Goal: Information Seeking & Learning: Learn about a topic

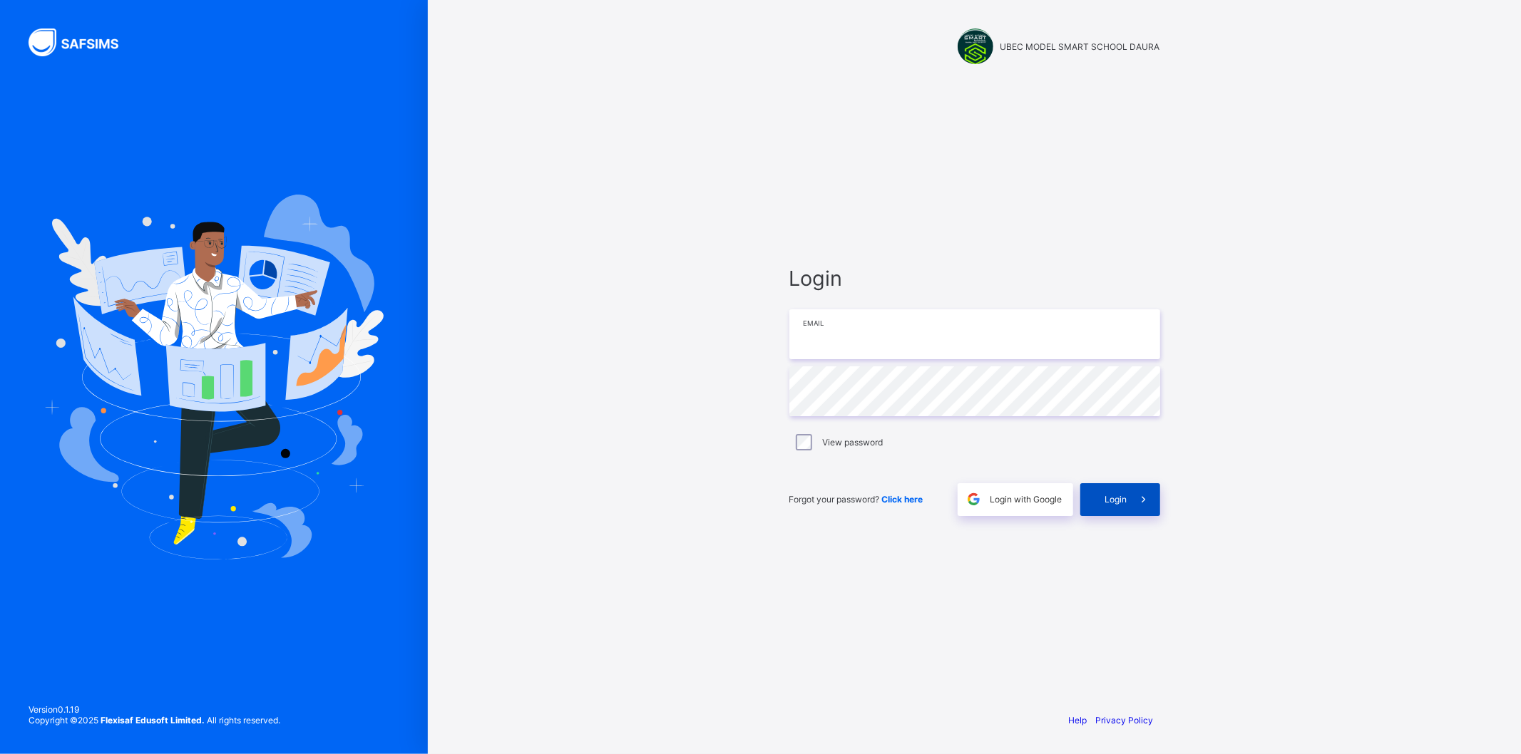
type input "**********"
click at [1124, 499] on span "Login" at bounding box center [1116, 499] width 22 height 11
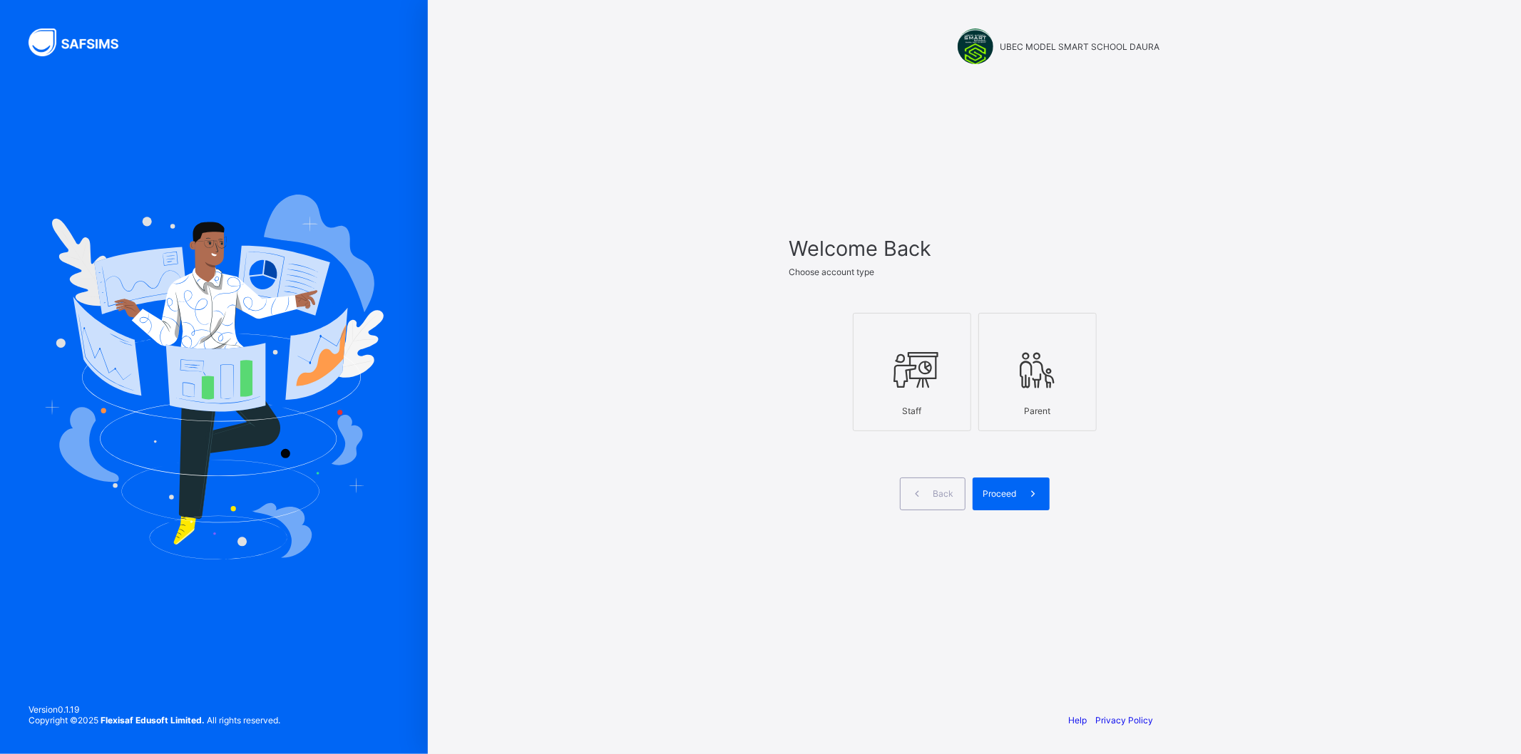
click at [900, 402] on div "Staff" at bounding box center [911, 411] width 103 height 25
click at [996, 486] on div "Proceed" at bounding box center [1010, 494] width 77 height 33
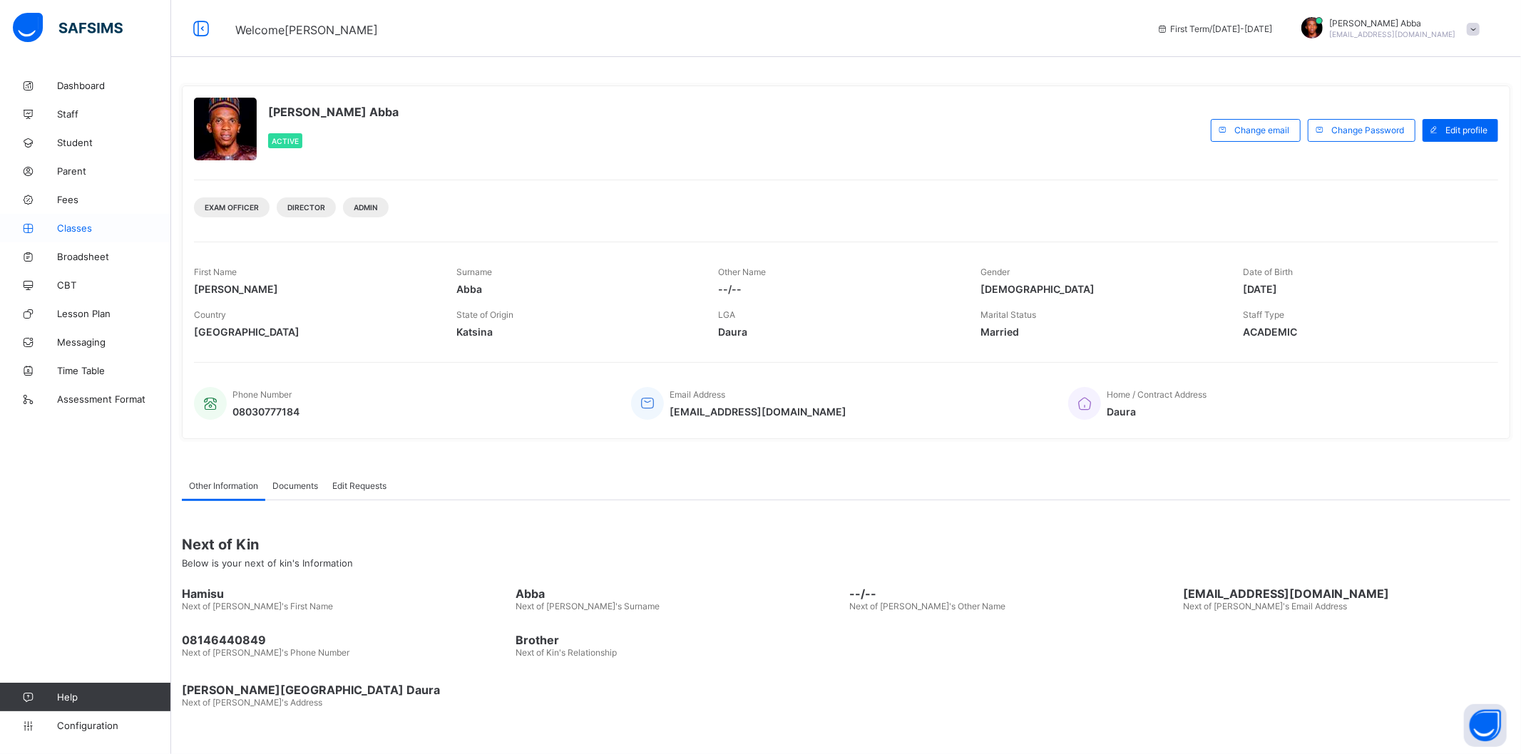
click at [81, 218] on link "Classes" at bounding box center [85, 228] width 171 height 29
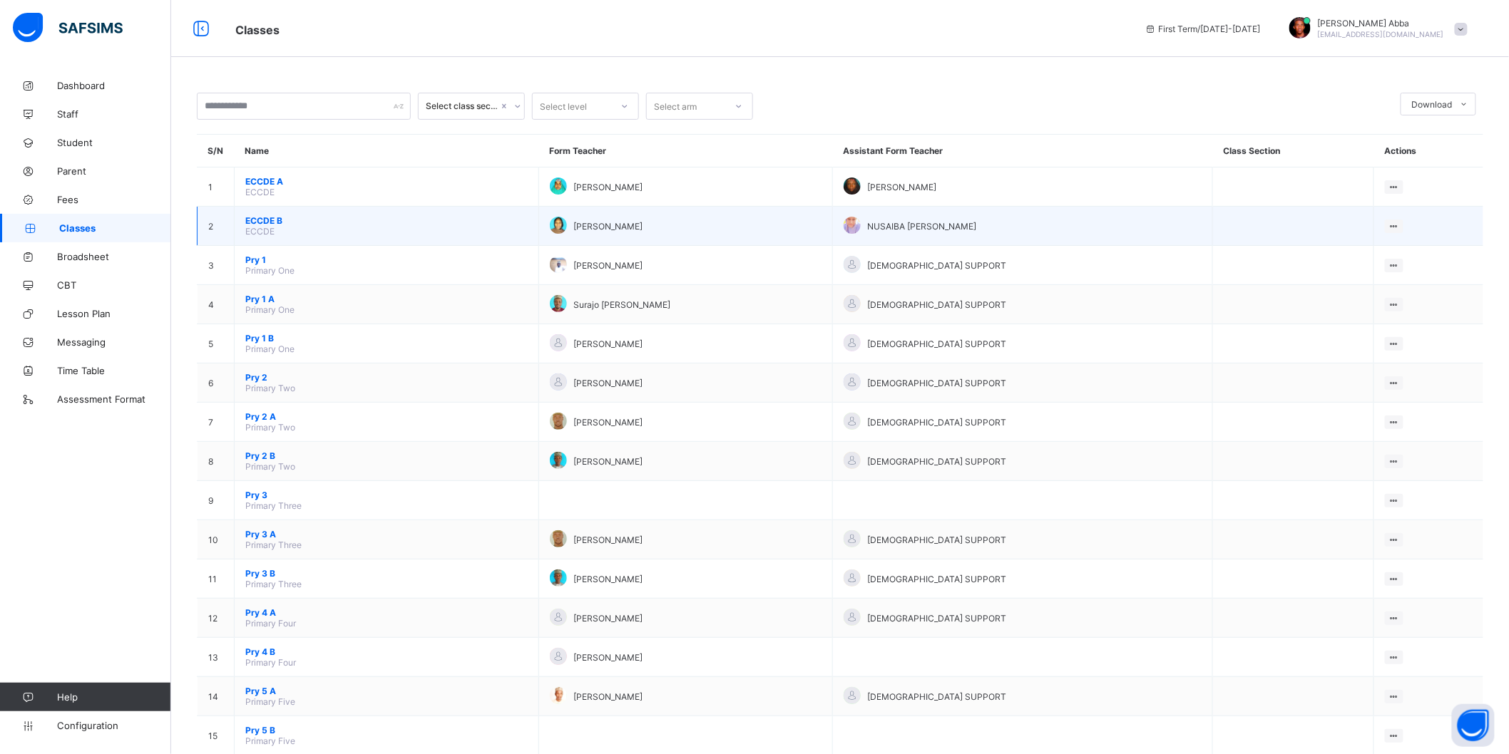
click at [261, 226] on span "ECCDE" at bounding box center [259, 231] width 29 height 11
click at [262, 220] on span "ECCDE B" at bounding box center [386, 220] width 282 height 11
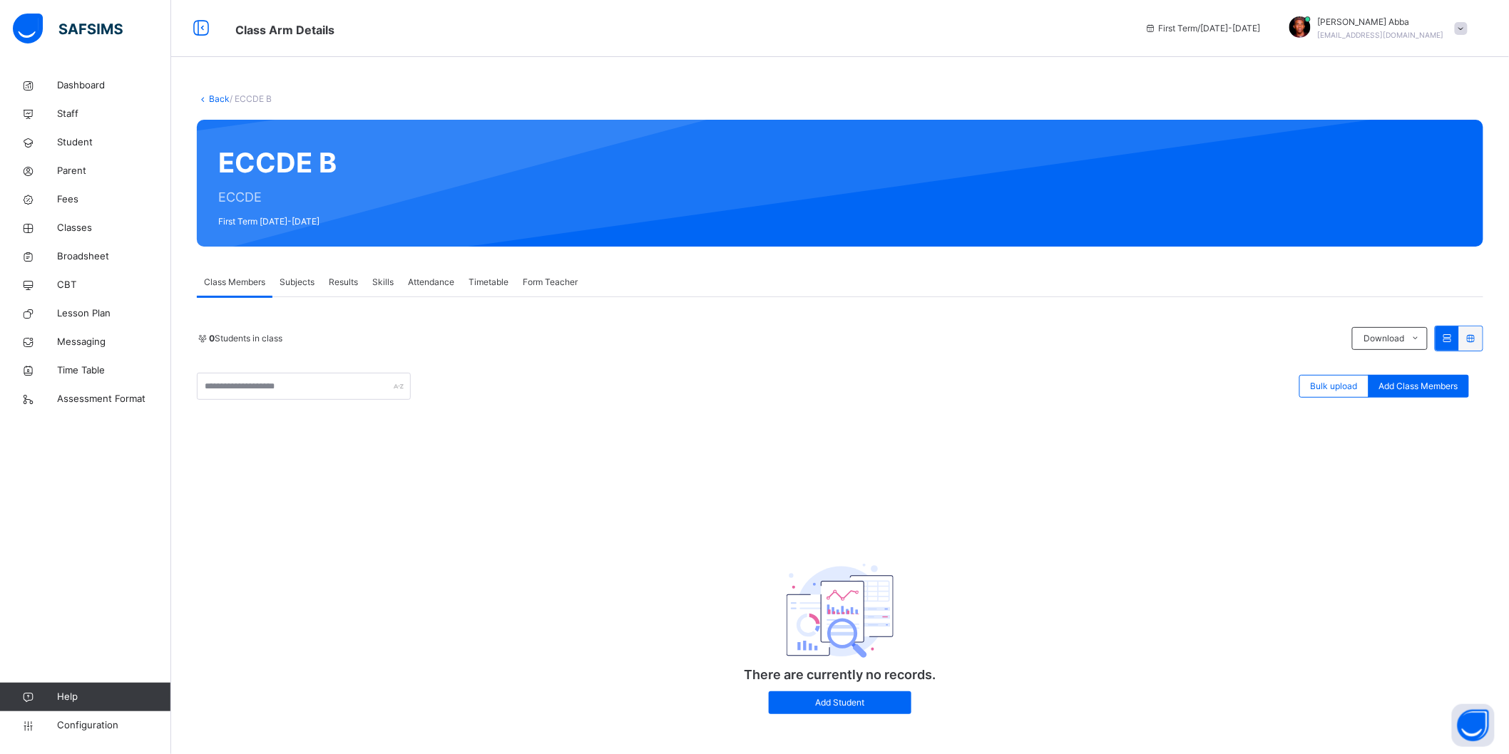
click at [302, 276] on span "Subjects" at bounding box center [296, 282] width 35 height 13
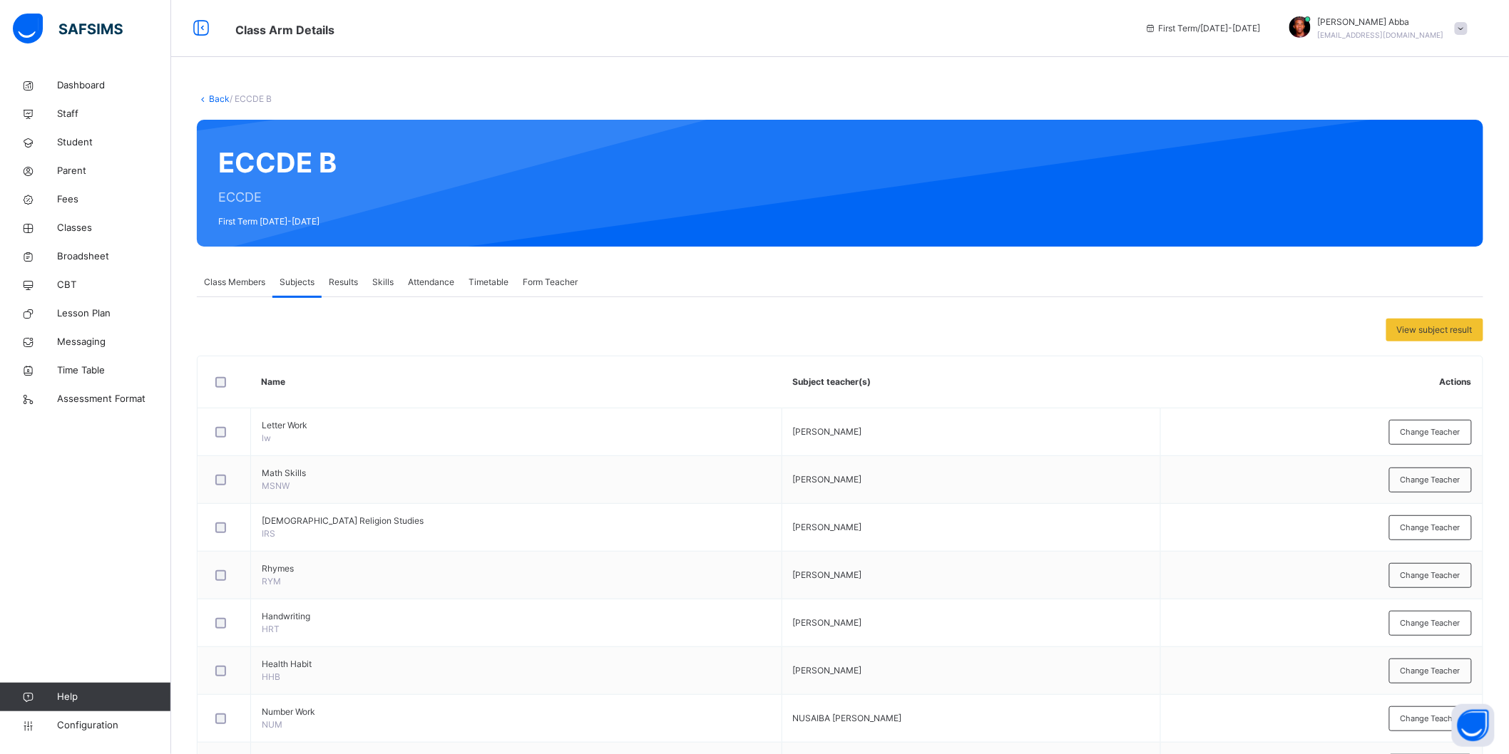
click at [236, 277] on span "Class Members" at bounding box center [234, 282] width 61 height 13
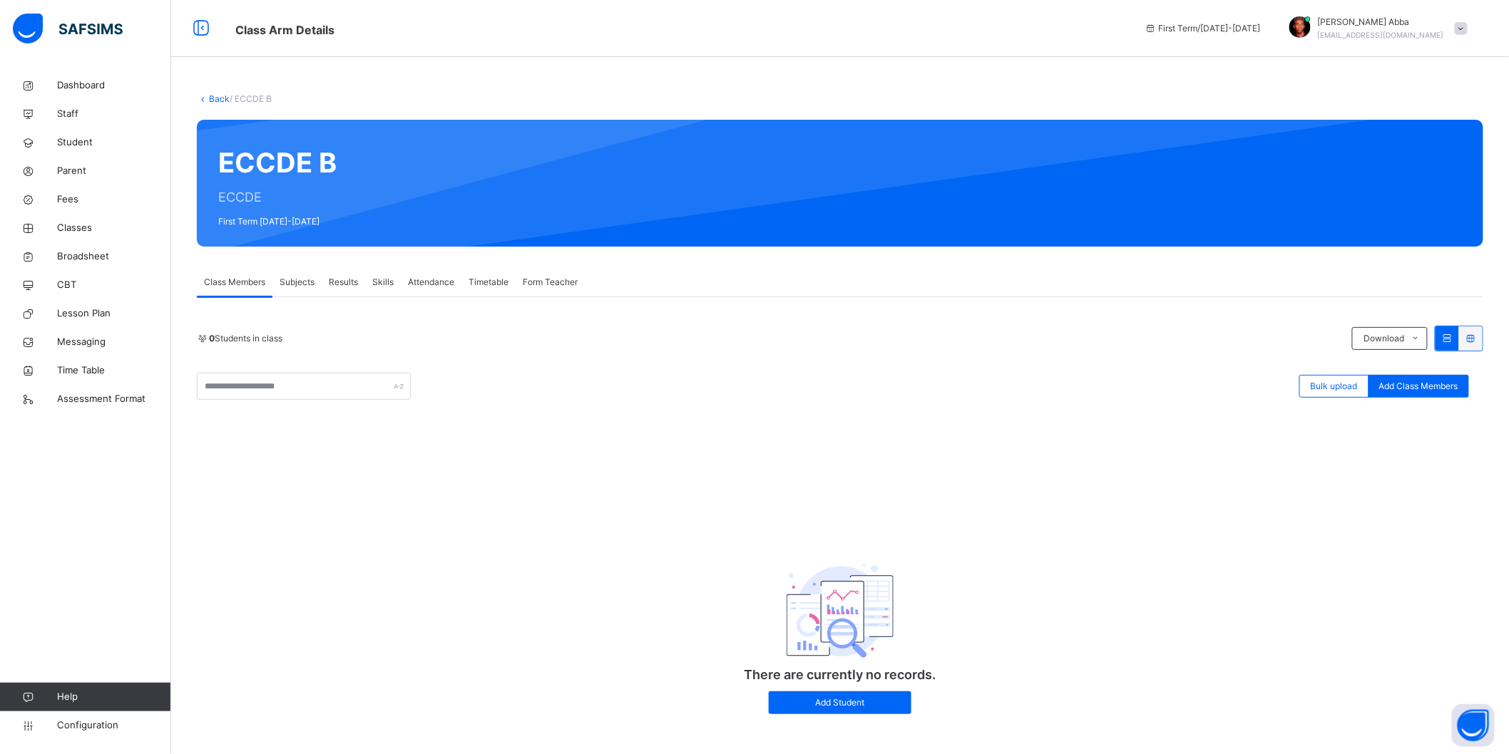
click at [215, 100] on link "Back" at bounding box center [219, 98] width 21 height 11
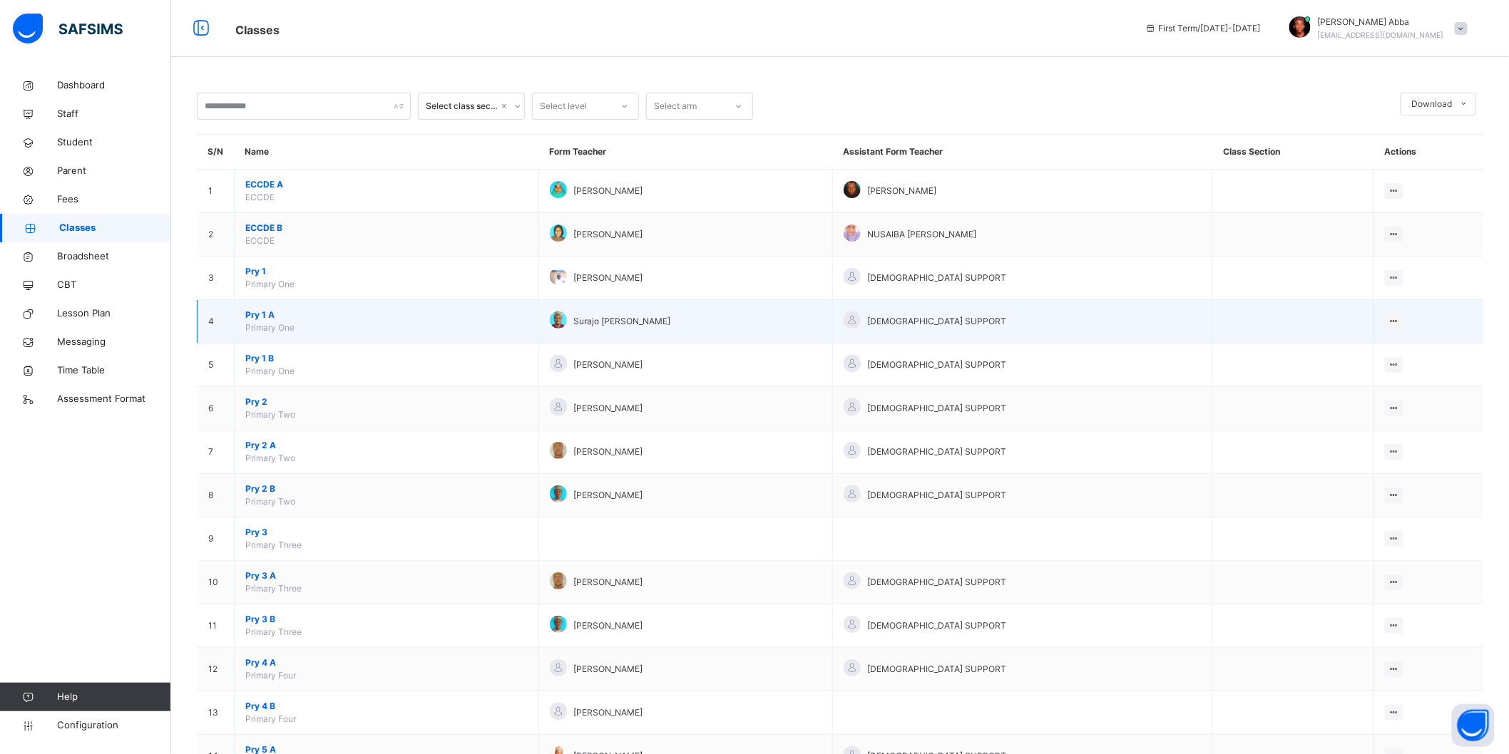
click at [255, 317] on span "Pry 1 A" at bounding box center [386, 315] width 282 height 13
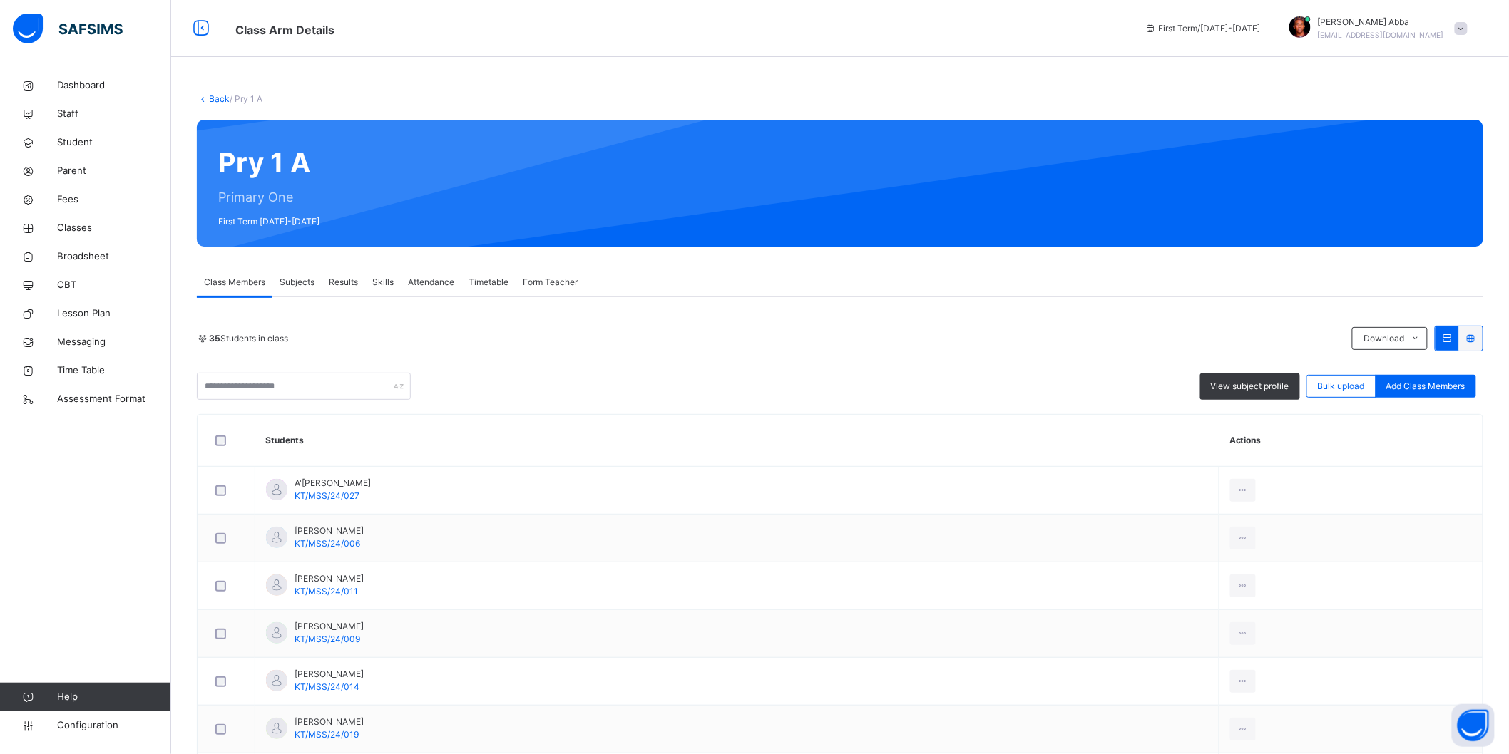
click at [294, 281] on span "Subjects" at bounding box center [296, 282] width 35 height 13
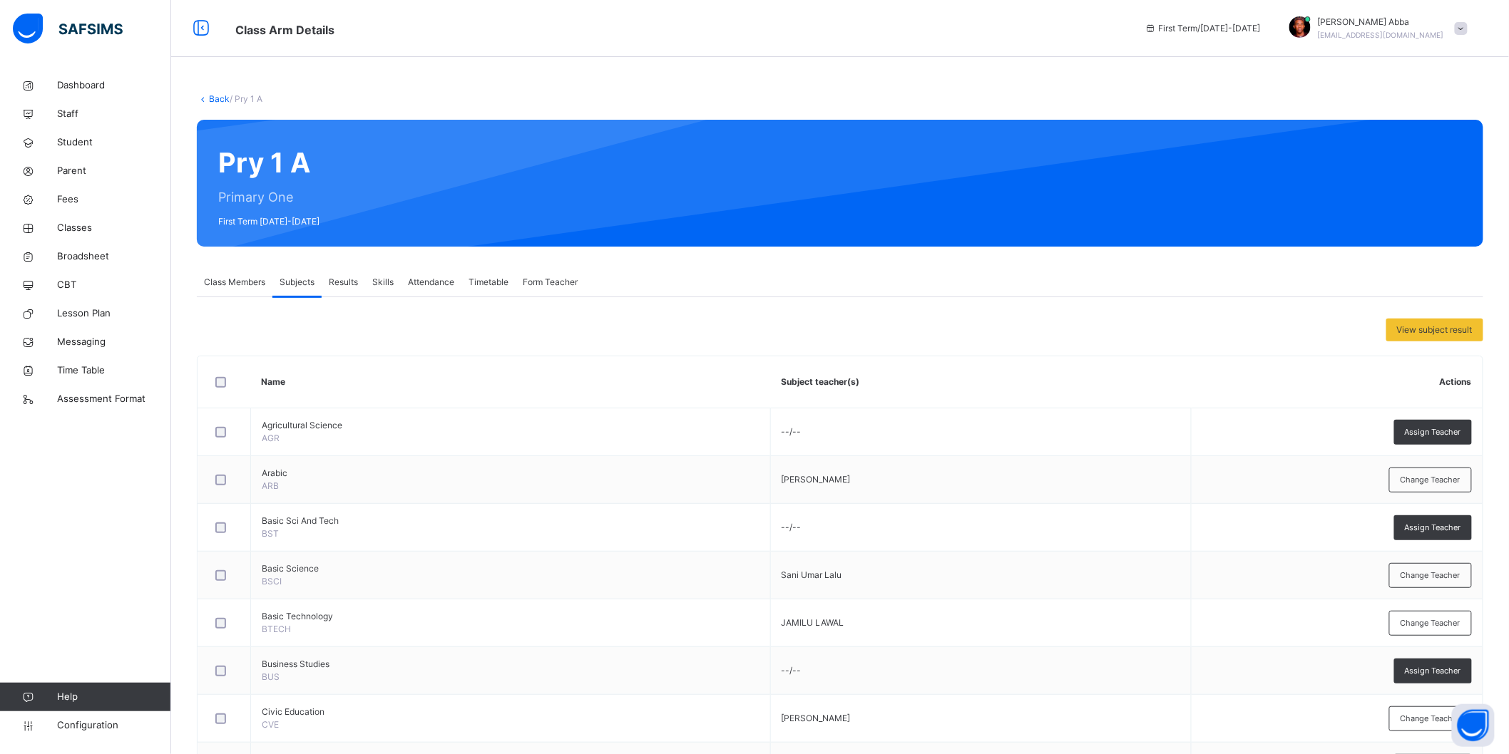
click at [245, 280] on span "Class Members" at bounding box center [234, 282] width 61 height 13
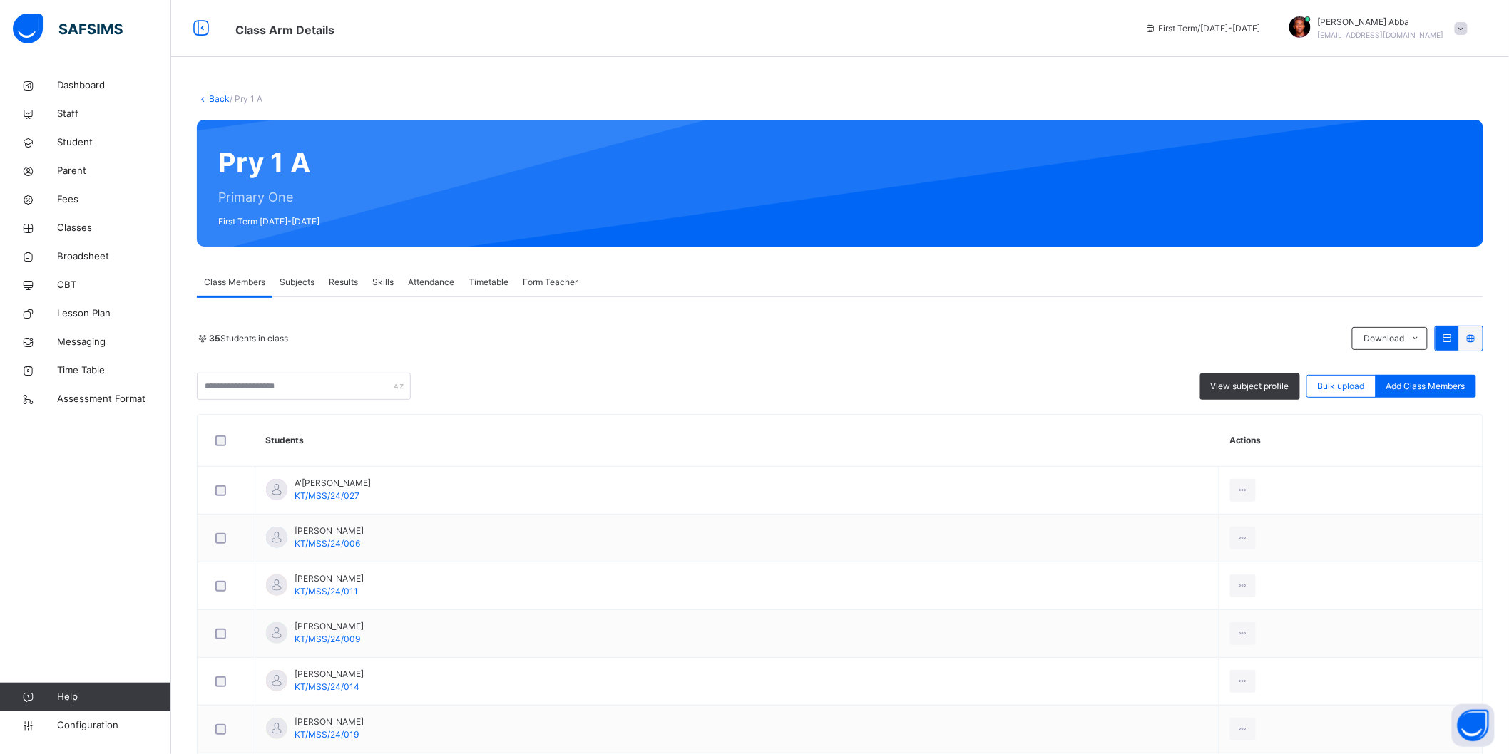
click at [217, 95] on link "Back" at bounding box center [219, 98] width 21 height 11
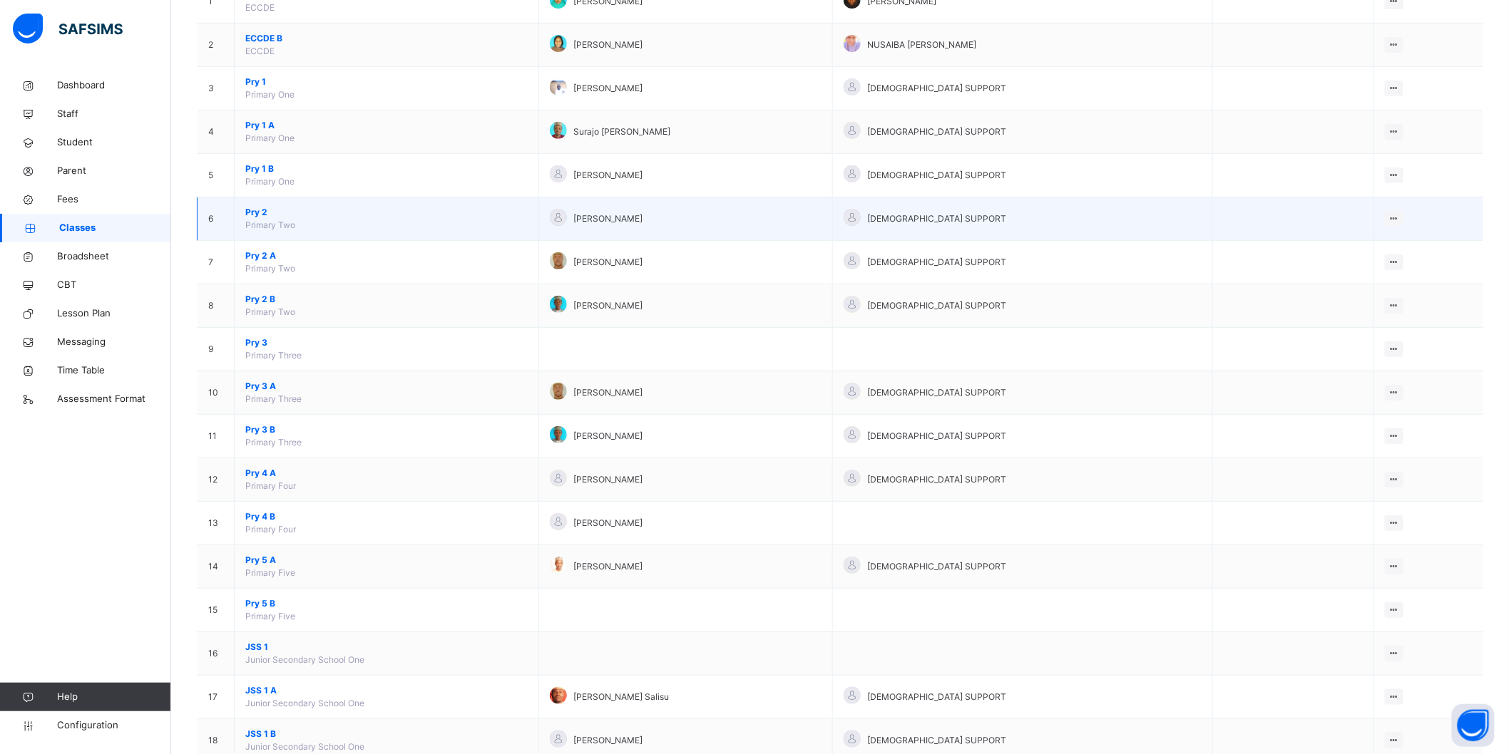
scroll to position [408, 0]
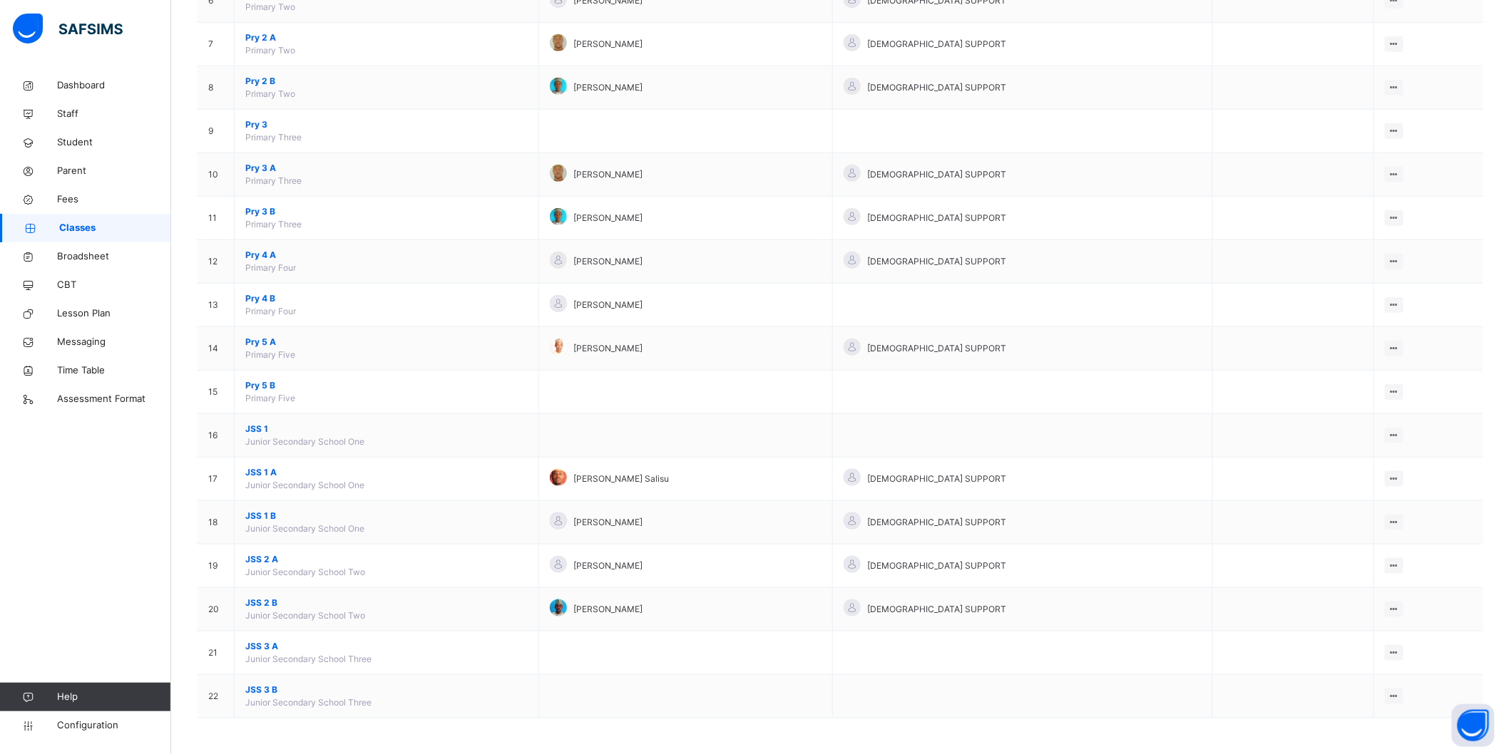
click at [259, 679] on span "JSS 3 B" at bounding box center [386, 690] width 282 height 13
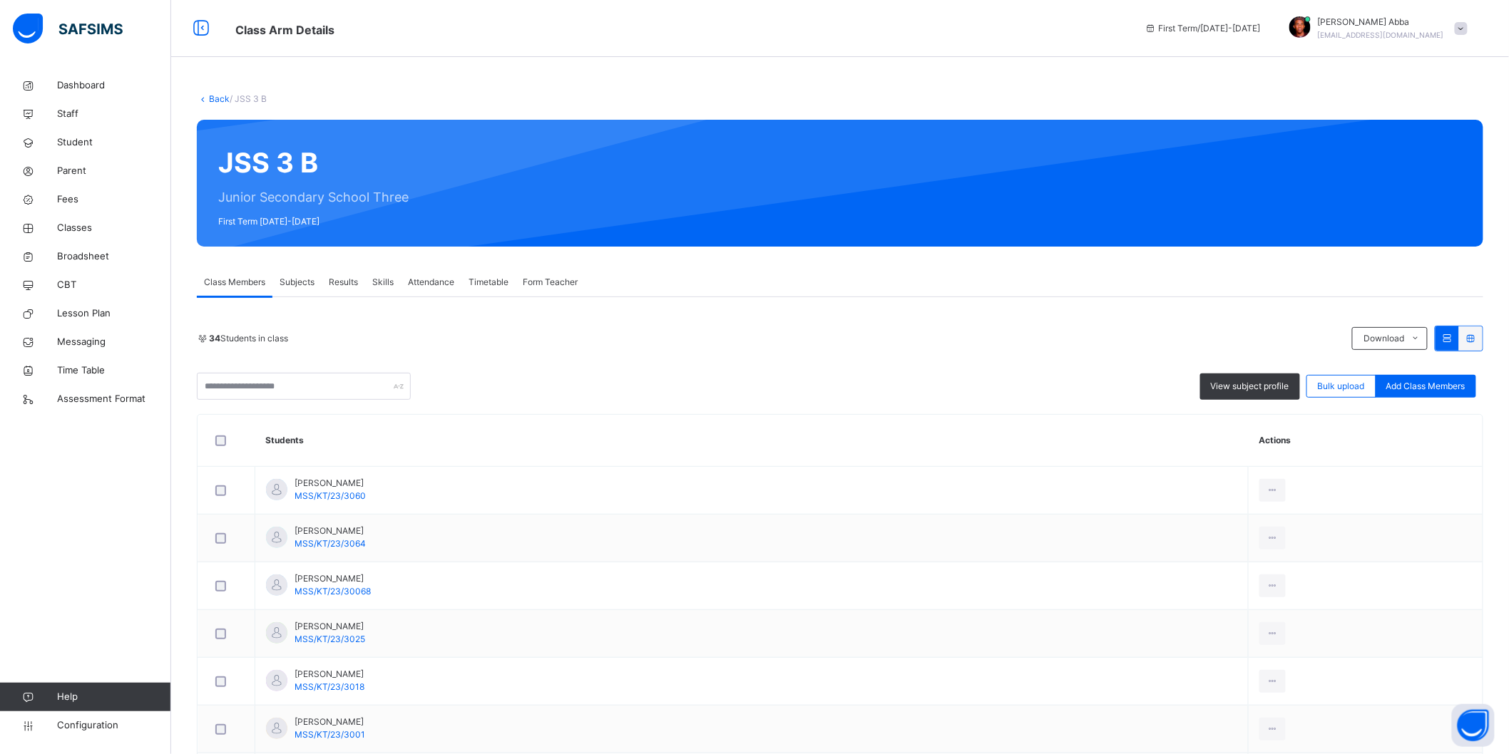
click at [307, 279] on span "Subjects" at bounding box center [296, 282] width 35 height 13
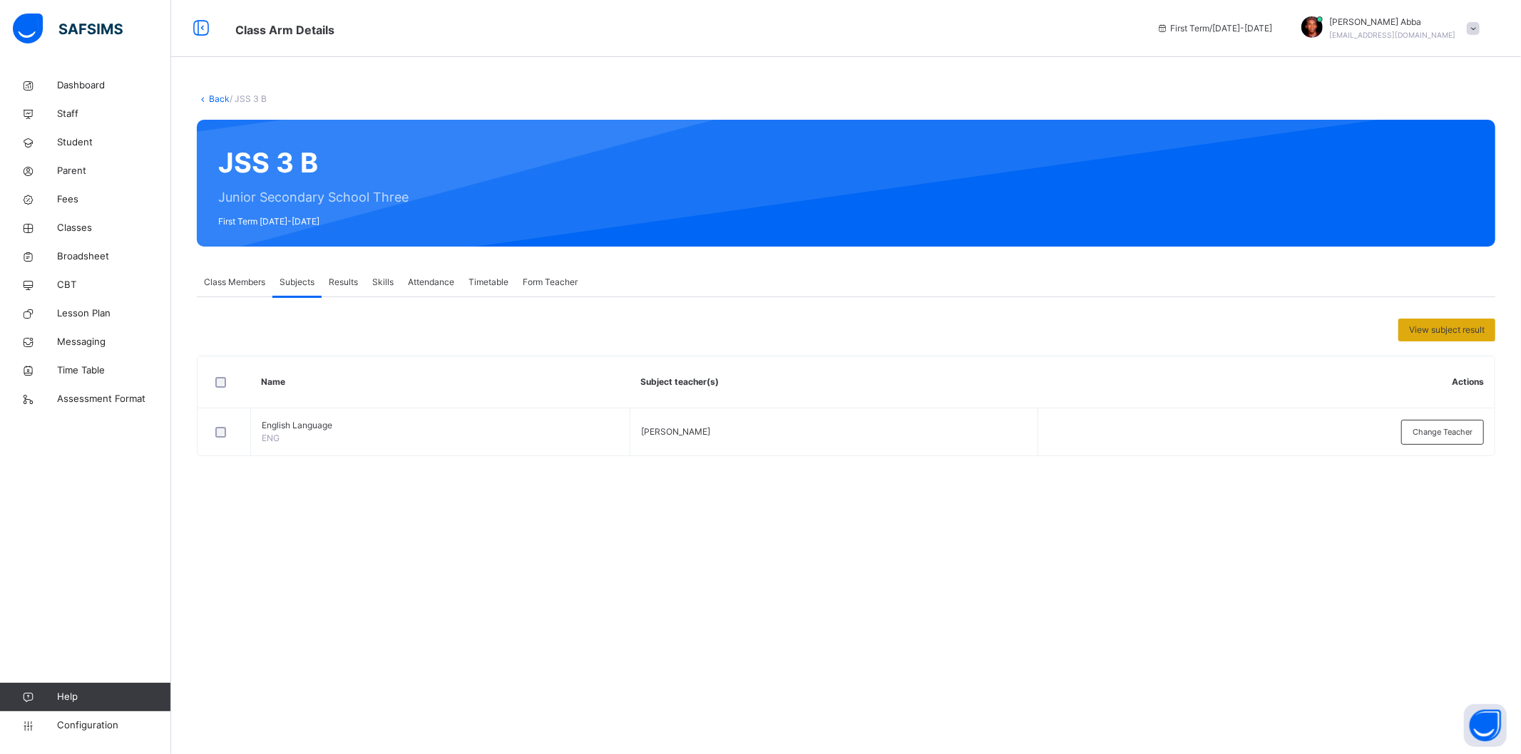
click at [1368, 330] on span "View subject result" at bounding box center [1447, 330] width 76 height 13
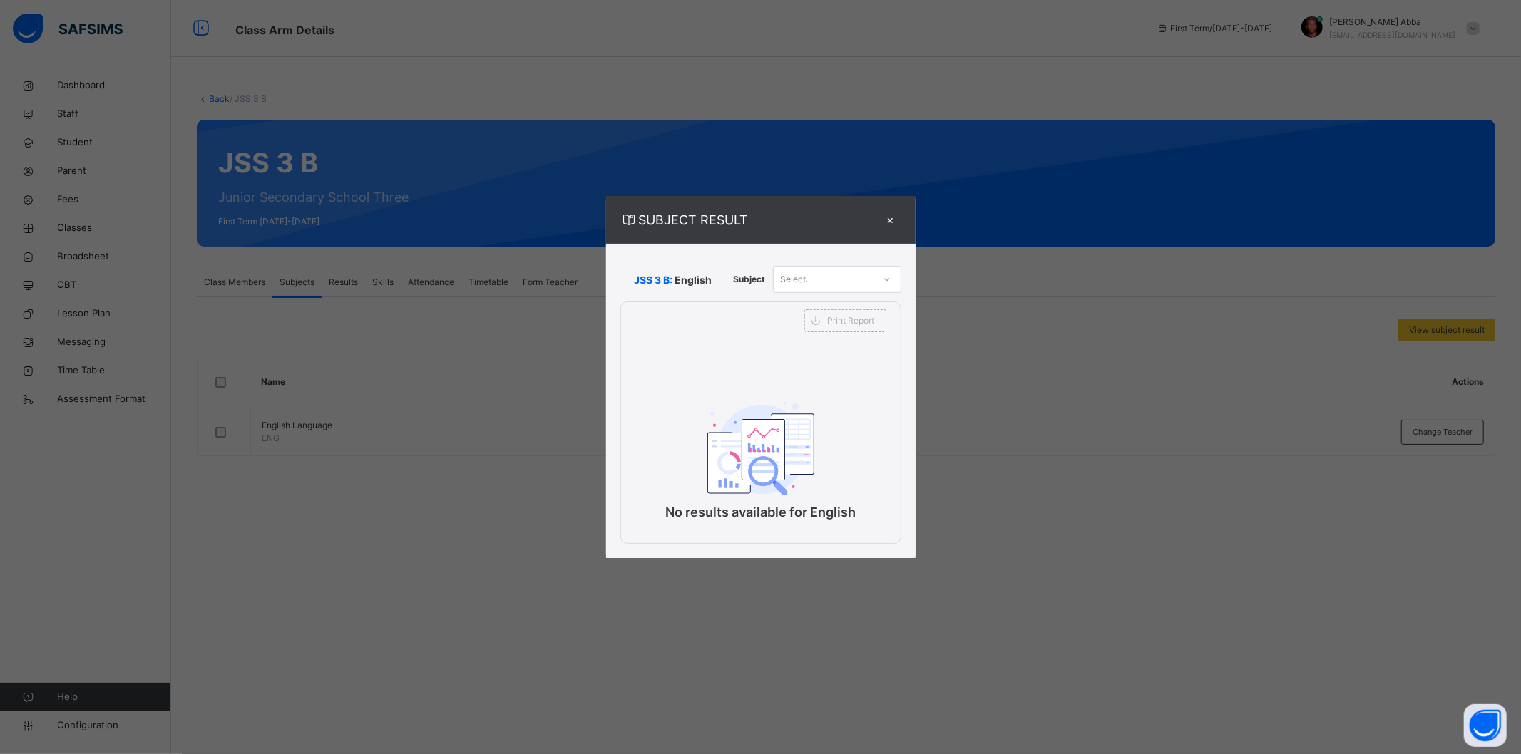
click at [852, 282] on div "Select..." at bounding box center [824, 280] width 100 height 22
click at [893, 223] on div "×" at bounding box center [890, 219] width 21 height 19
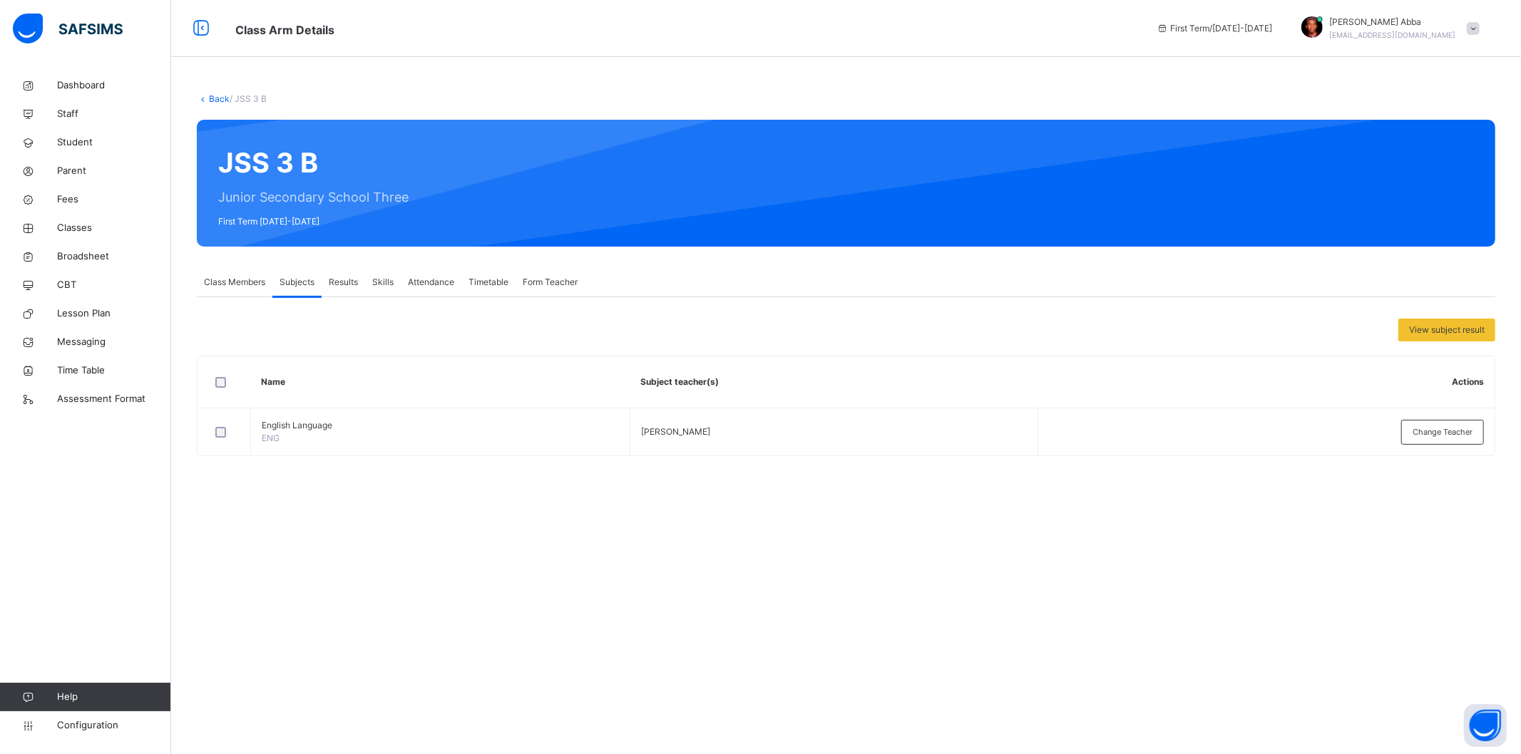
click at [219, 91] on div "Back / JSS 3 B JSS 3 B Junior Secondary School Three First Term [DATE]-[DATE] C…" at bounding box center [846, 281] width 1350 height 421
click at [218, 95] on link "Back" at bounding box center [219, 98] width 21 height 11
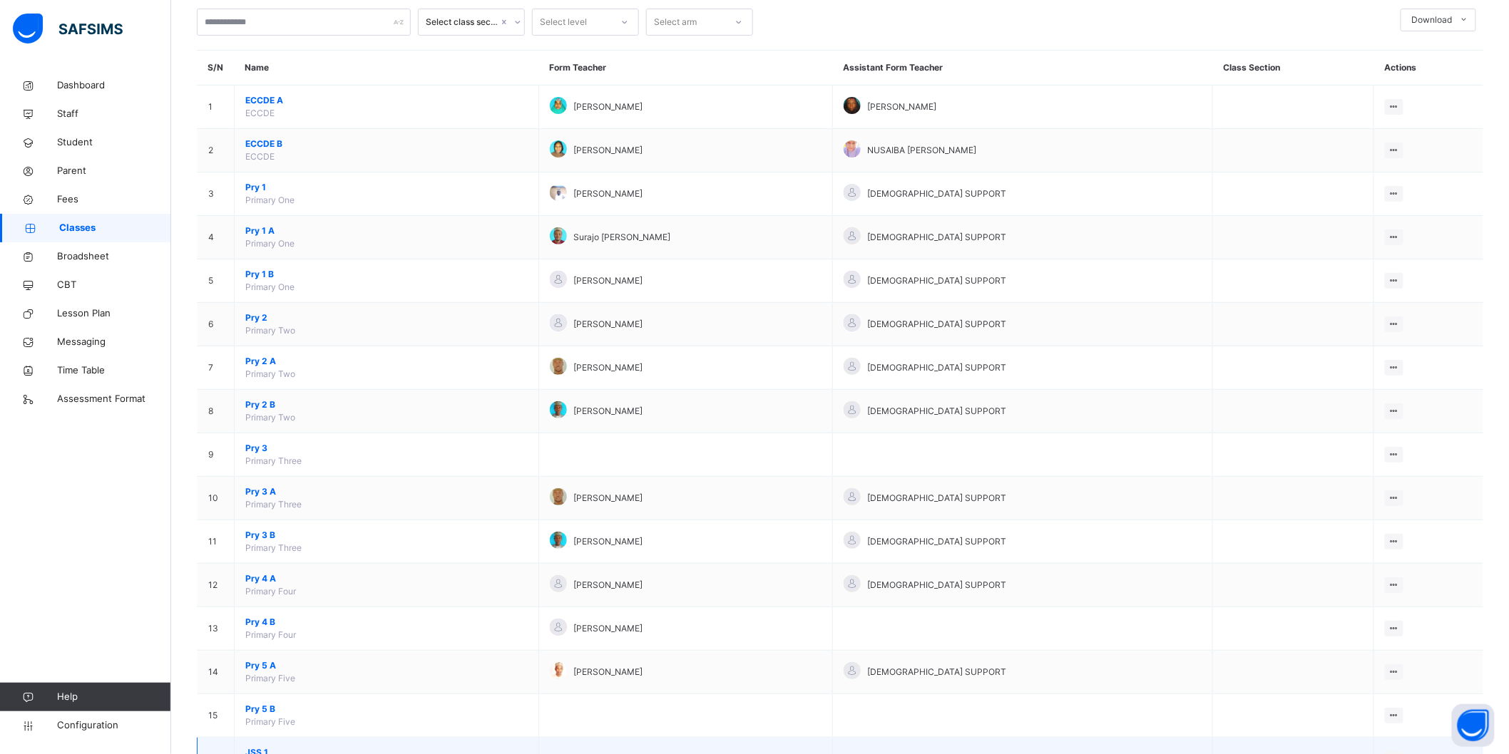
scroll to position [408, 0]
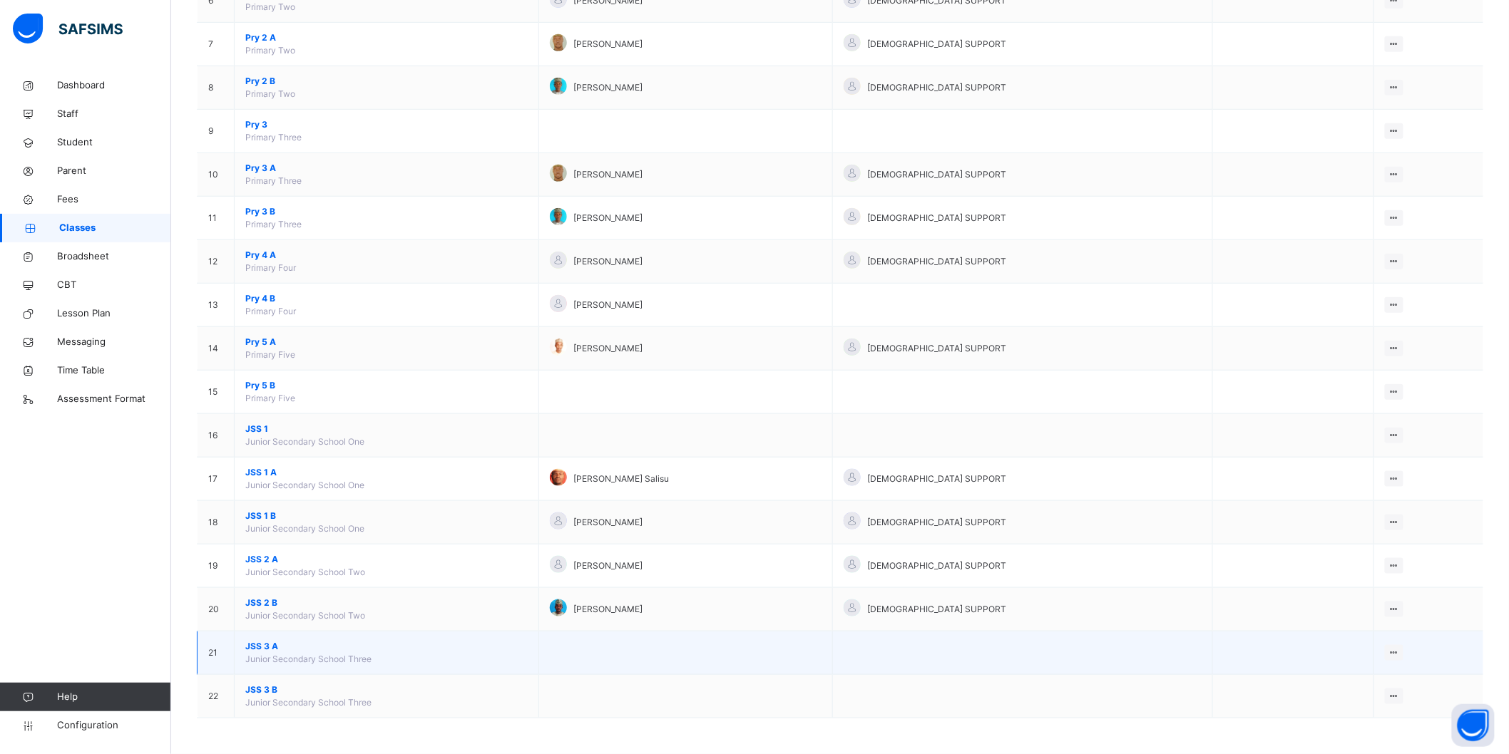
click at [265, 645] on span "JSS 3 A" at bounding box center [386, 646] width 282 height 13
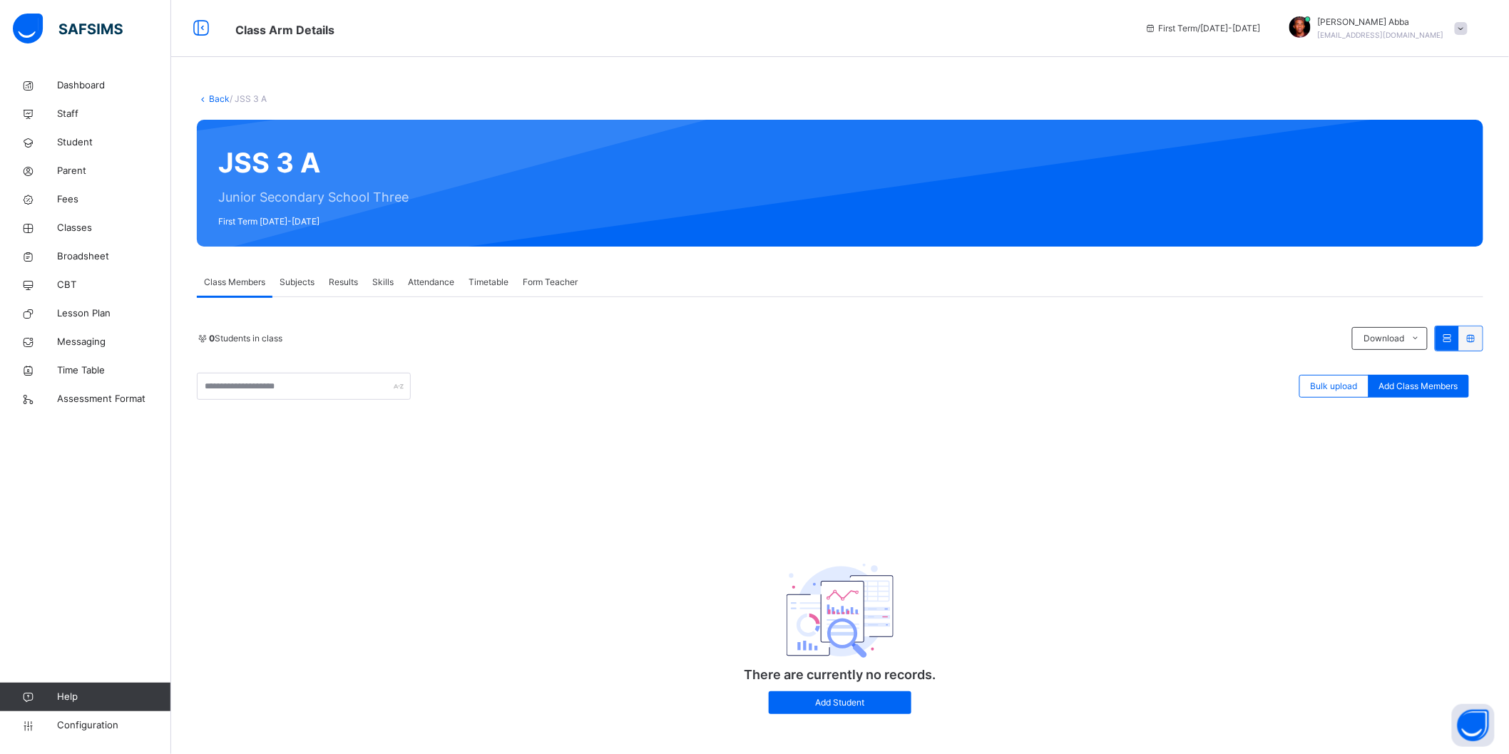
click at [308, 283] on span "Subjects" at bounding box center [296, 282] width 35 height 13
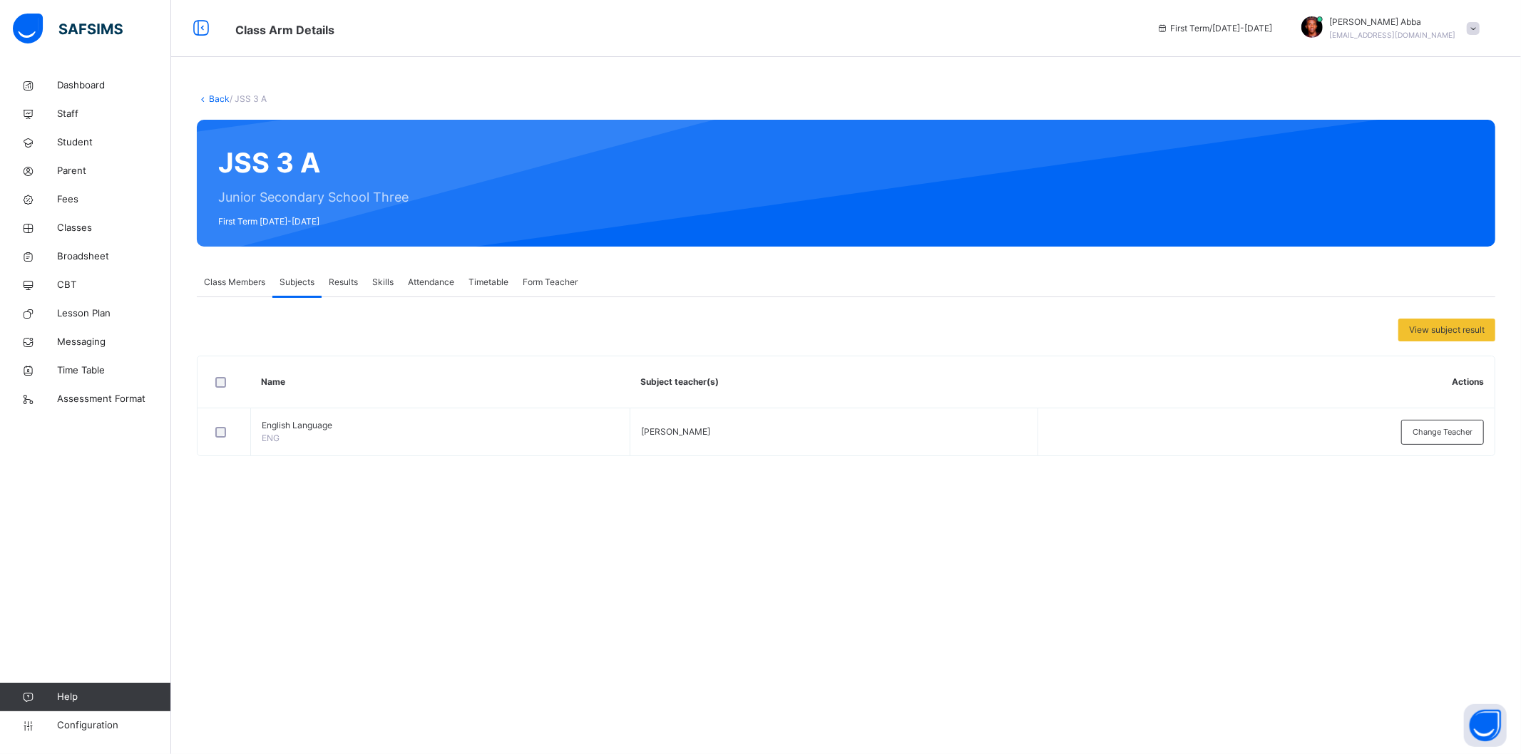
click at [252, 276] on span "Class Members" at bounding box center [234, 282] width 61 height 13
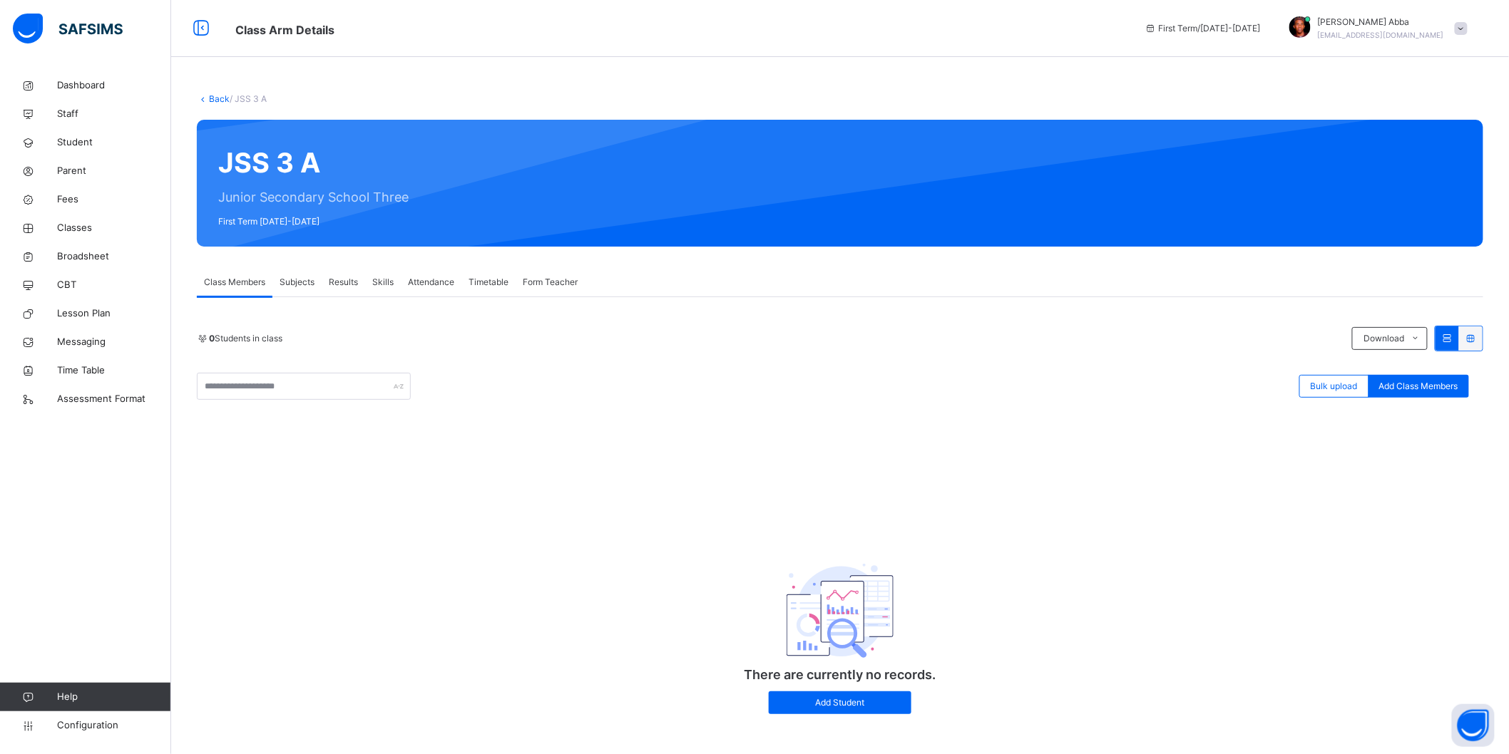
click at [209, 93] on link "Back" at bounding box center [219, 98] width 21 height 11
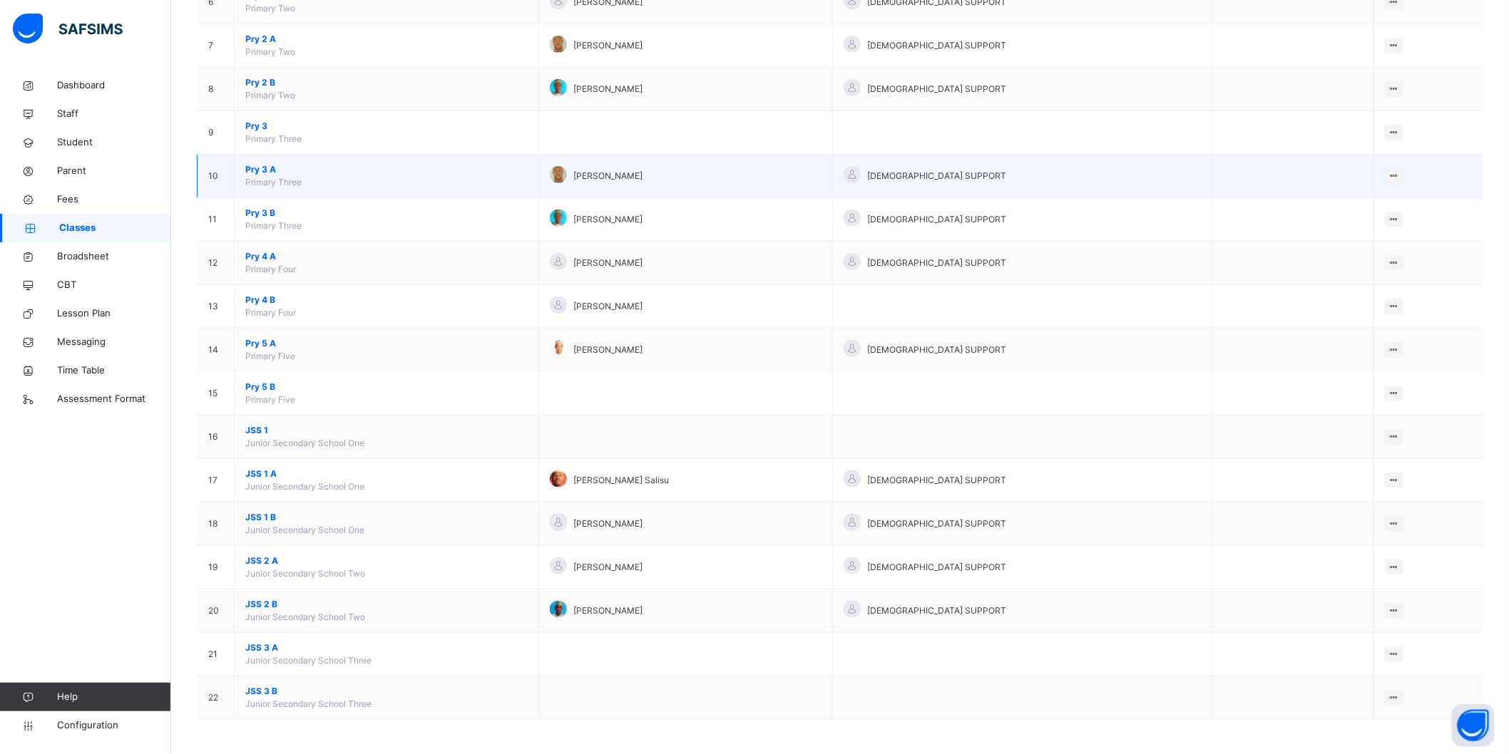
scroll to position [408, 0]
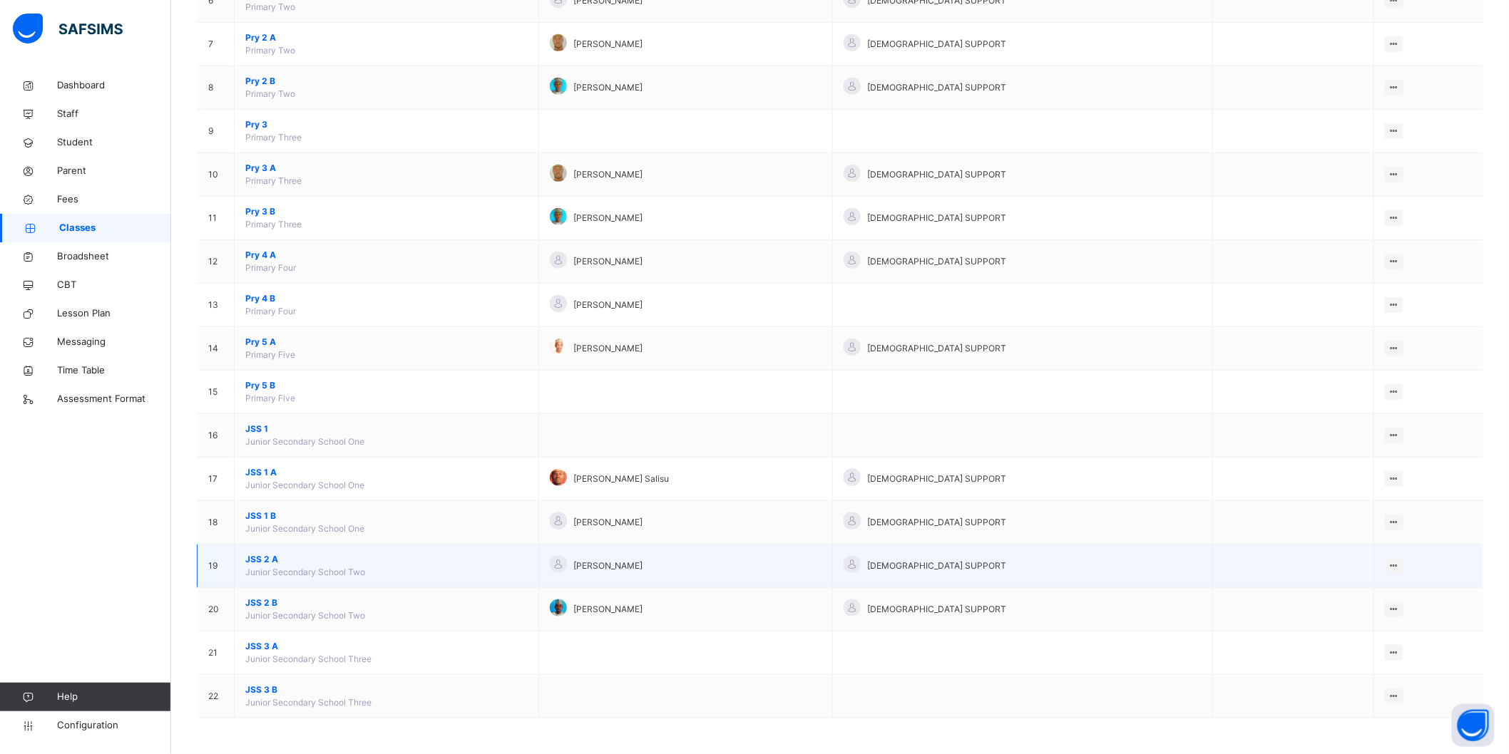
click at [257, 559] on span "JSS 2 A" at bounding box center [386, 559] width 282 height 13
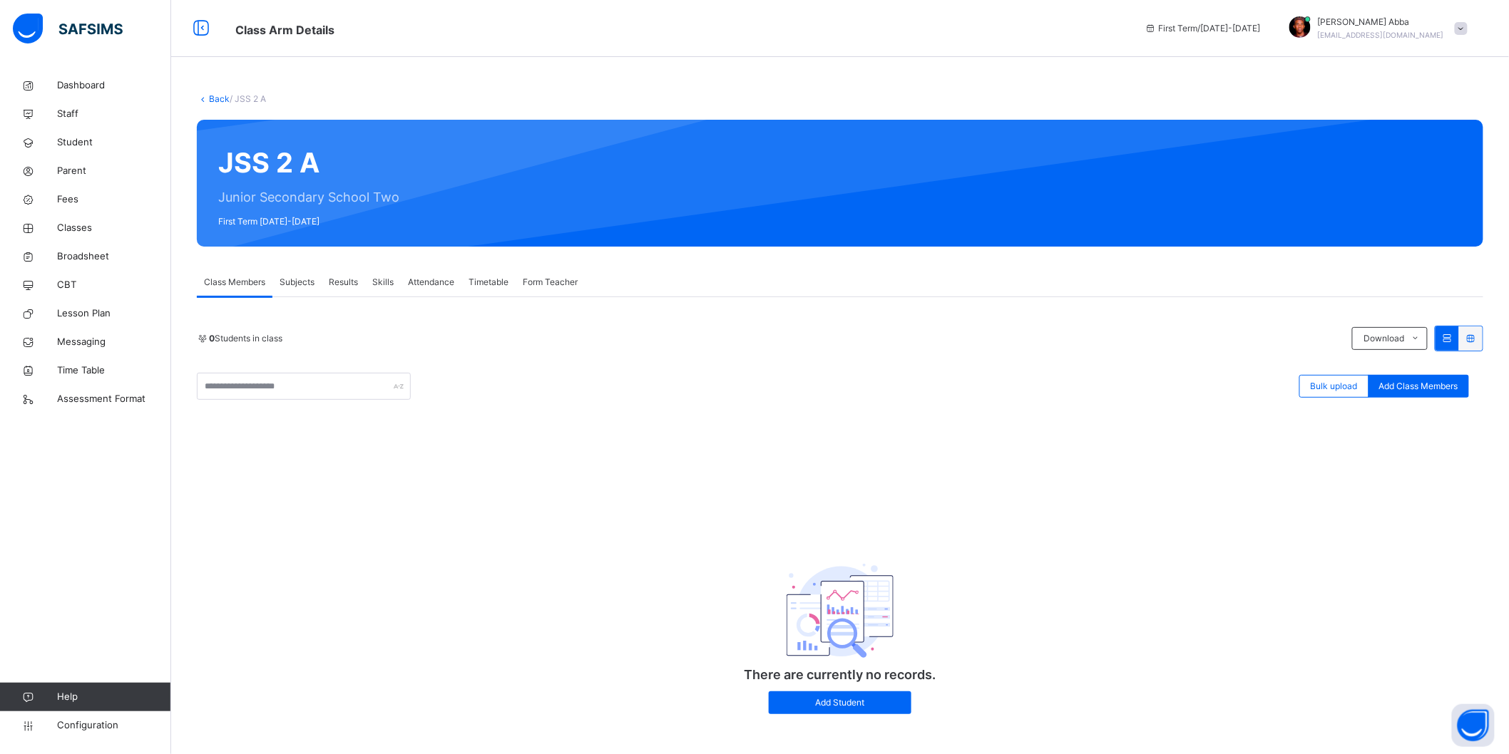
click at [302, 277] on span "Subjects" at bounding box center [296, 282] width 35 height 13
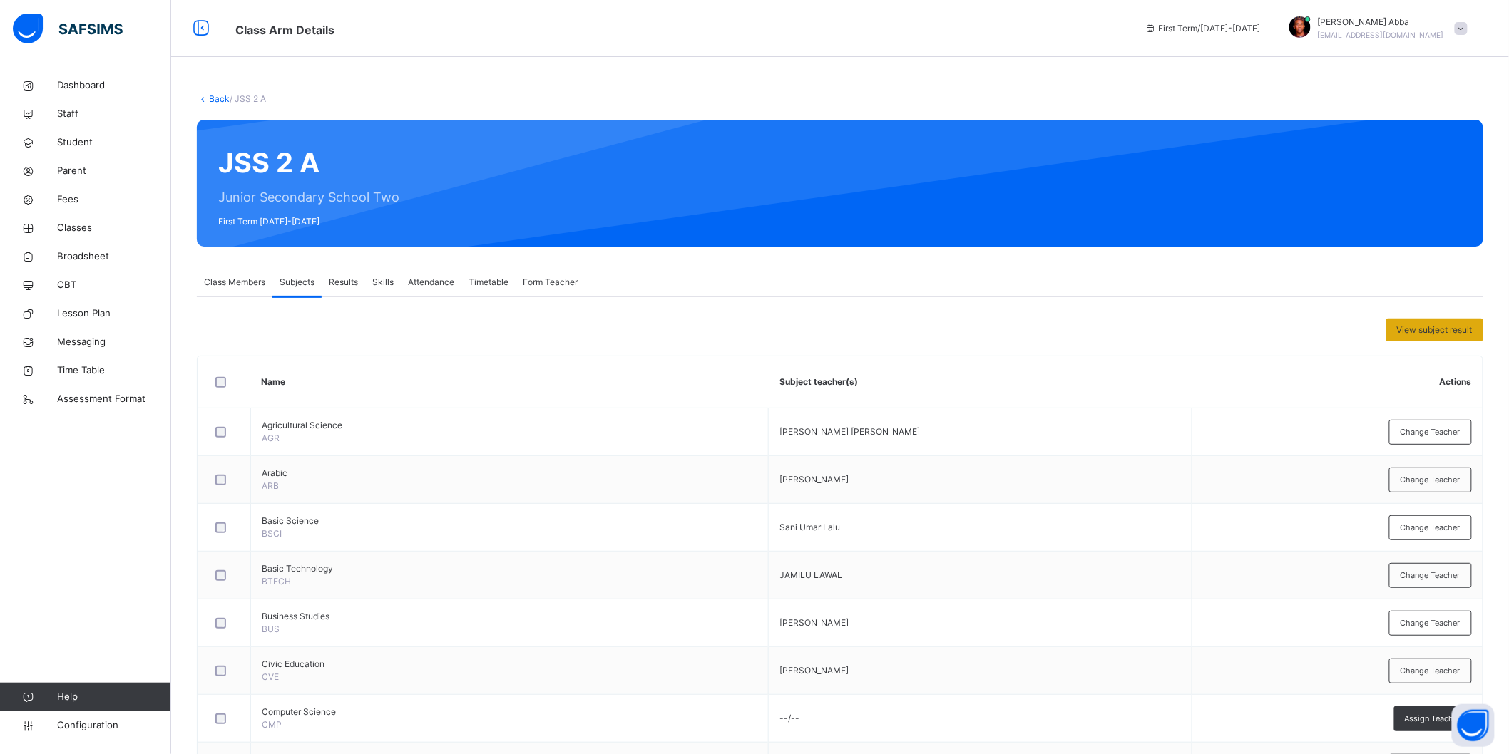
click at [1368, 329] on span "View subject result" at bounding box center [1435, 330] width 76 height 13
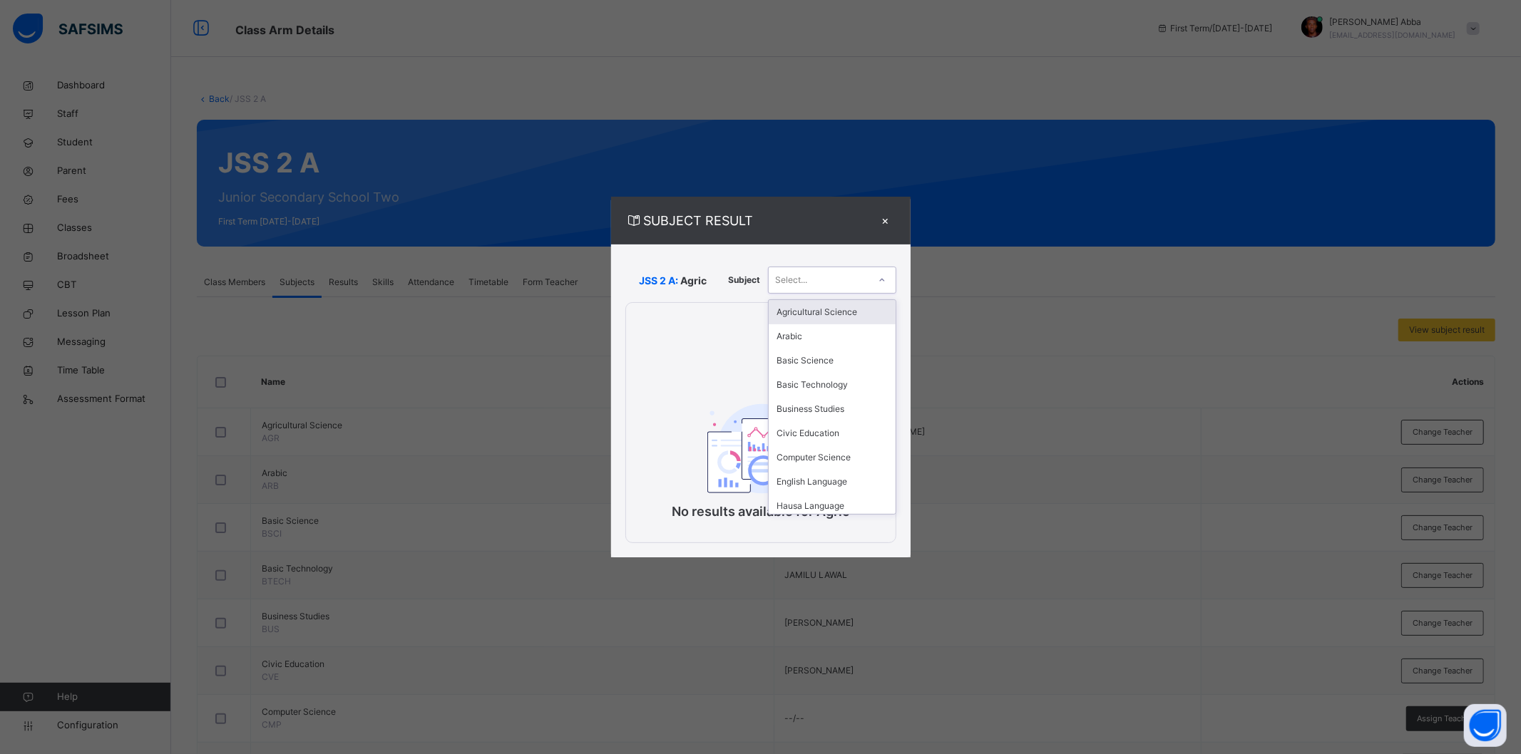
click at [868, 289] on div at bounding box center [881, 280] width 27 height 26
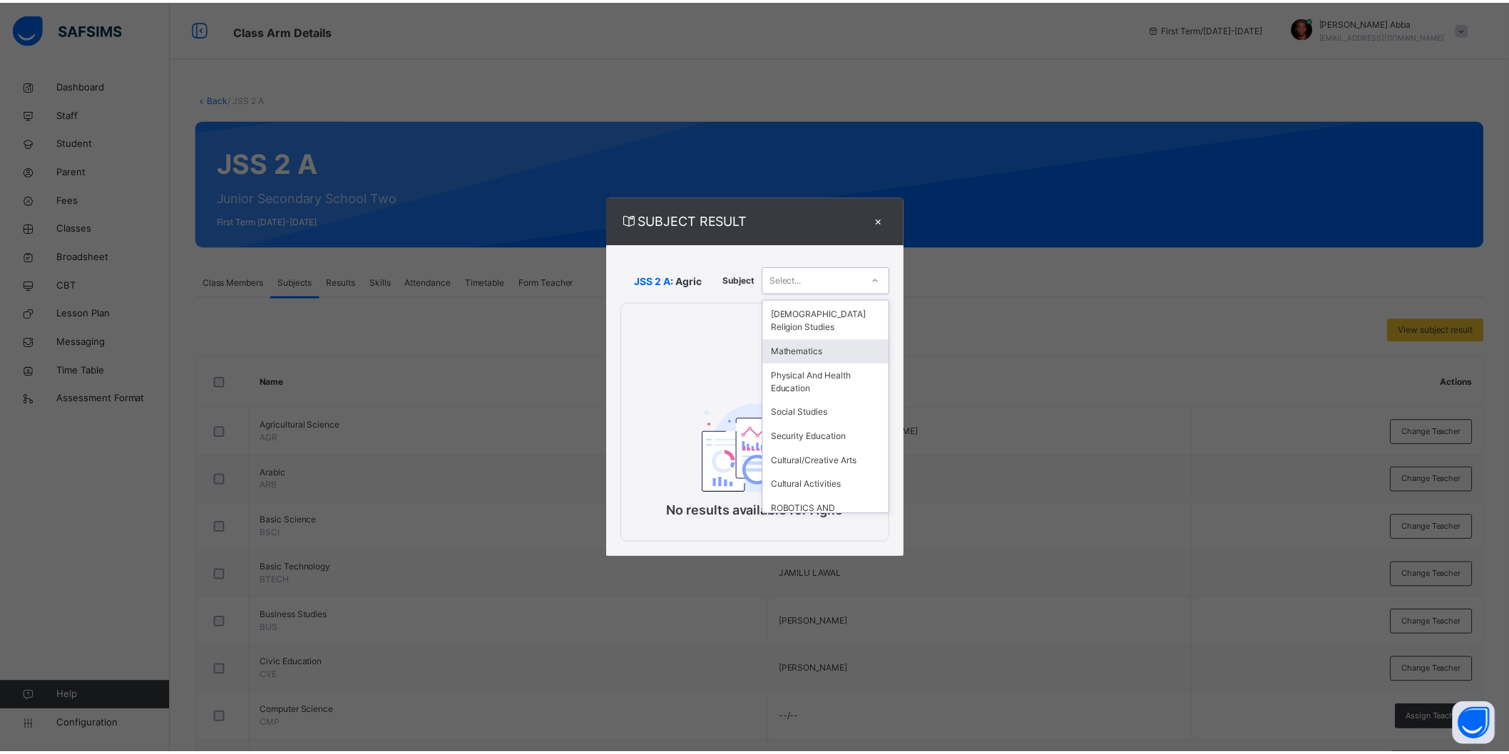
scroll to position [334, 0]
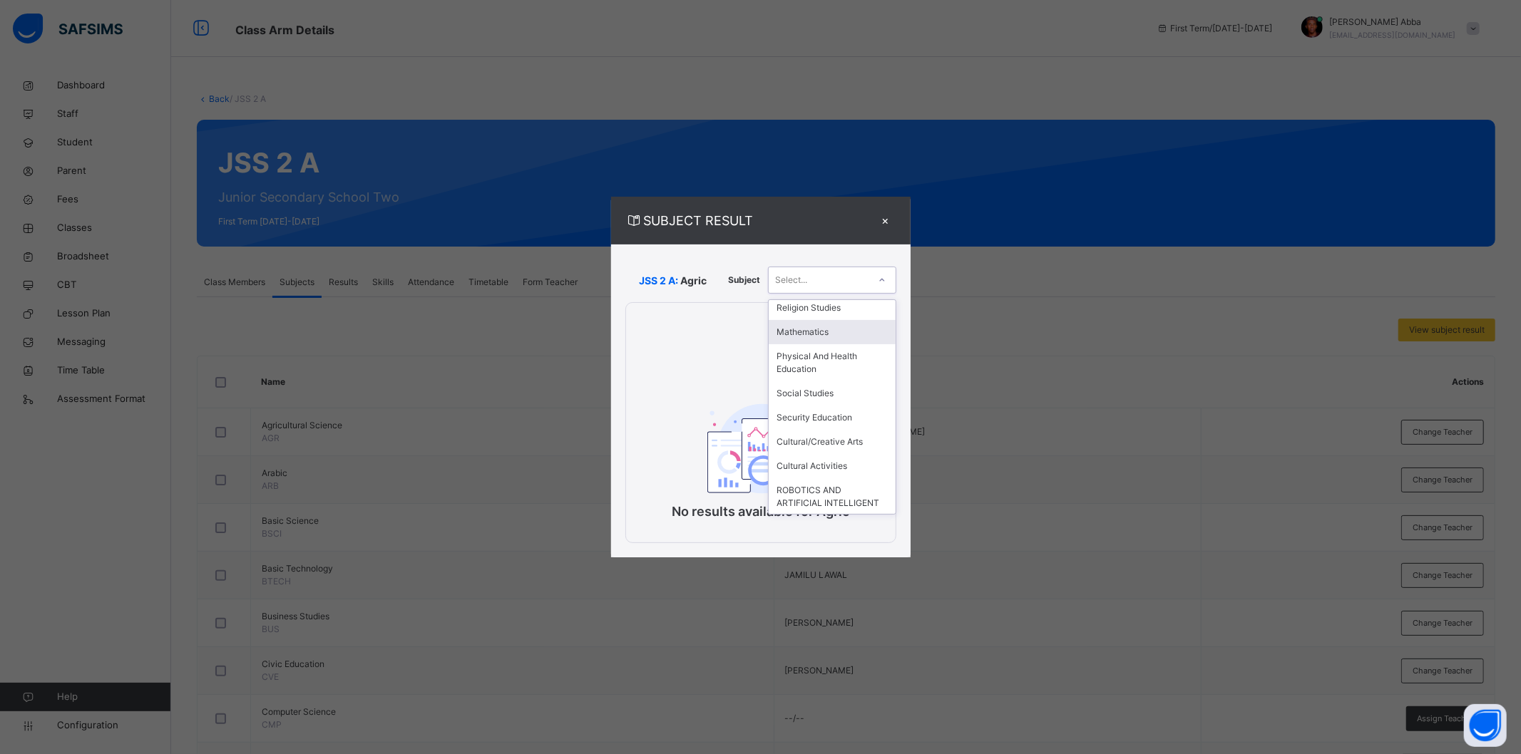
click at [891, 222] on div "×" at bounding box center [885, 220] width 21 height 19
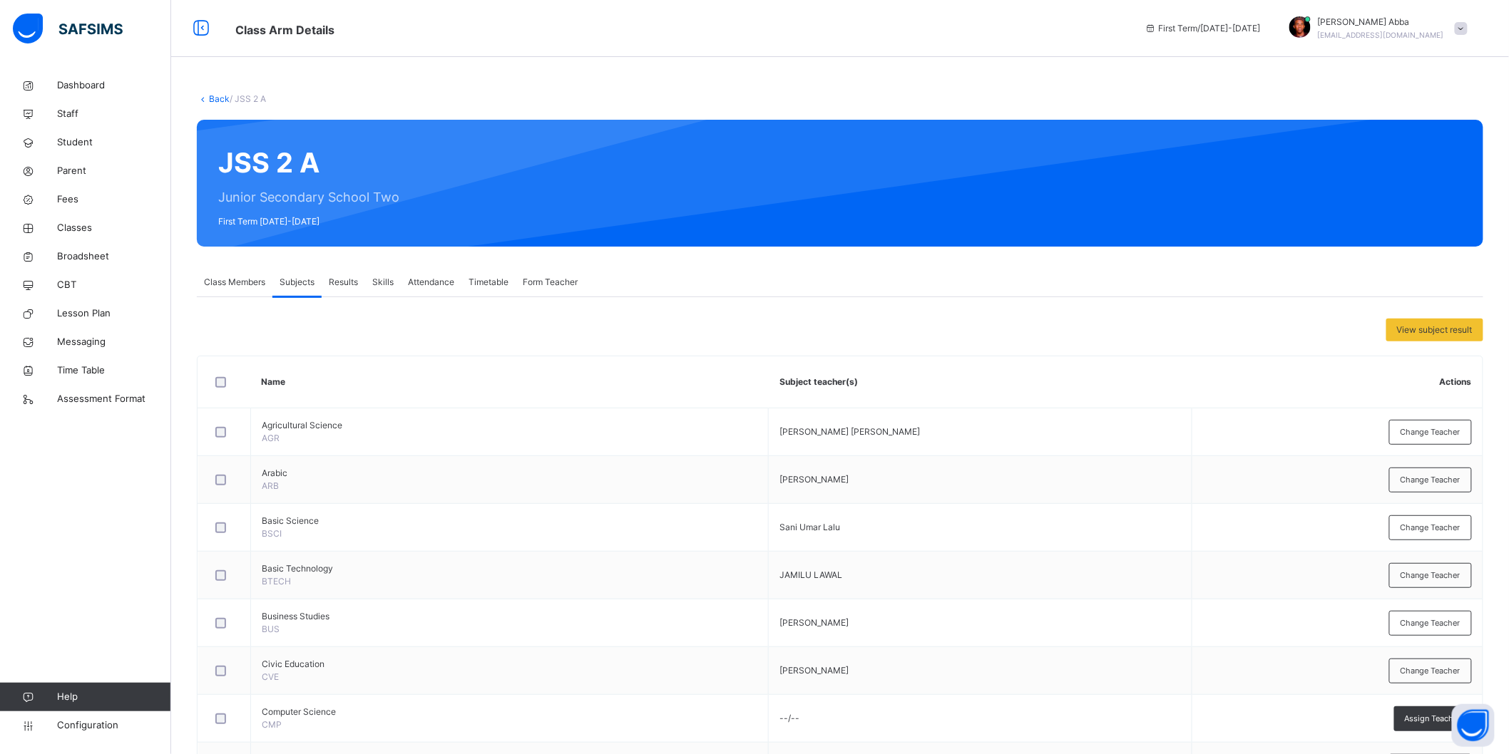
click at [205, 98] on icon at bounding box center [203, 98] width 12 height 11
click at [215, 96] on link "Back" at bounding box center [219, 98] width 21 height 11
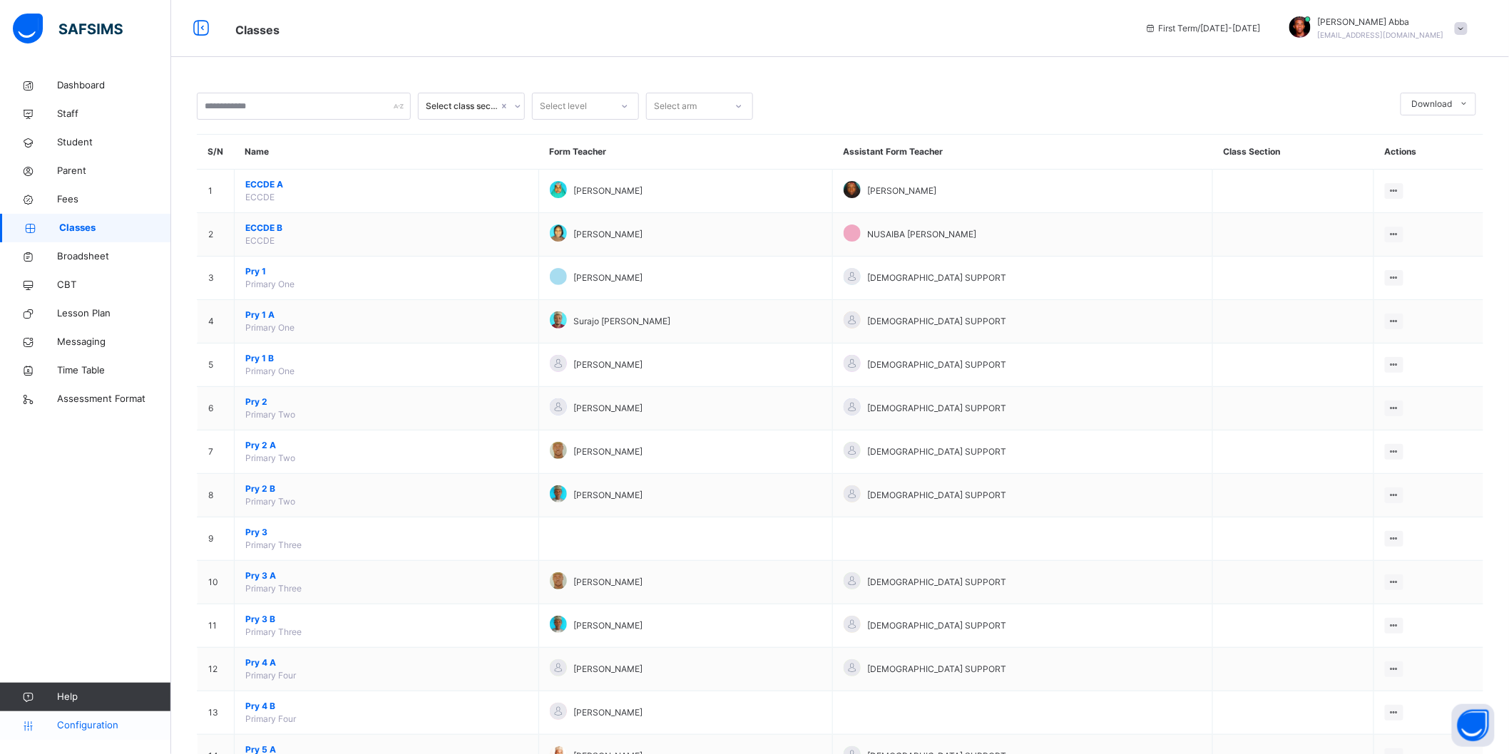
click at [78, 679] on span "Configuration" at bounding box center [113, 726] width 113 height 14
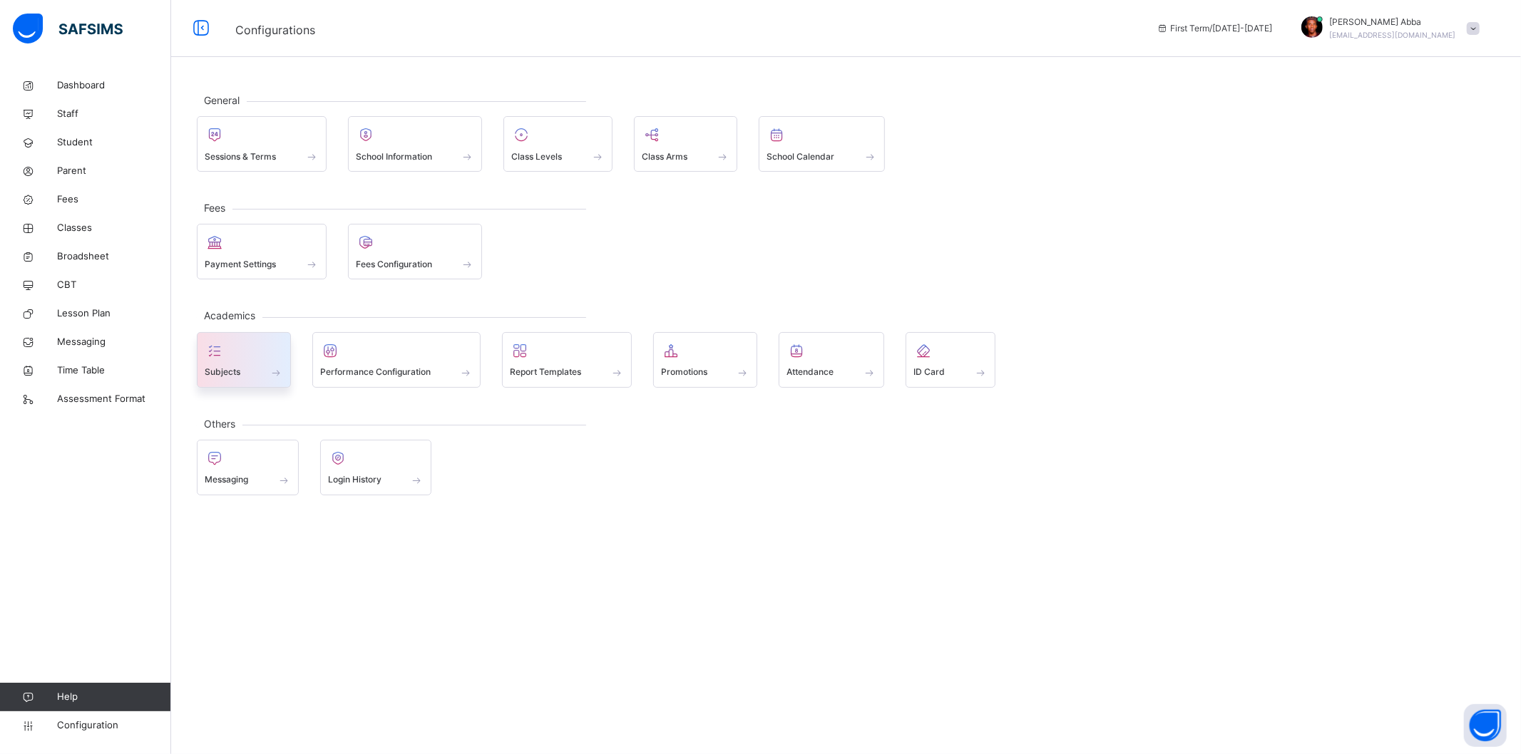
click at [257, 366] on div "Subjects" at bounding box center [244, 372] width 78 height 15
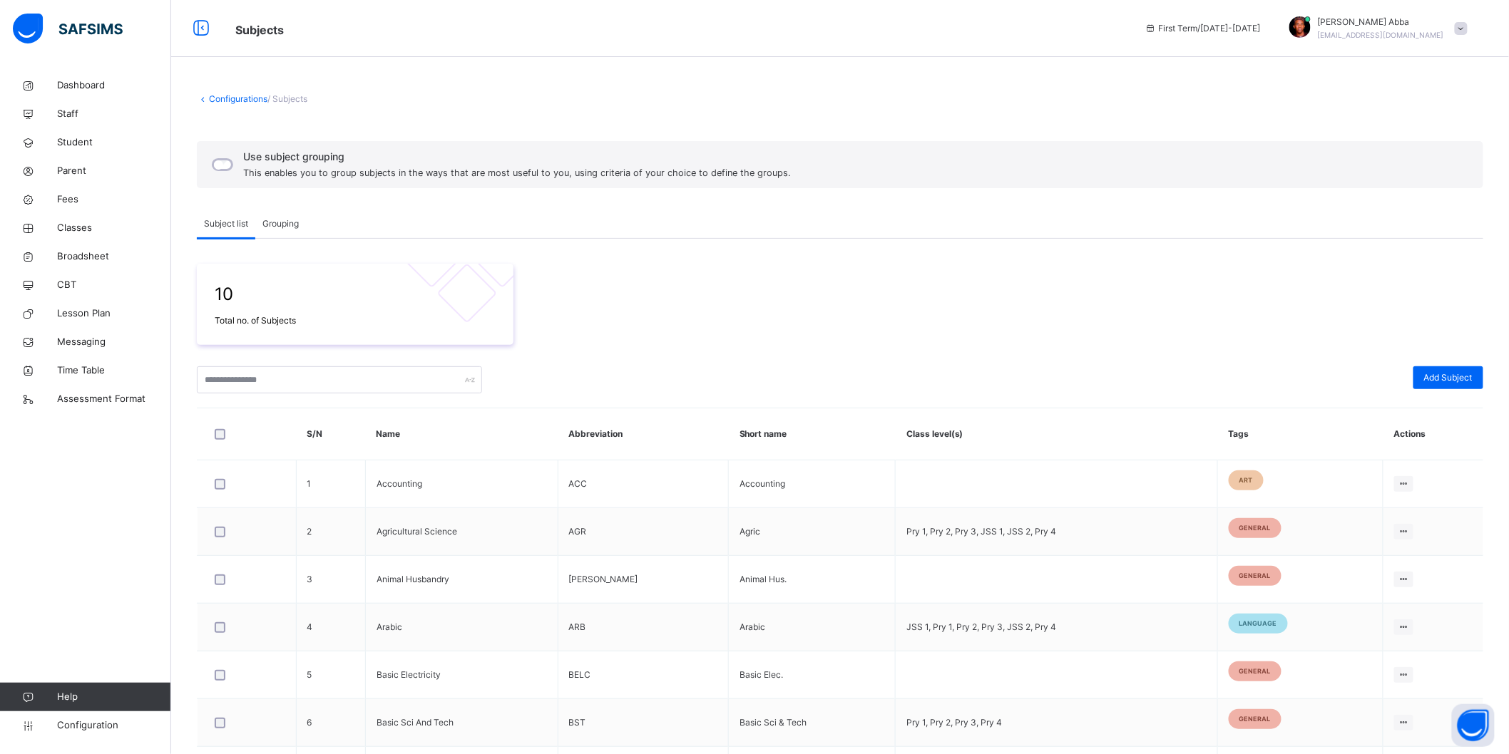
click at [230, 96] on link "Configurations" at bounding box center [238, 98] width 58 height 11
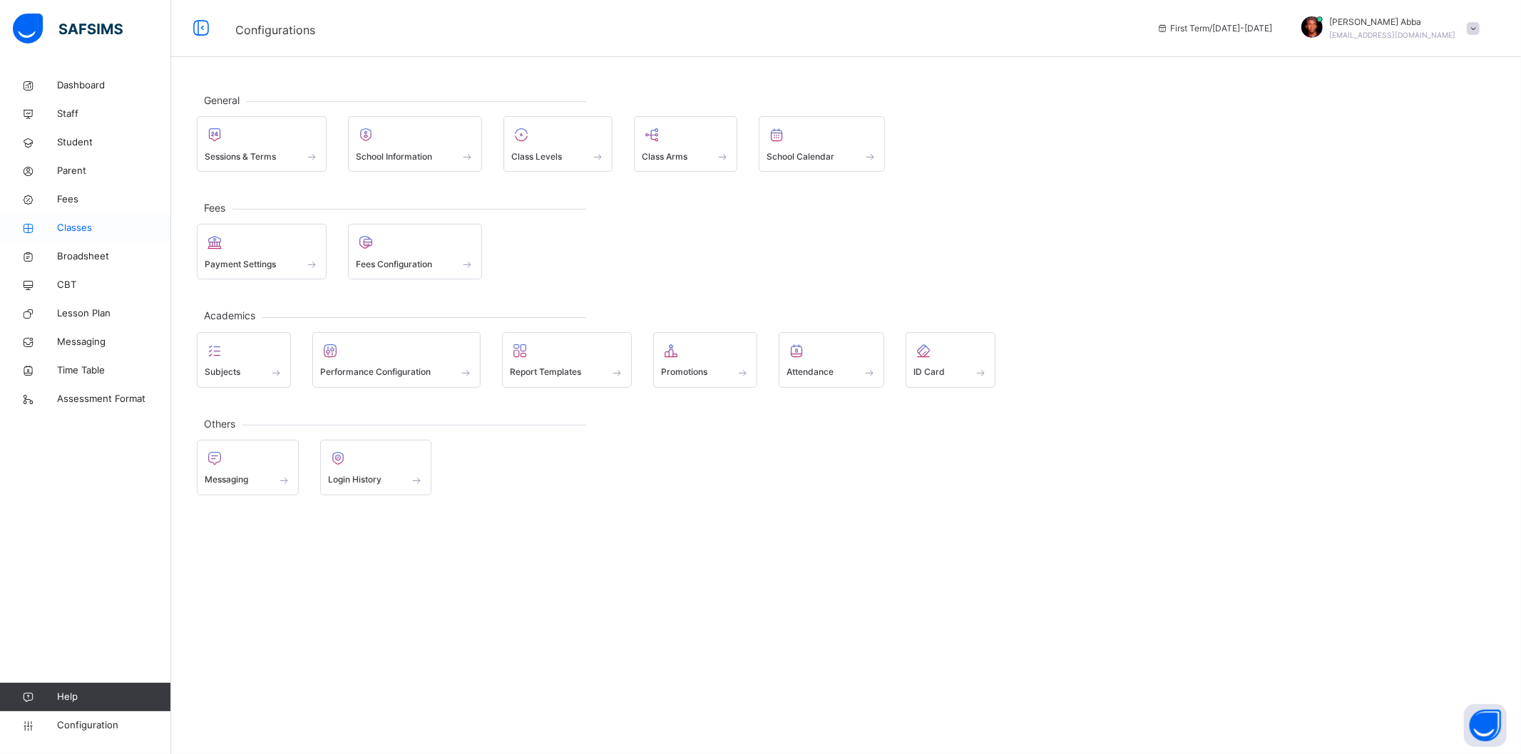
click at [76, 221] on span "Classes" at bounding box center [114, 228] width 114 height 14
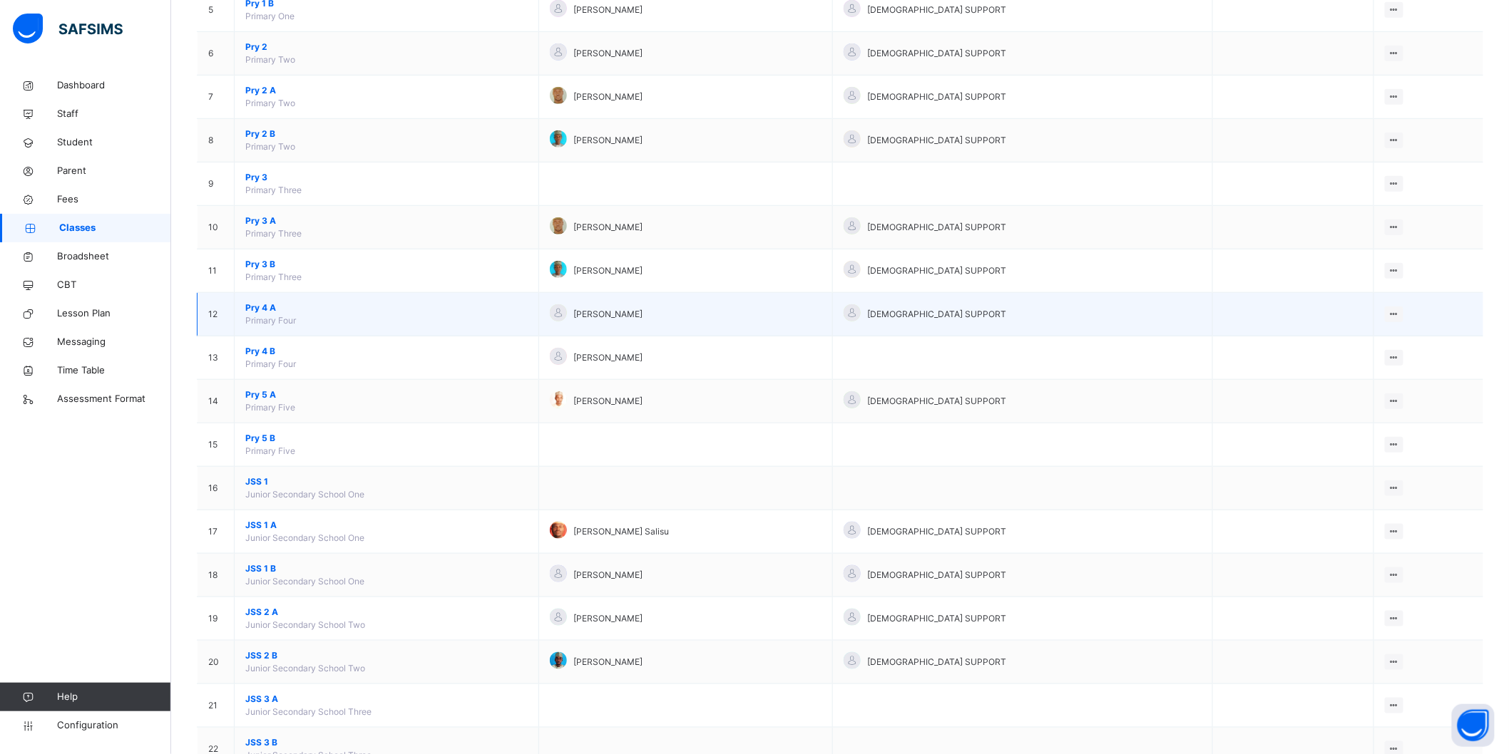
scroll to position [396, 0]
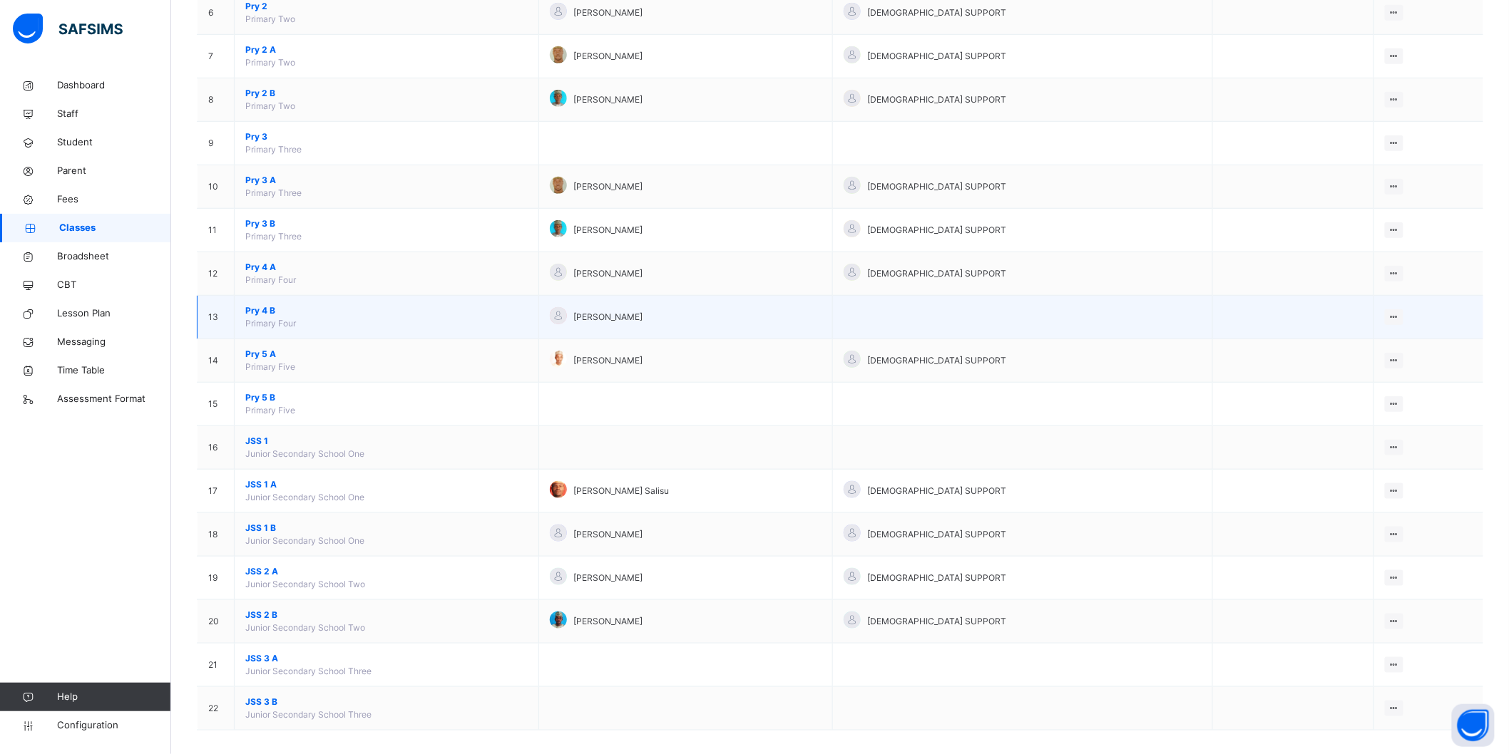
click at [264, 311] on span "Pry 4 B" at bounding box center [386, 310] width 282 height 13
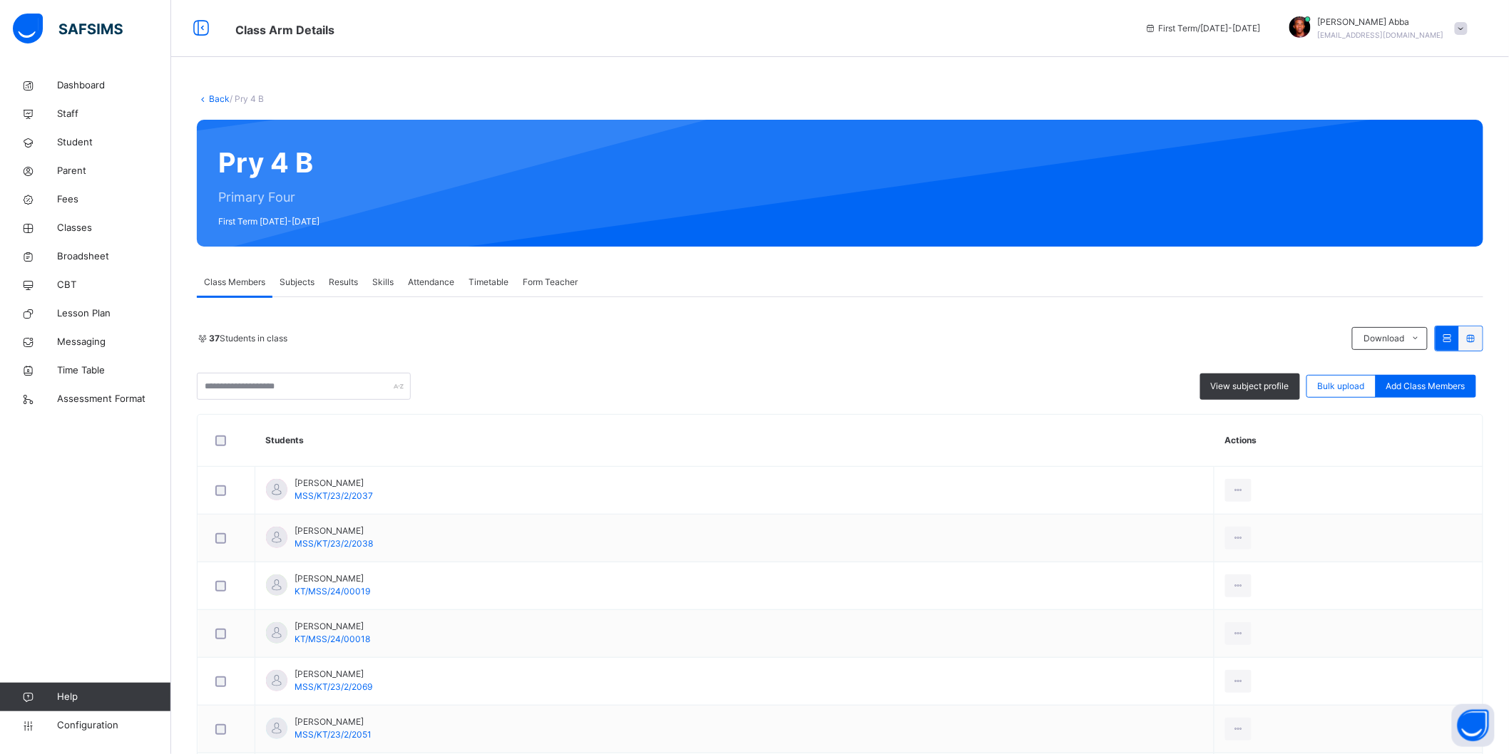
click at [295, 279] on span "Subjects" at bounding box center [296, 282] width 35 height 13
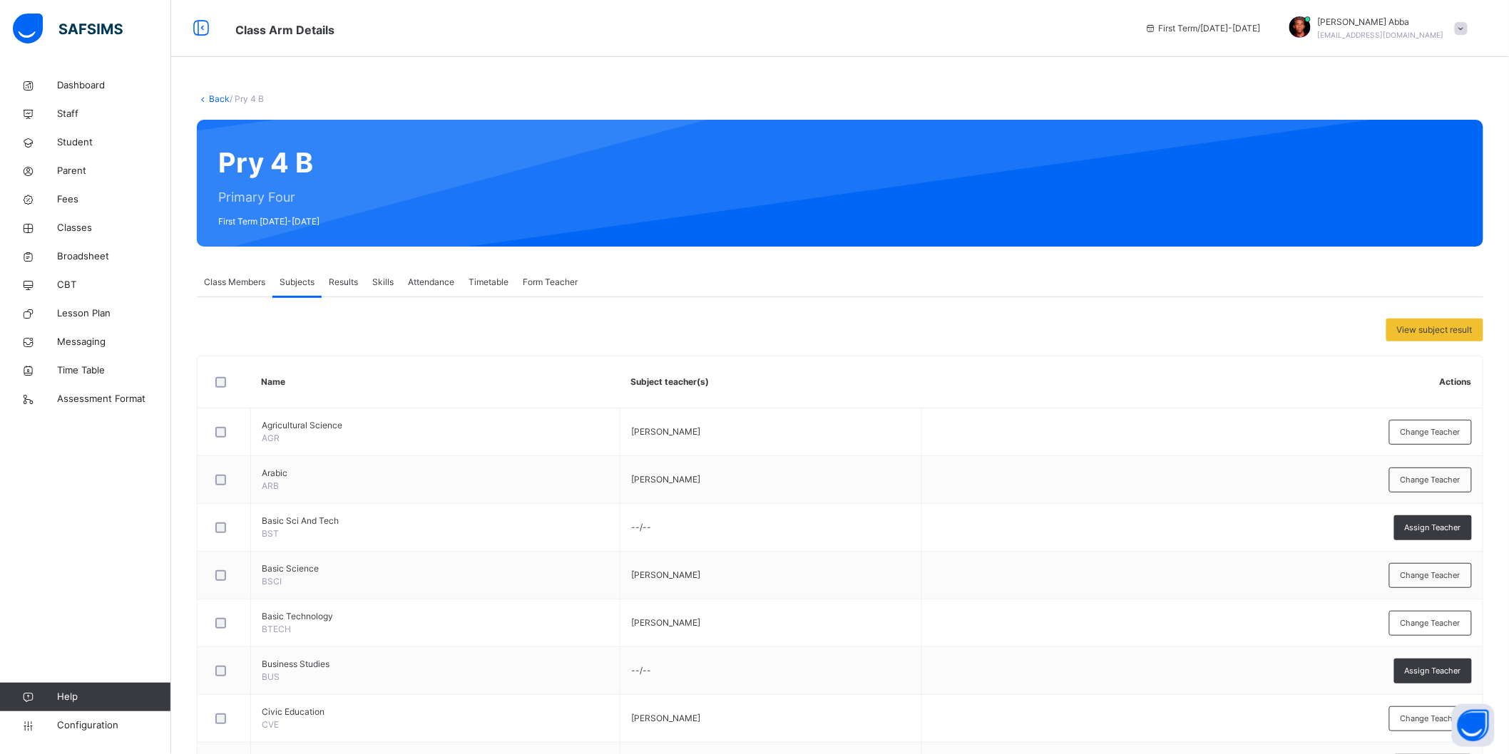
click at [220, 100] on link "Back" at bounding box center [219, 98] width 21 height 11
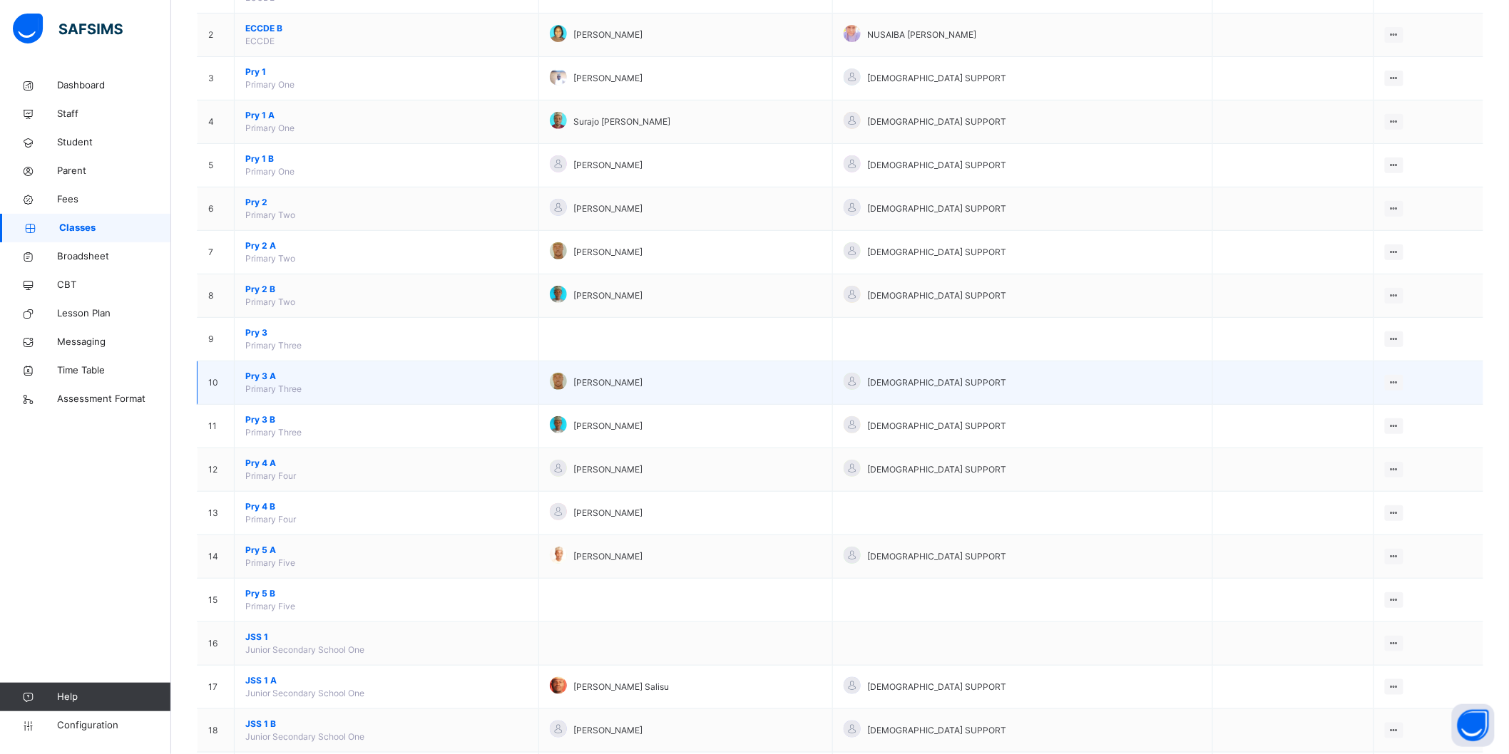
scroll to position [237, 0]
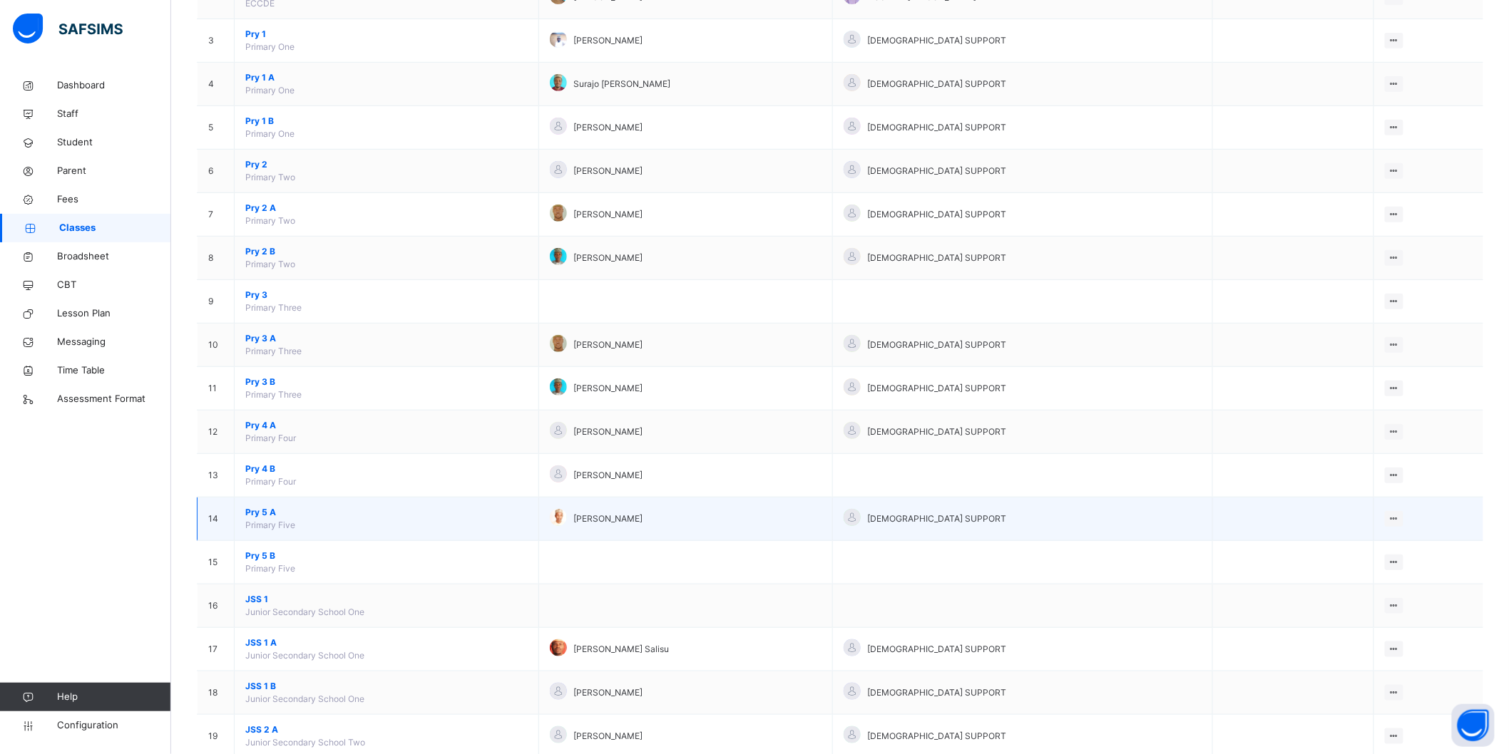
click at [258, 509] on span "Pry 5 A" at bounding box center [386, 512] width 282 height 13
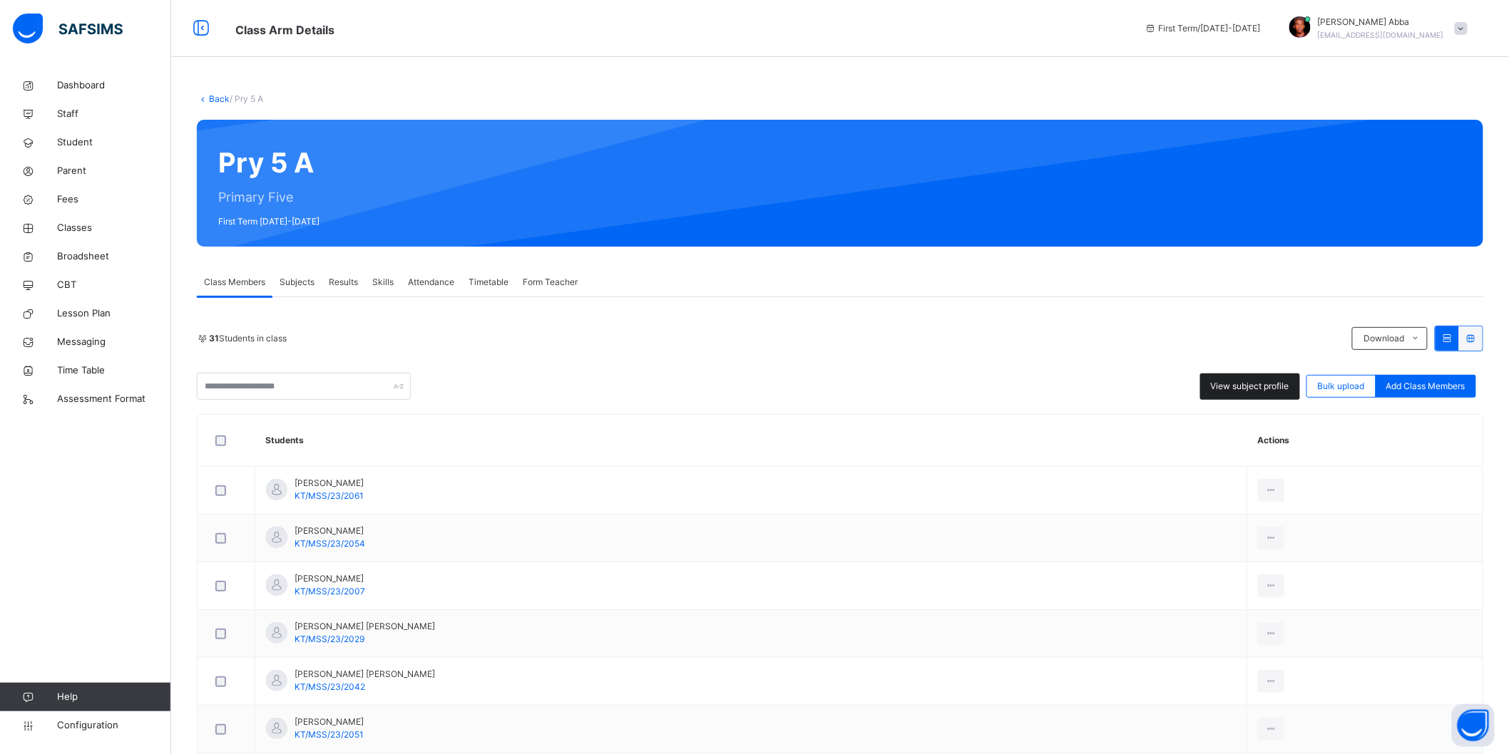
click at [1282, 380] on span "View subject profile" at bounding box center [1250, 386] width 78 height 13
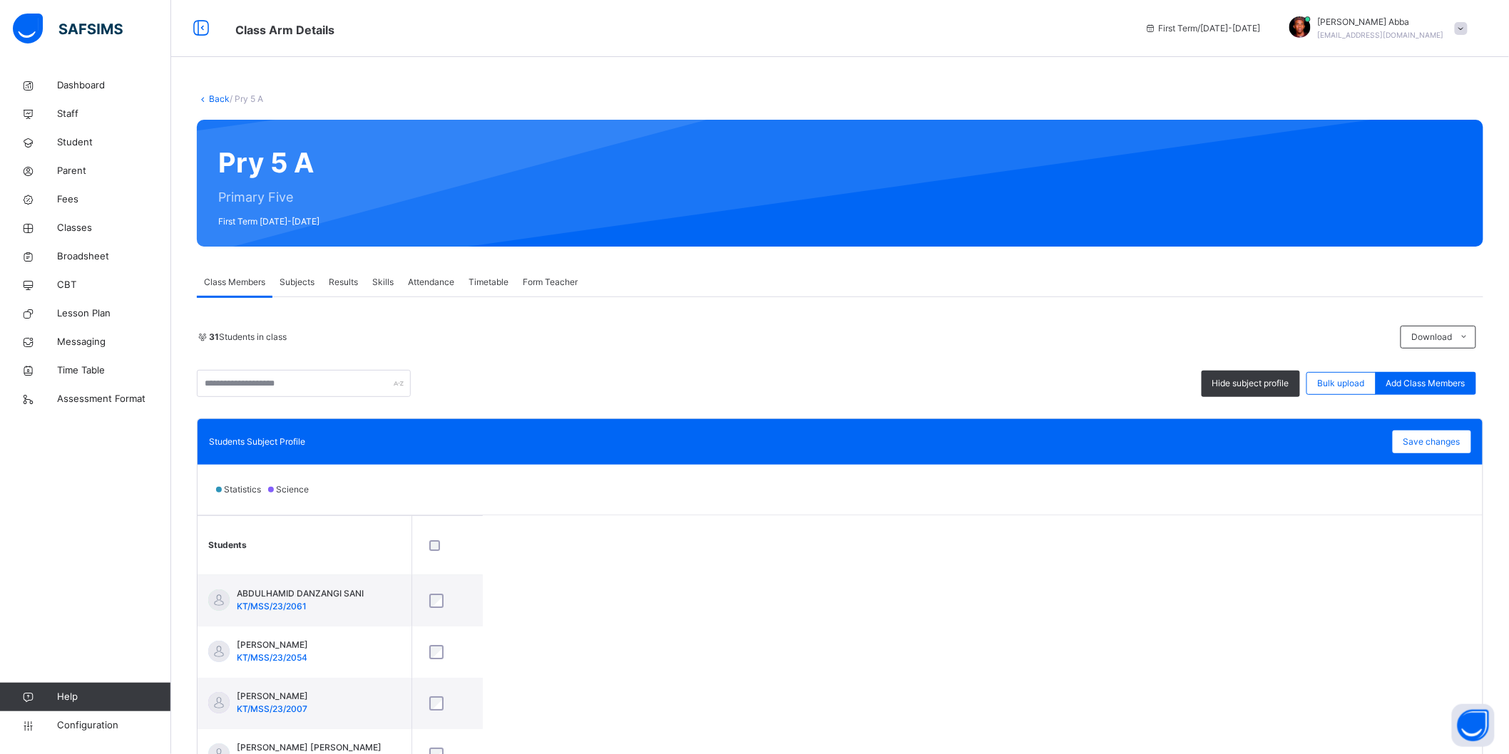
click at [301, 279] on span "Subjects" at bounding box center [296, 282] width 35 height 13
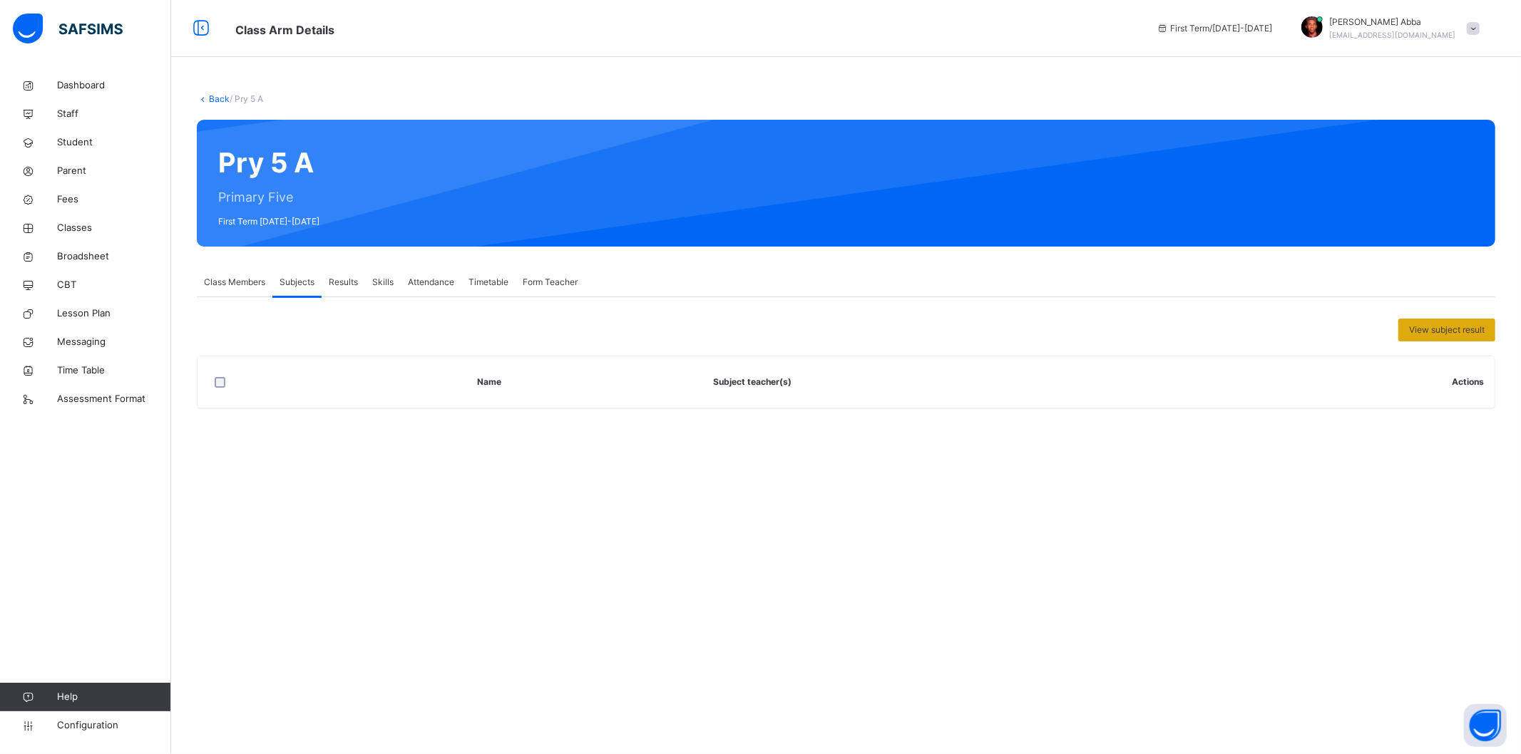
click at [1368, 332] on span "View subject result" at bounding box center [1447, 330] width 76 height 13
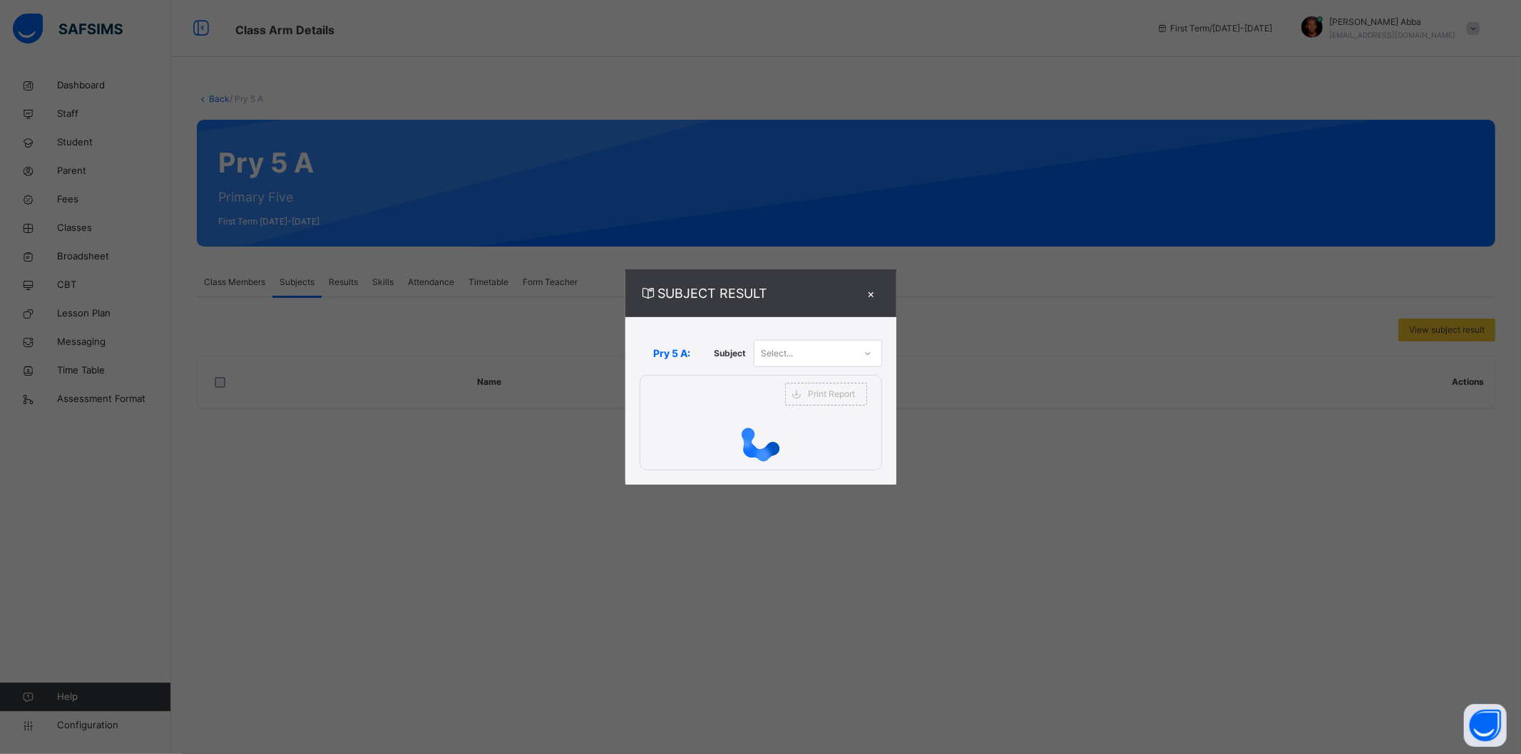
click at [857, 354] on div at bounding box center [867, 353] width 24 height 23
click at [875, 294] on div "×" at bounding box center [870, 293] width 21 height 19
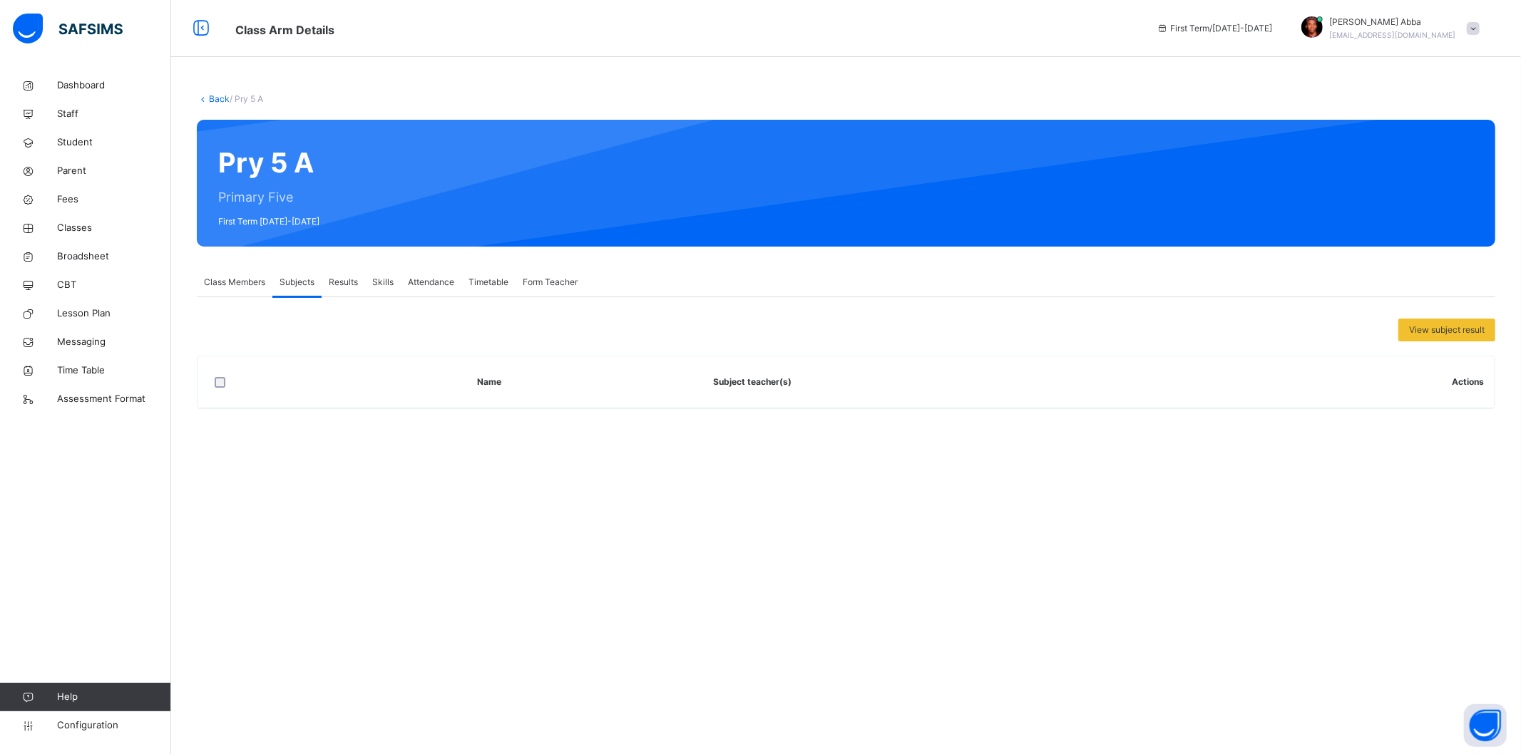
click at [1368, 317] on div "View subject result Name Subject teacher(s) Actions × Add Subject Teacher Selec…" at bounding box center [846, 353] width 1298 height 112
click at [1368, 326] on span "View subject result" at bounding box center [1447, 330] width 76 height 13
click at [1471, 341] on div "View subject result Name Subject teacher(s) Actions" at bounding box center [846, 364] width 1298 height 91
click at [1464, 329] on span "View subject result" at bounding box center [1447, 330] width 76 height 13
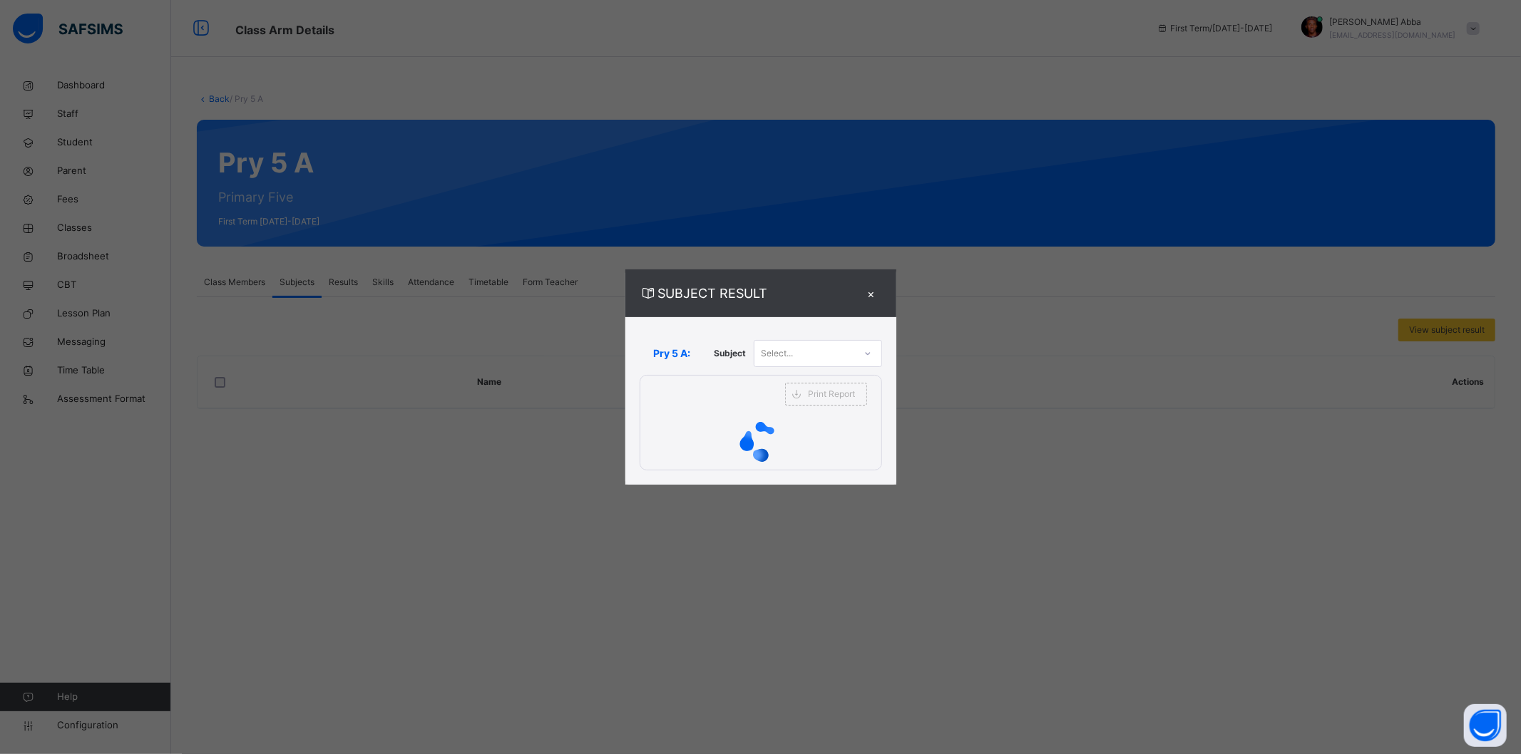
click at [867, 288] on div "×" at bounding box center [870, 293] width 21 height 19
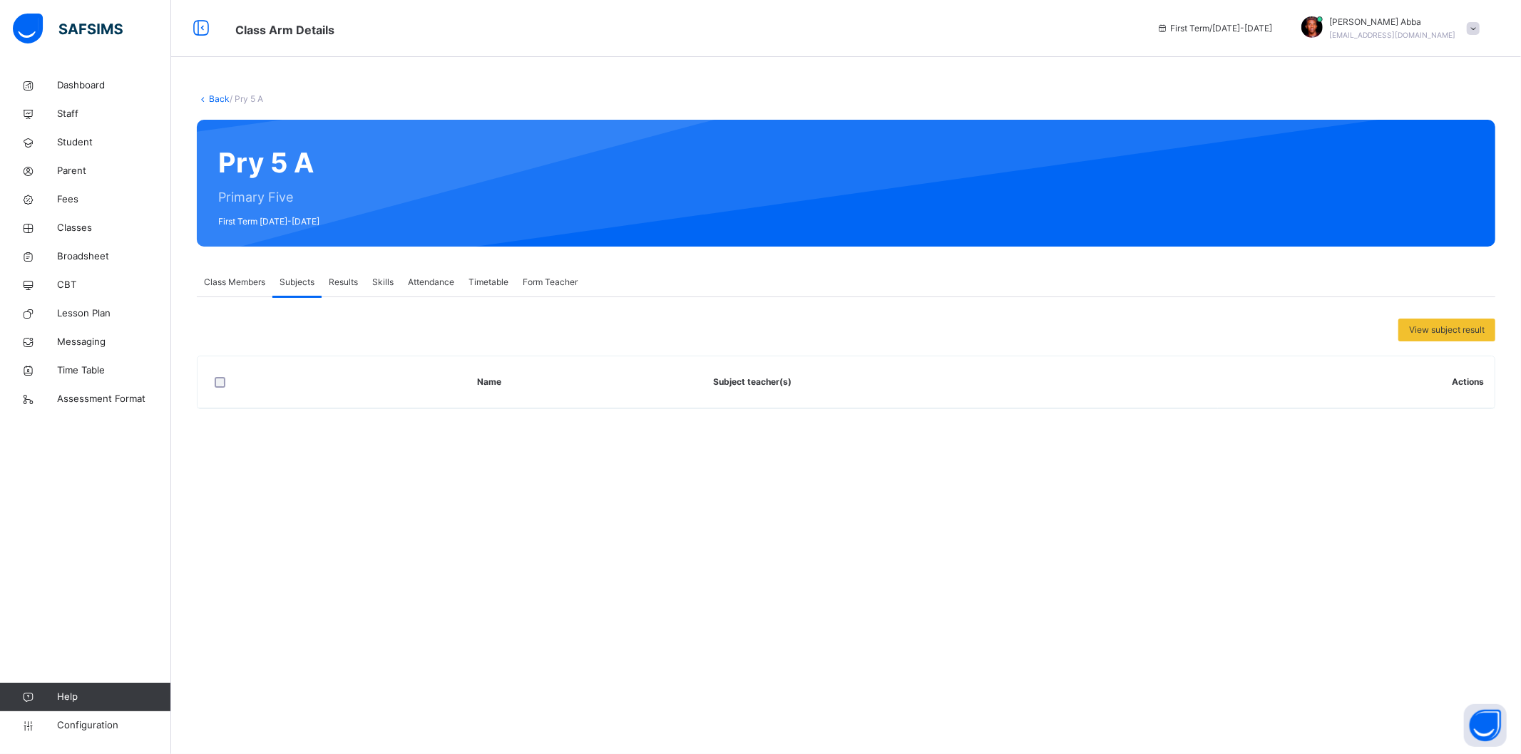
click at [343, 272] on div "Results" at bounding box center [343, 282] width 43 height 29
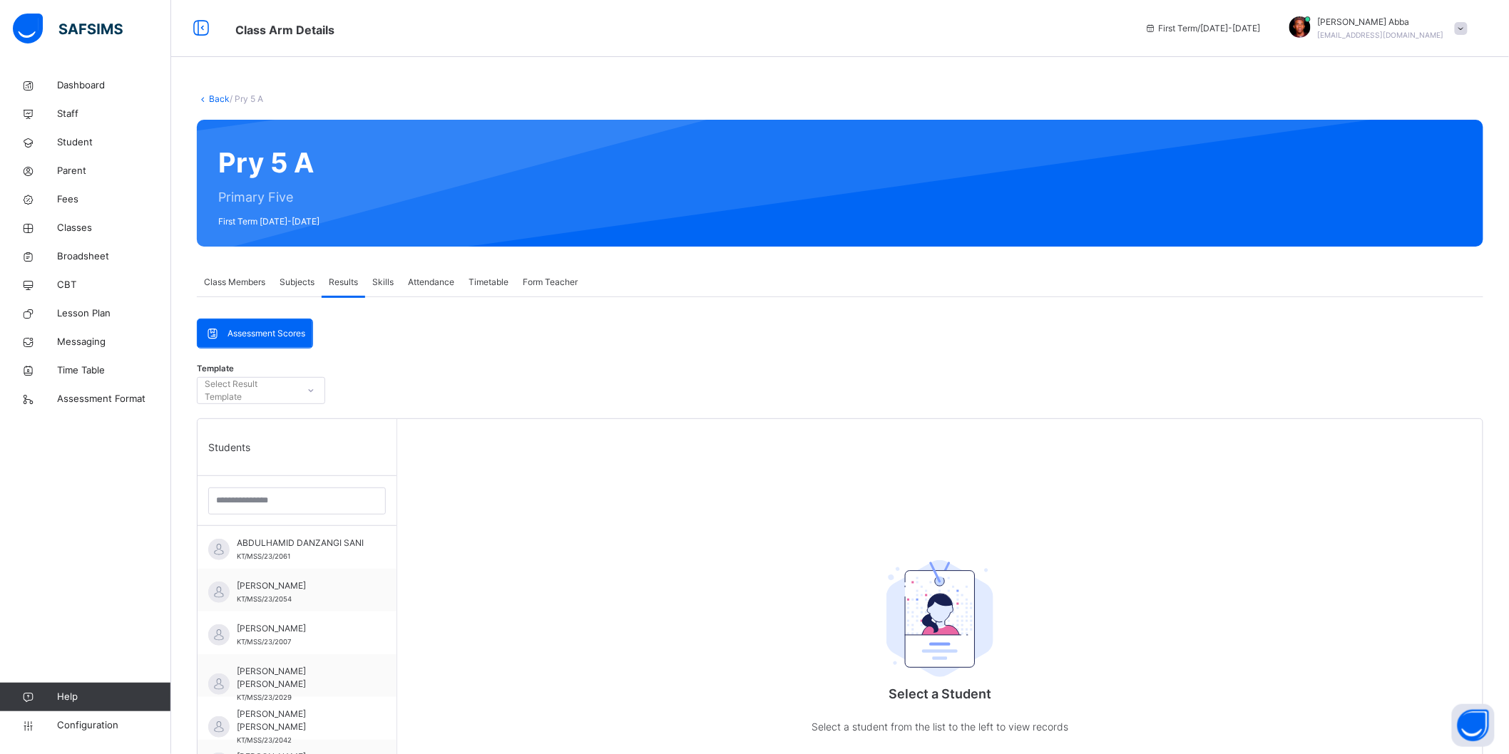
click at [381, 279] on span "Skills" at bounding box center [382, 282] width 21 height 13
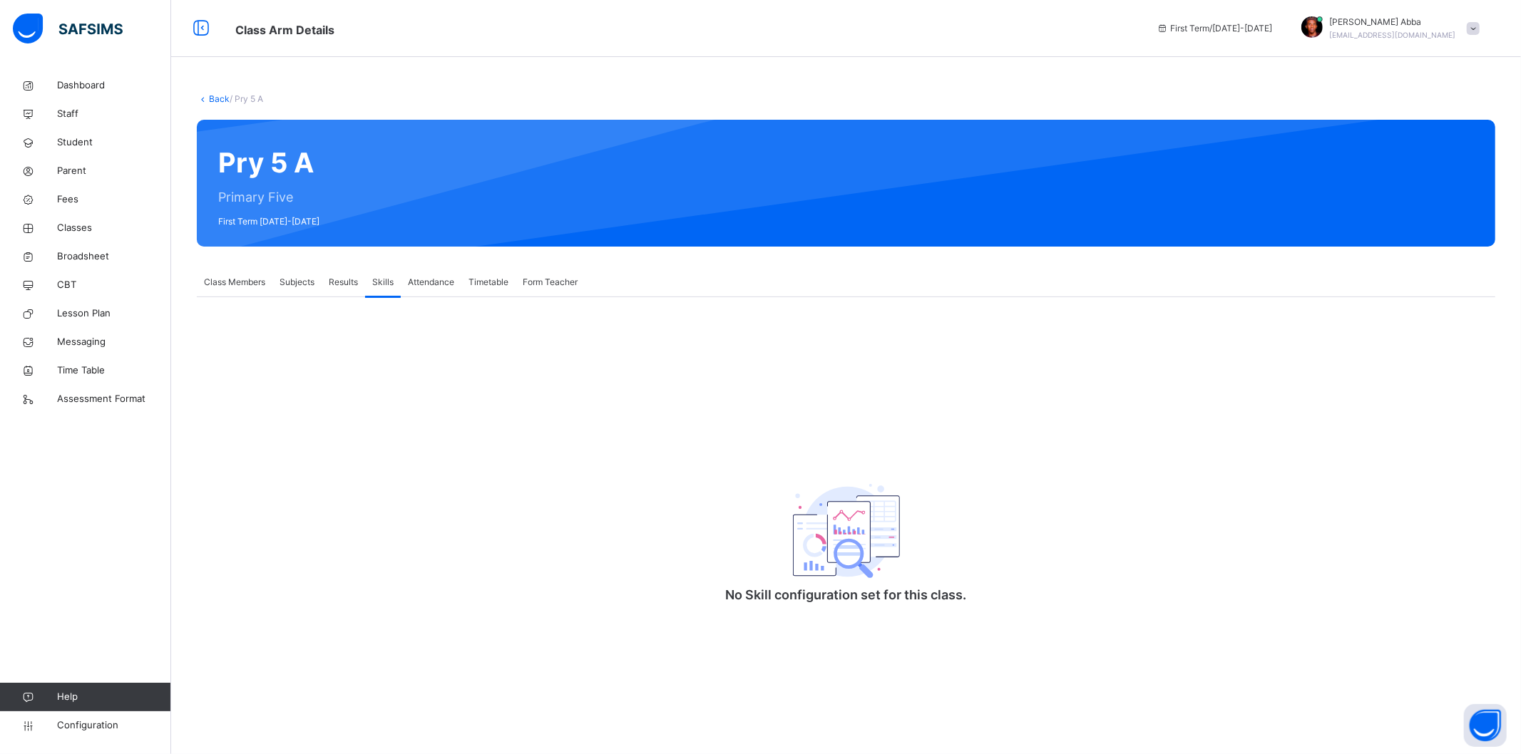
click at [422, 276] on span "Attendance" at bounding box center [431, 282] width 46 height 13
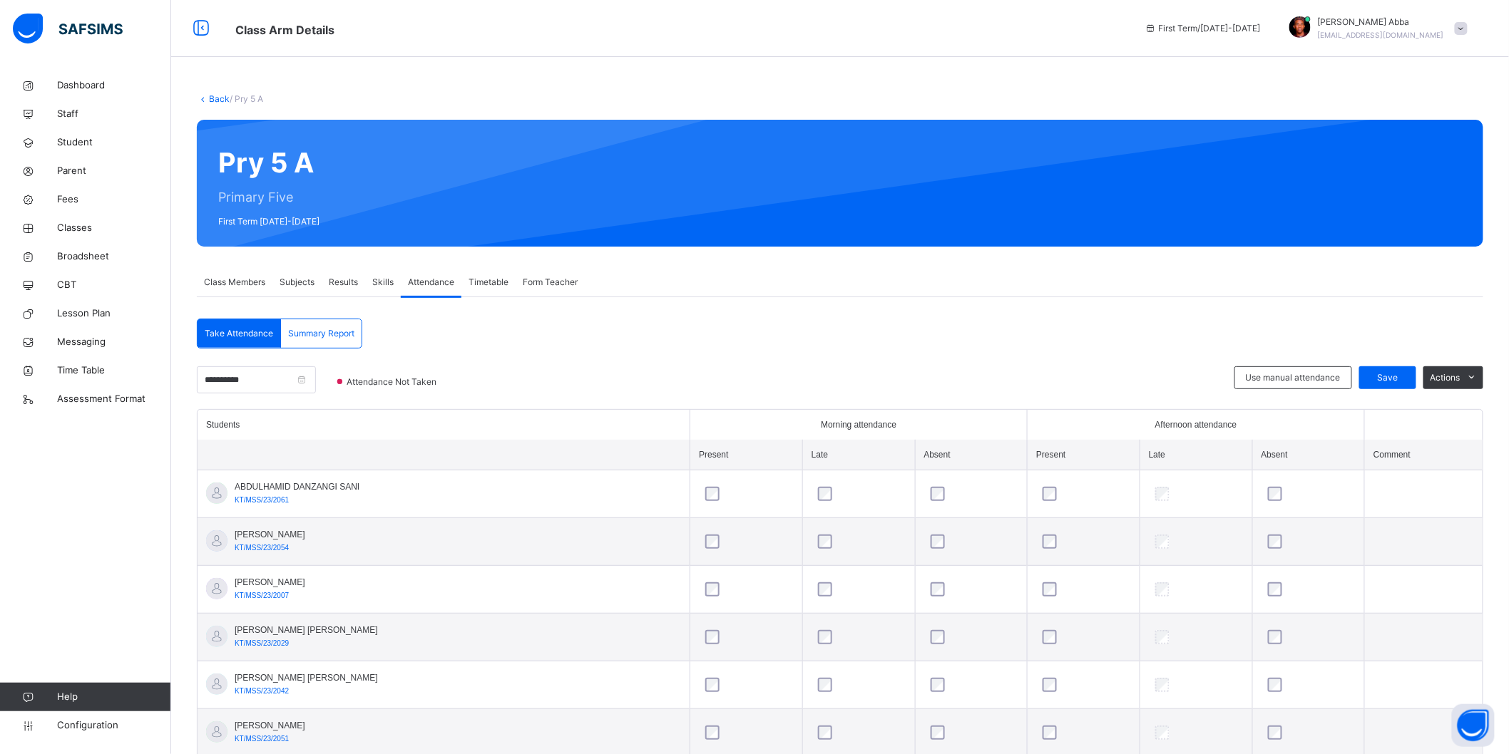
click at [486, 287] on span "Timetable" at bounding box center [488, 282] width 40 height 13
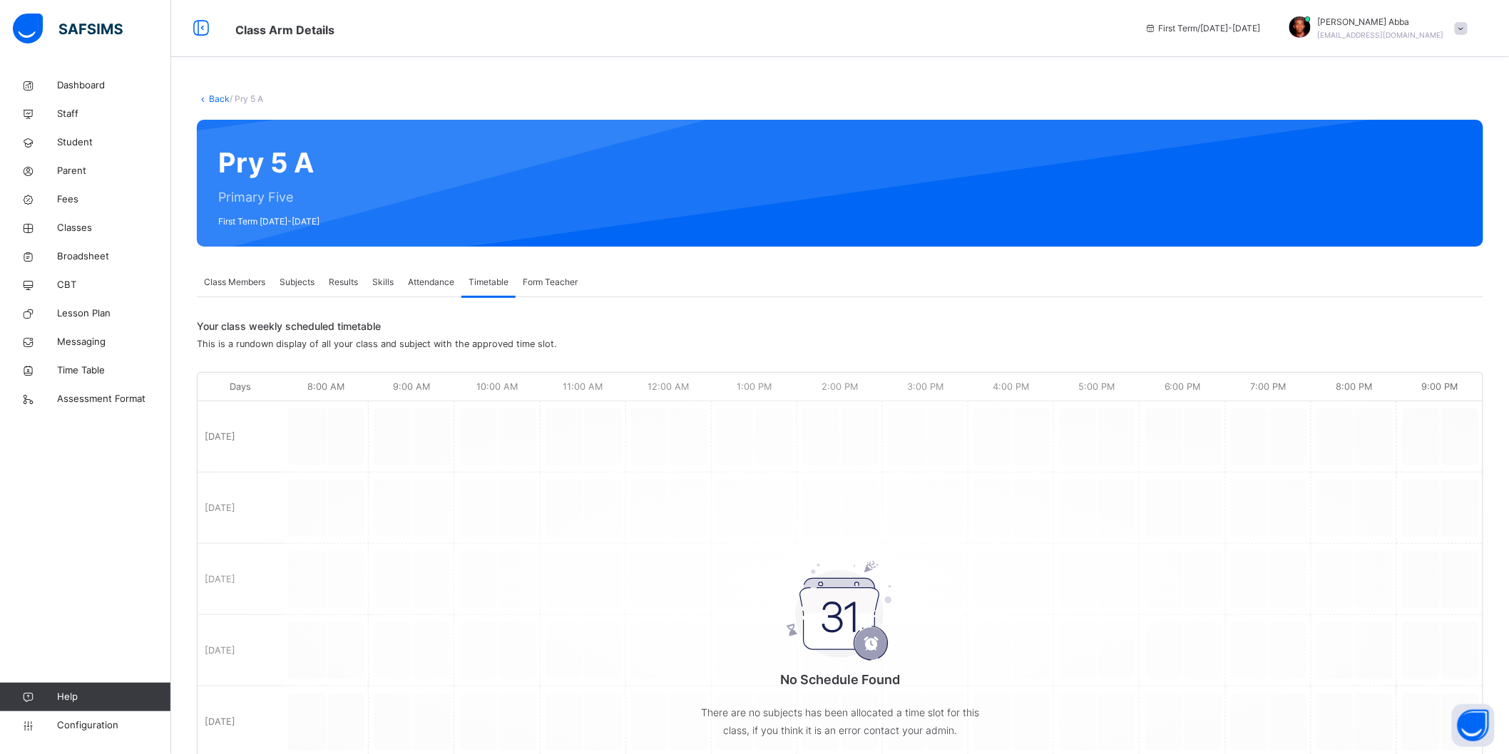
click at [586, 289] on div "Class Members Subjects Results Skills Attendance Timetable Form Teacher" at bounding box center [840, 282] width 1286 height 29
click at [570, 288] on span "Form Teacher" at bounding box center [550, 282] width 55 height 13
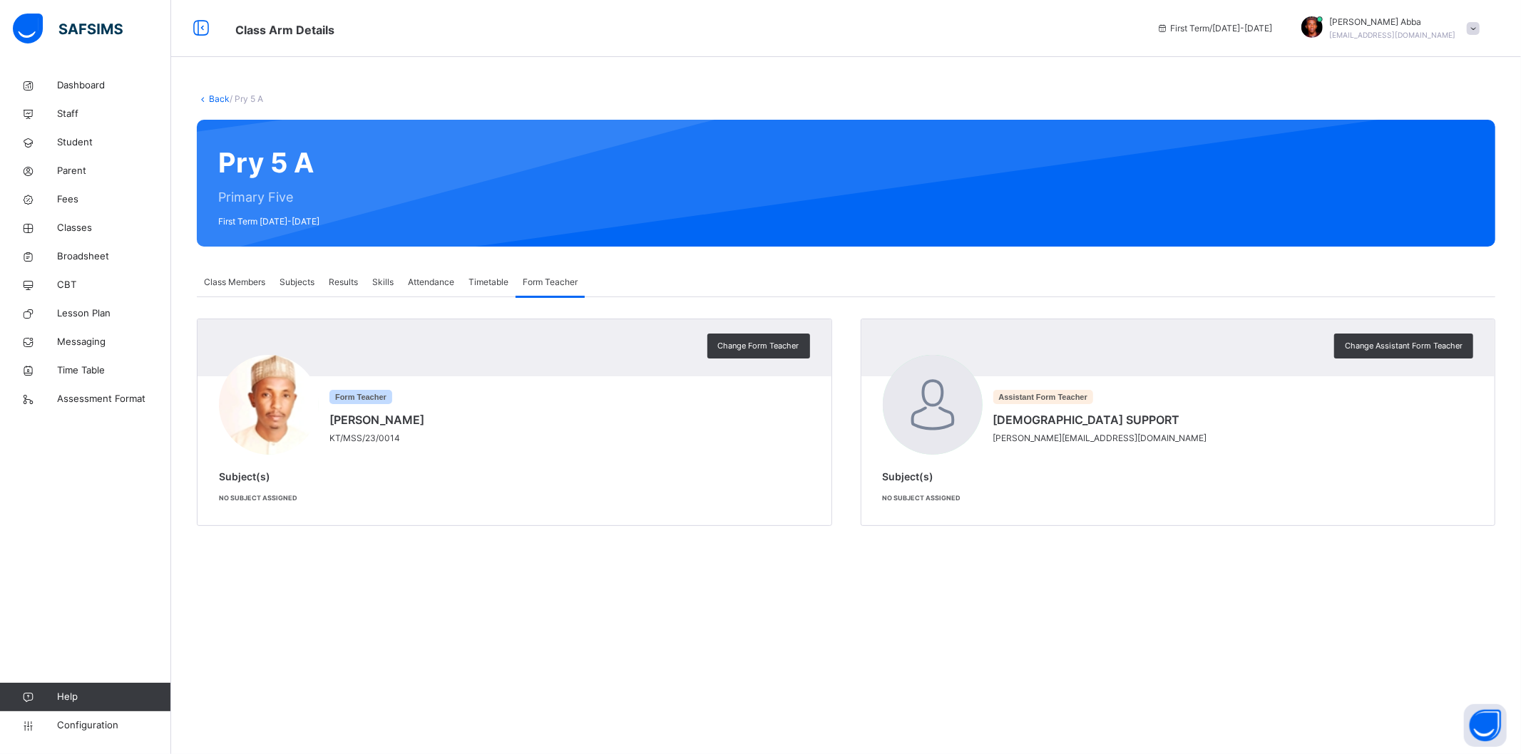
click at [220, 96] on link "Back" at bounding box center [219, 98] width 21 height 11
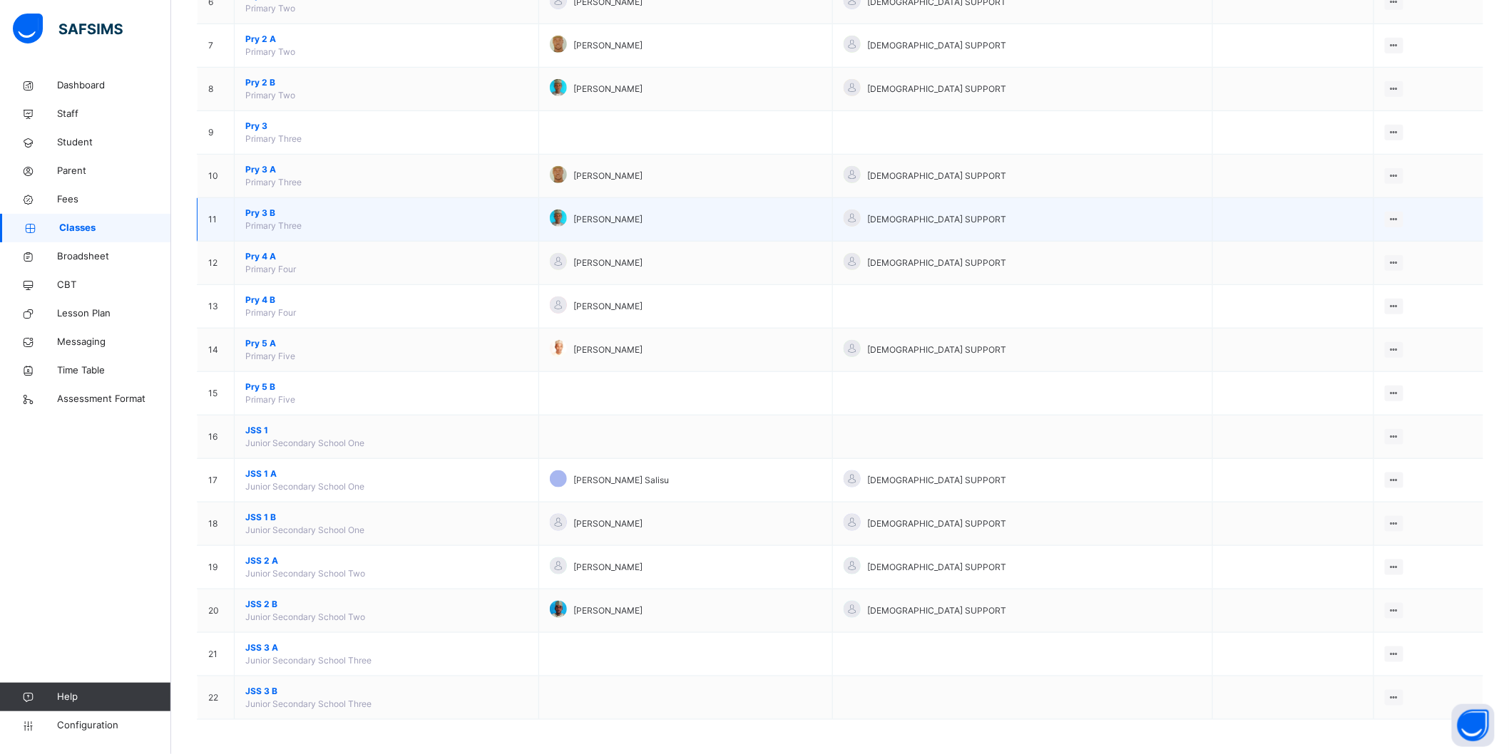
scroll to position [408, 0]
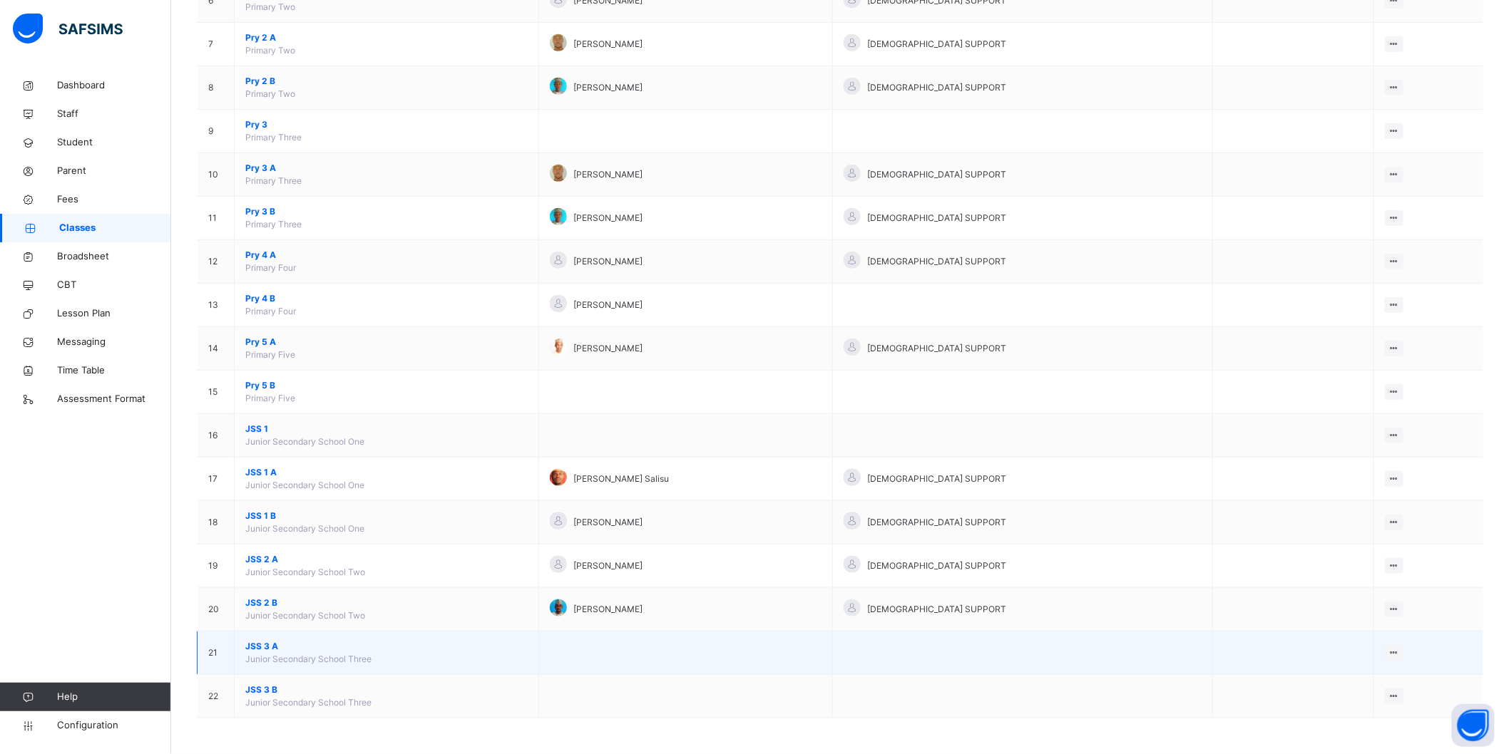
click at [265, 639] on td "JSS 3 A Junior Secondary School Three" at bounding box center [387, 653] width 304 height 43
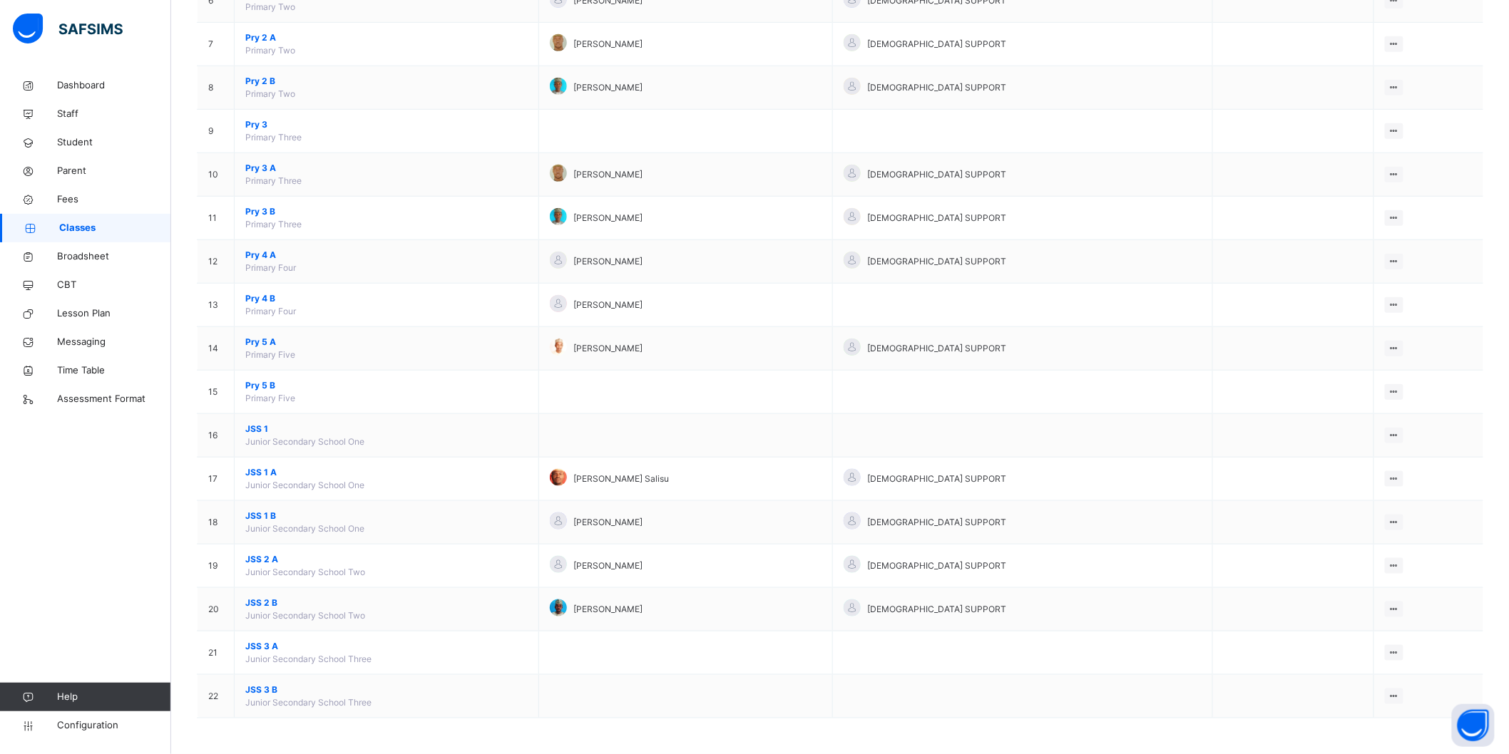
click at [264, 643] on span "JSS 3 A" at bounding box center [386, 646] width 282 height 13
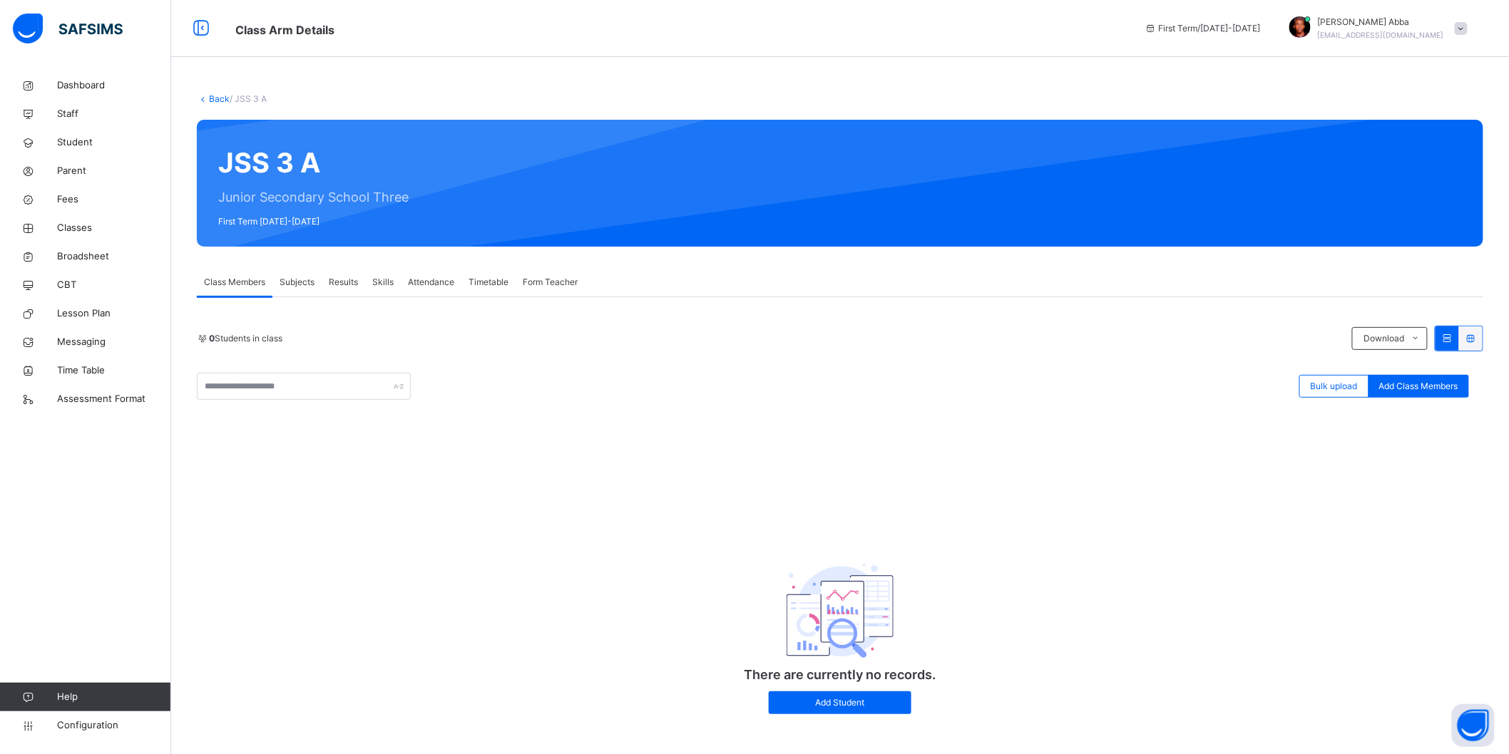
click at [294, 273] on div "Subjects" at bounding box center [296, 282] width 49 height 29
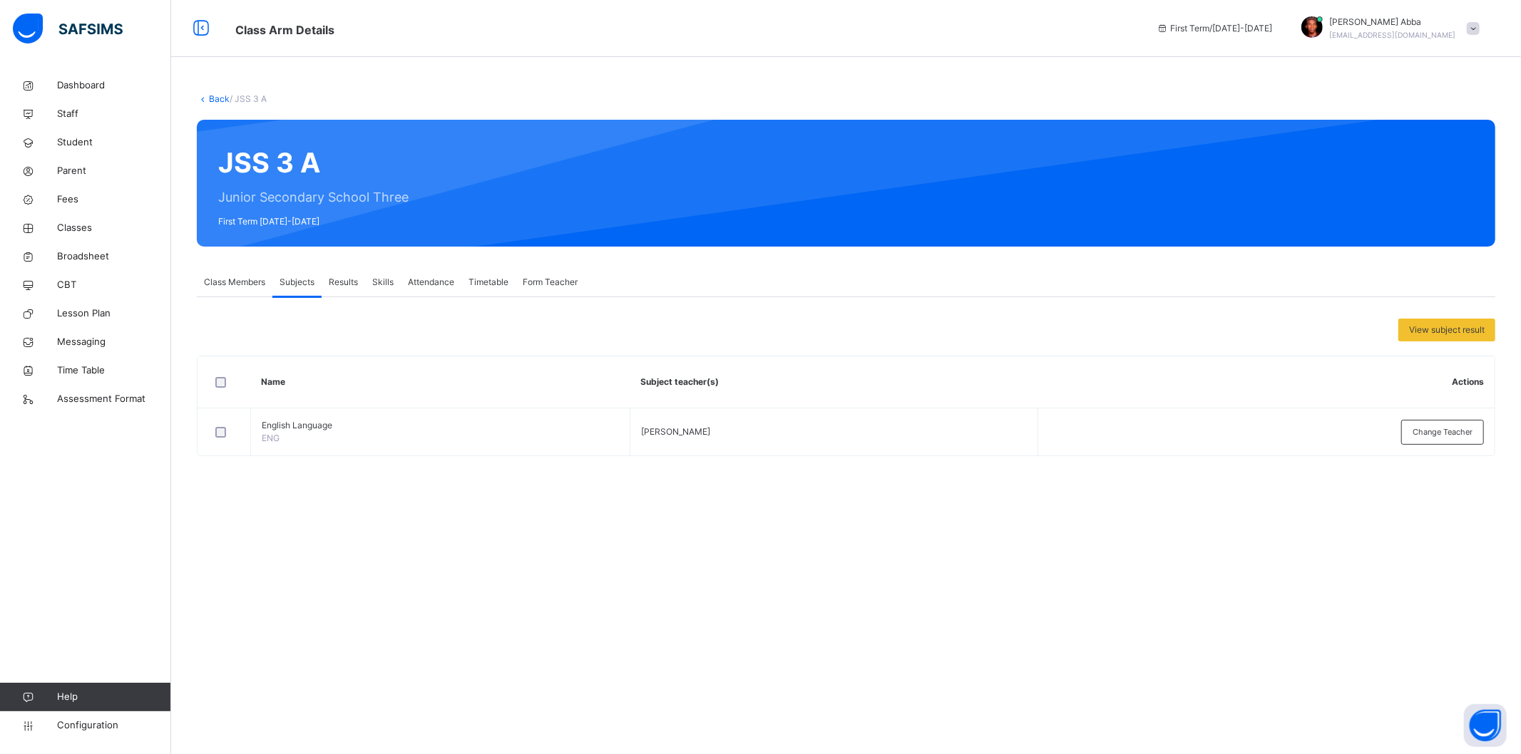
click at [239, 285] on span "Class Members" at bounding box center [234, 282] width 61 height 13
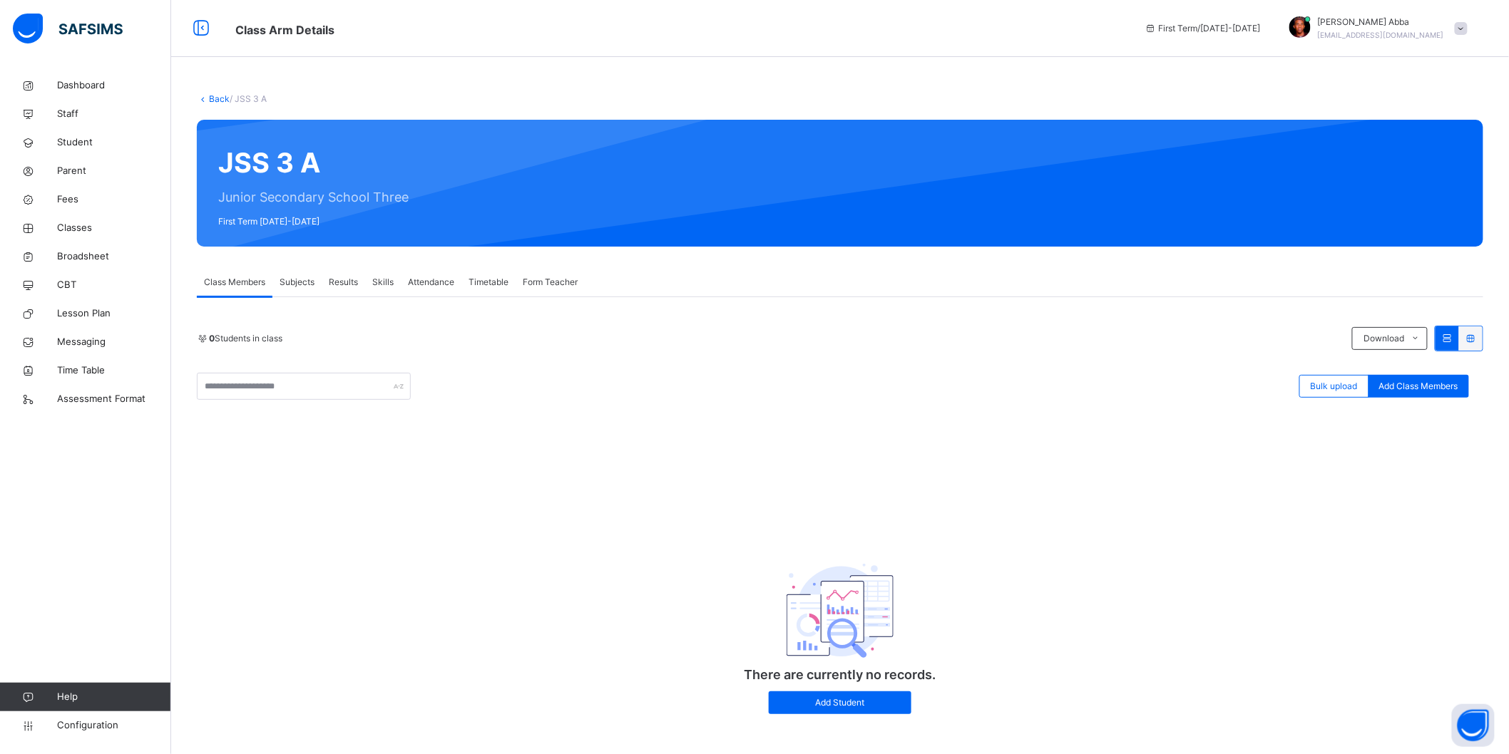
click at [311, 283] on span "Subjects" at bounding box center [296, 282] width 35 height 13
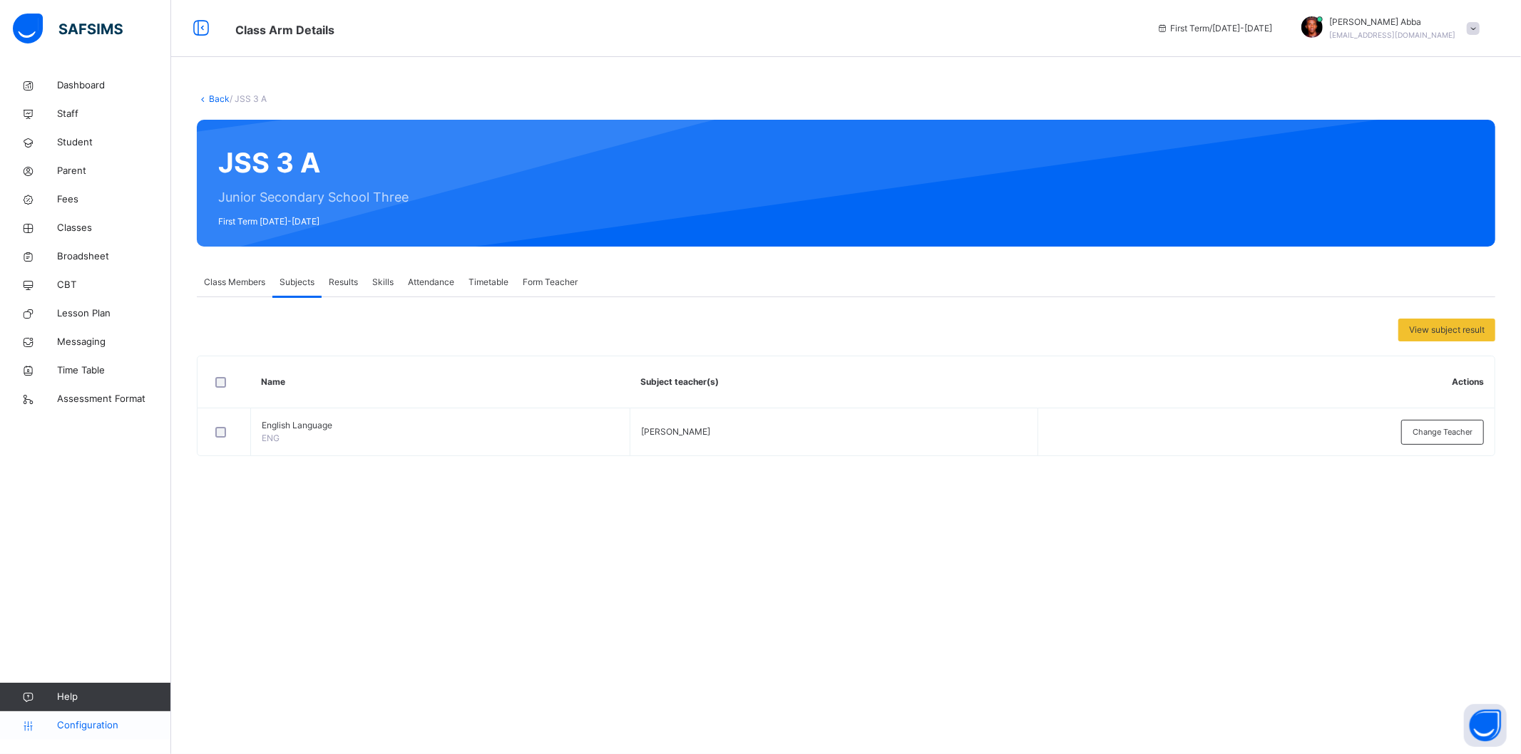
click at [73, 722] on span "Configuration" at bounding box center [113, 726] width 113 height 14
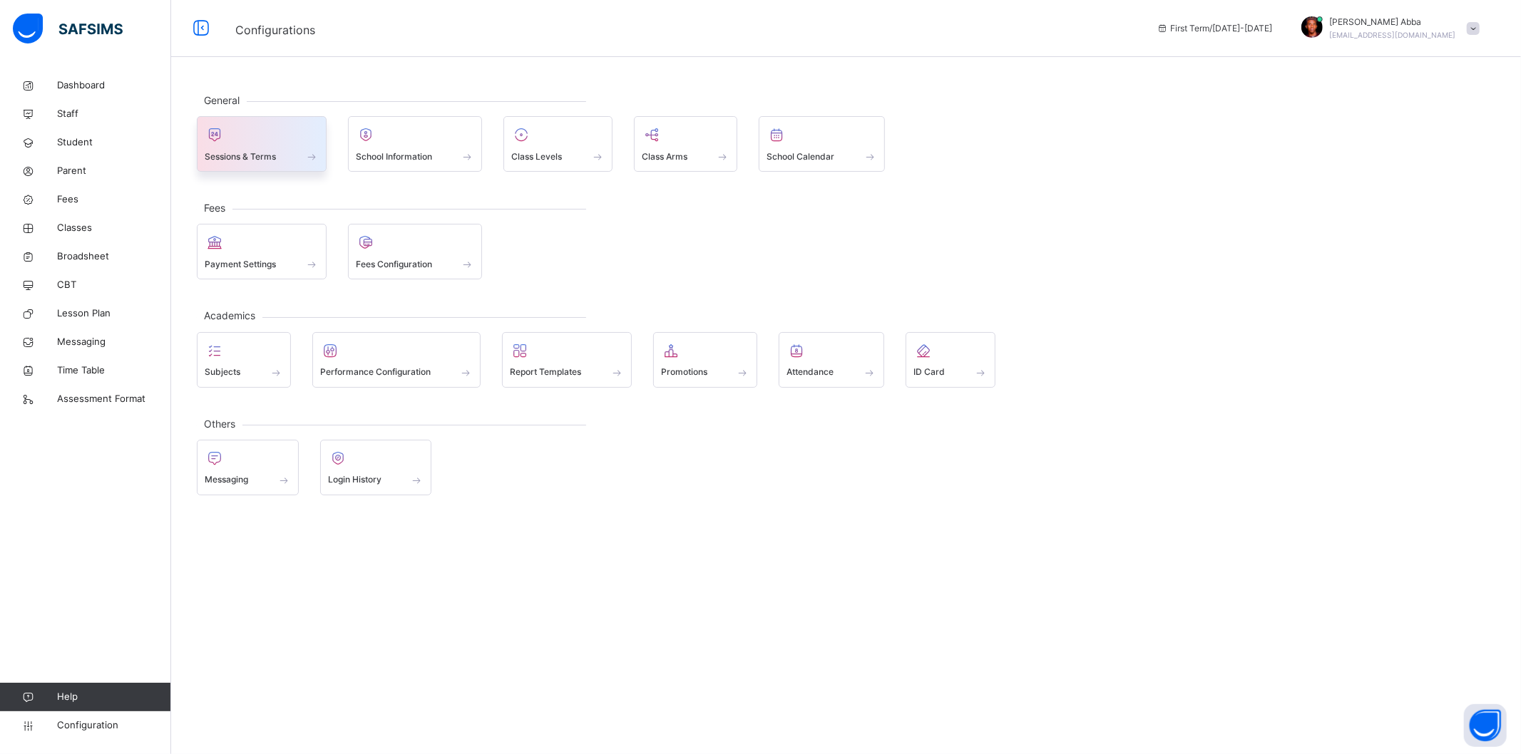
click at [264, 158] on span "Sessions & Terms" at bounding box center [240, 156] width 71 height 13
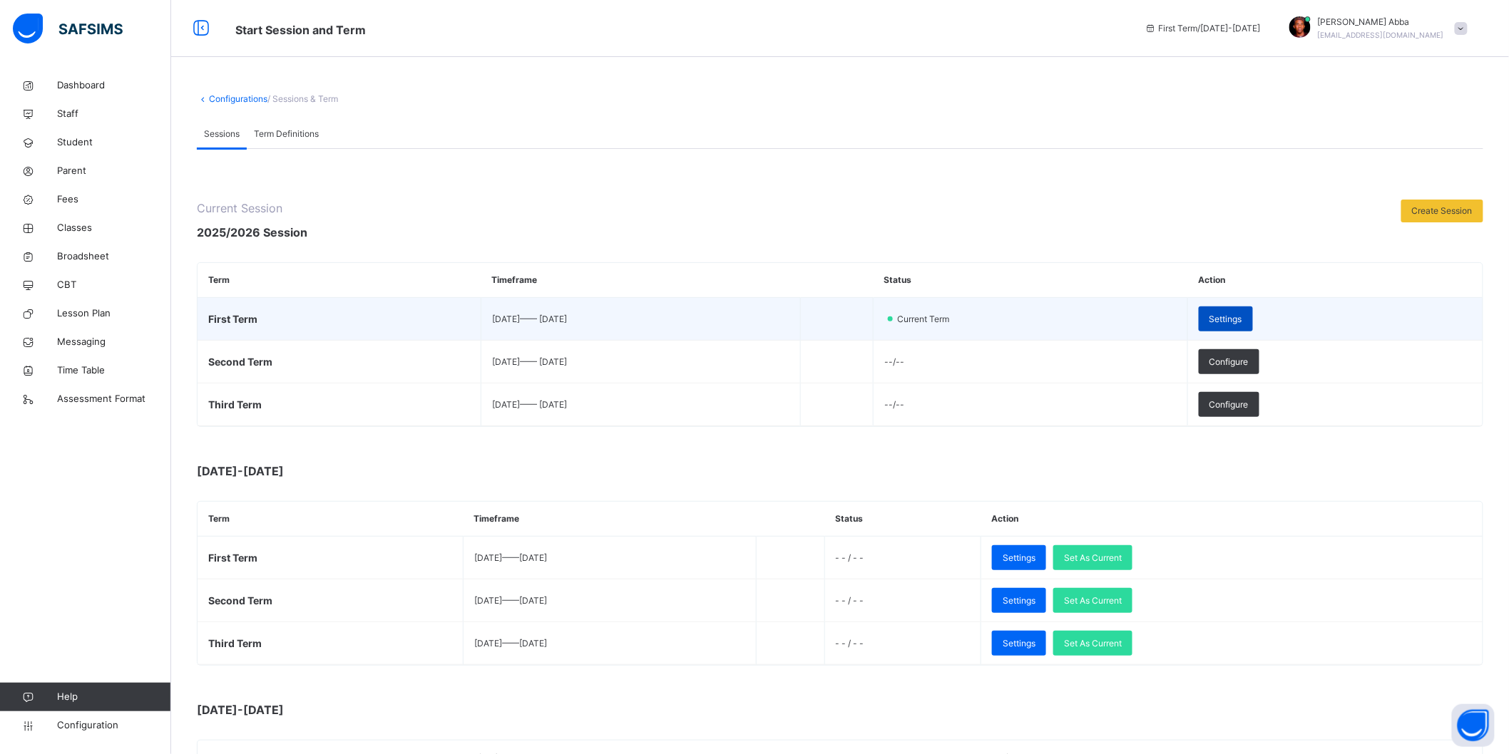
click at [1242, 322] on span "Settings" at bounding box center [1225, 319] width 33 height 13
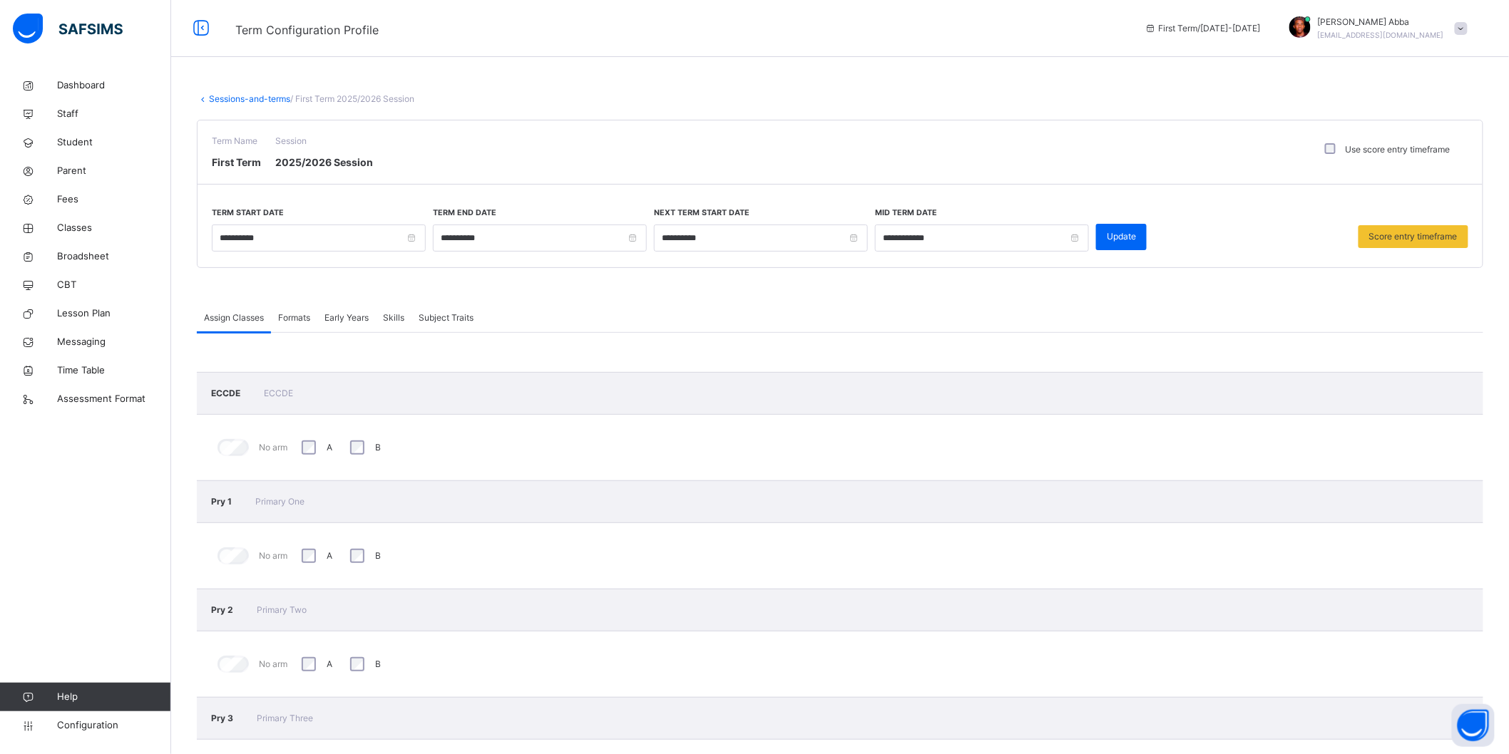
click at [472, 314] on span "Subject Traits" at bounding box center [445, 318] width 55 height 13
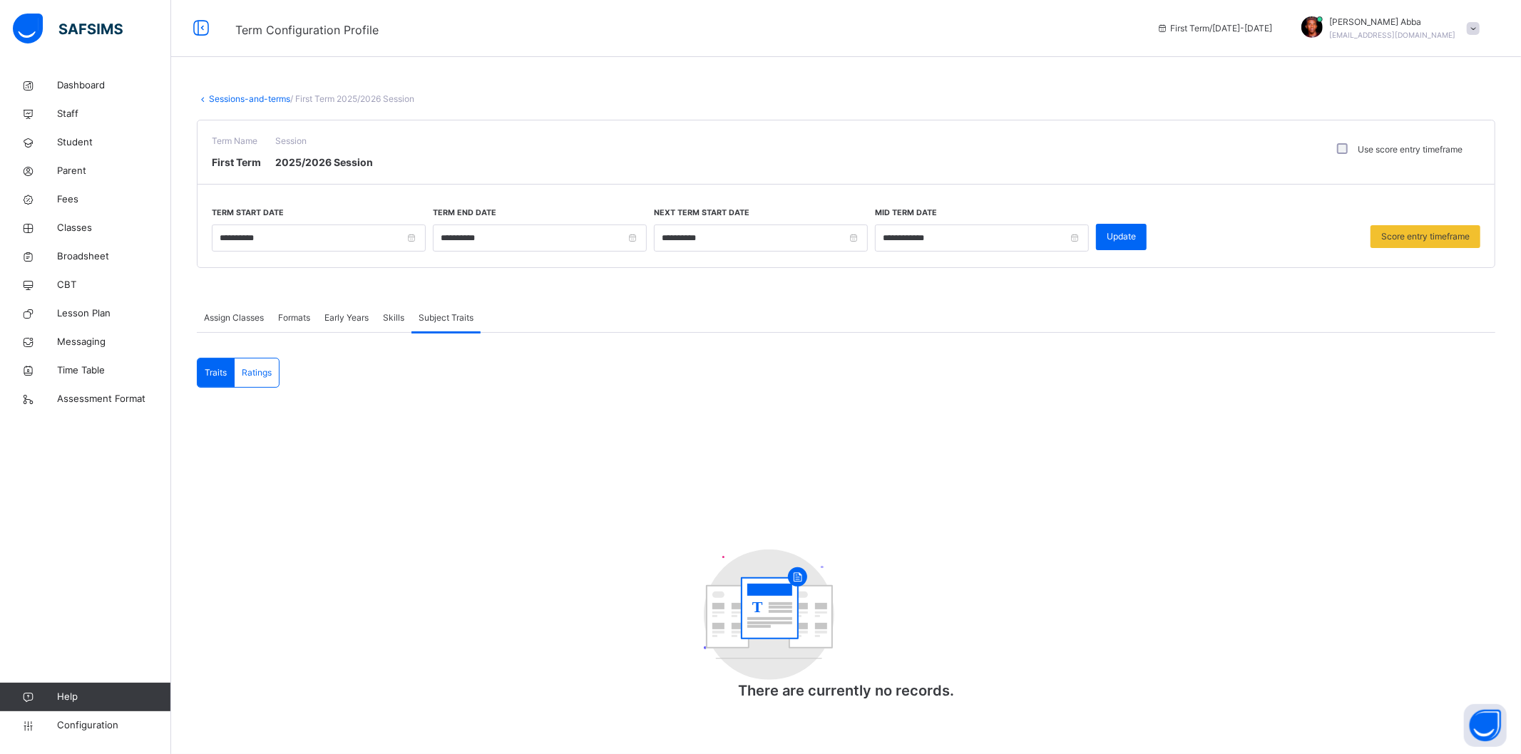
click at [205, 375] on span "Traits" at bounding box center [216, 372] width 22 height 13
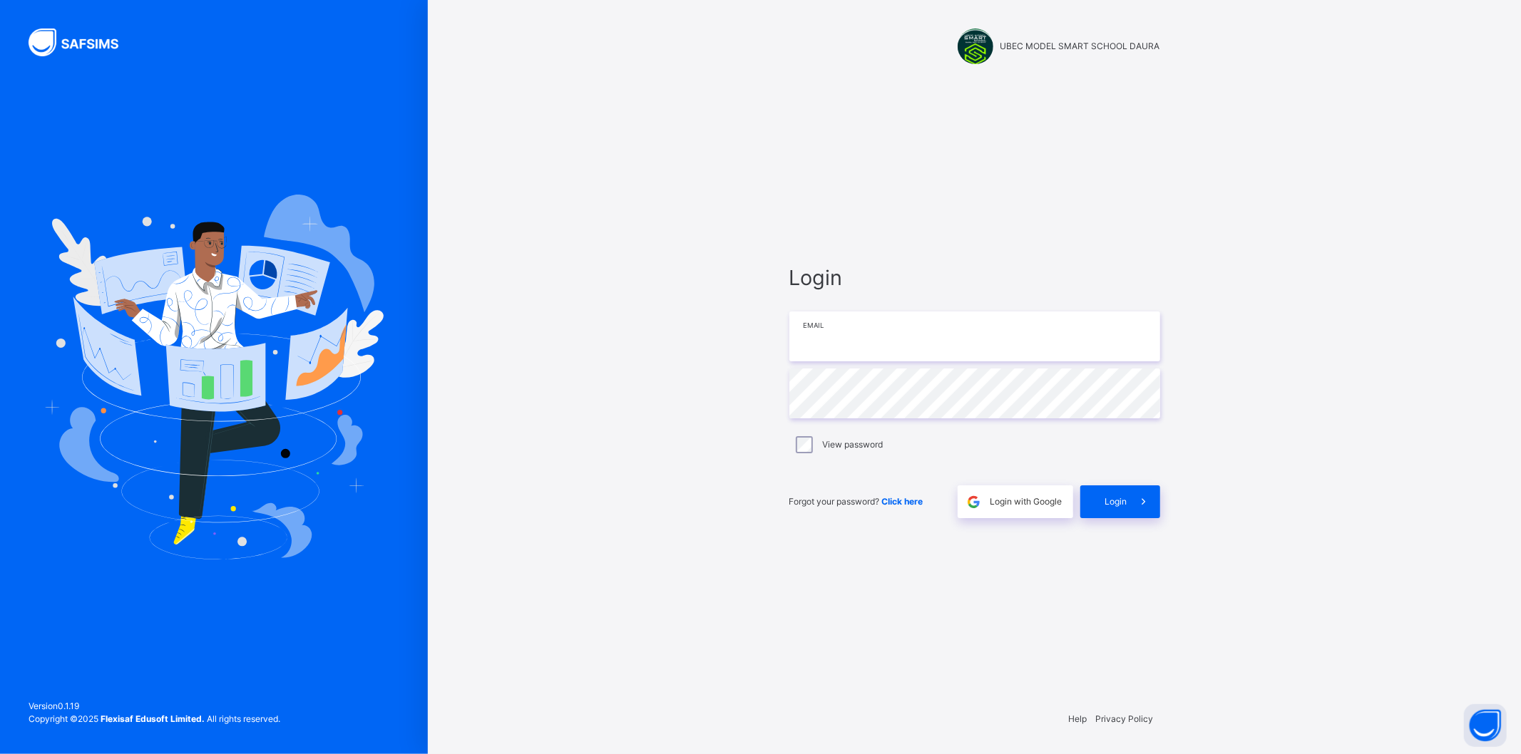
type input "**********"
